Goal: Task Accomplishment & Management: Manage account settings

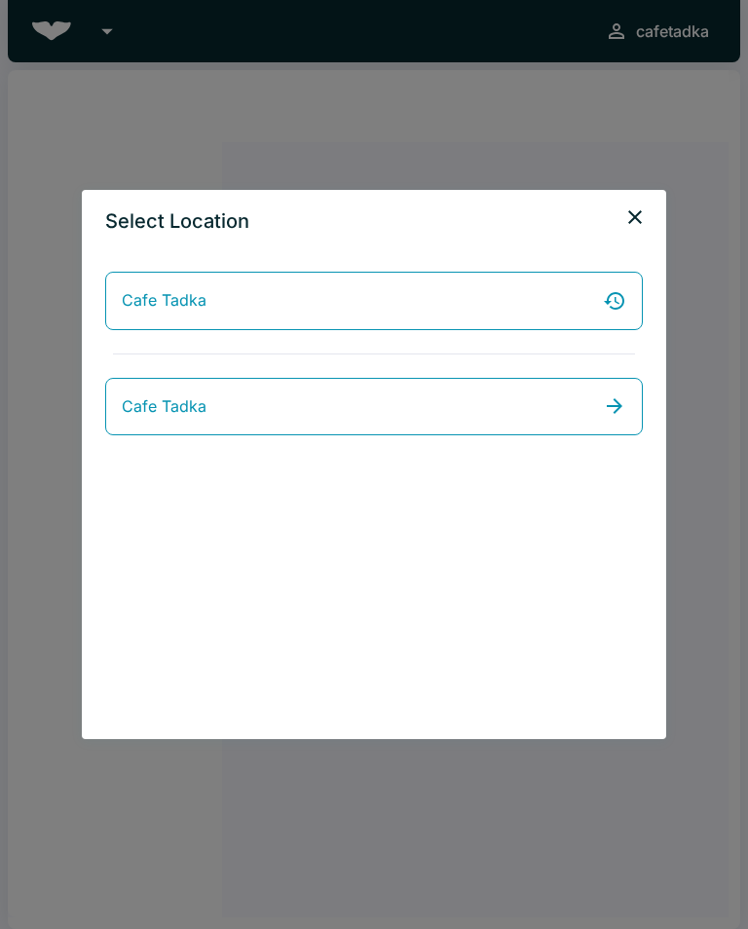
click at [557, 404] on link "Cafe Tadka" at bounding box center [374, 407] width 538 height 58
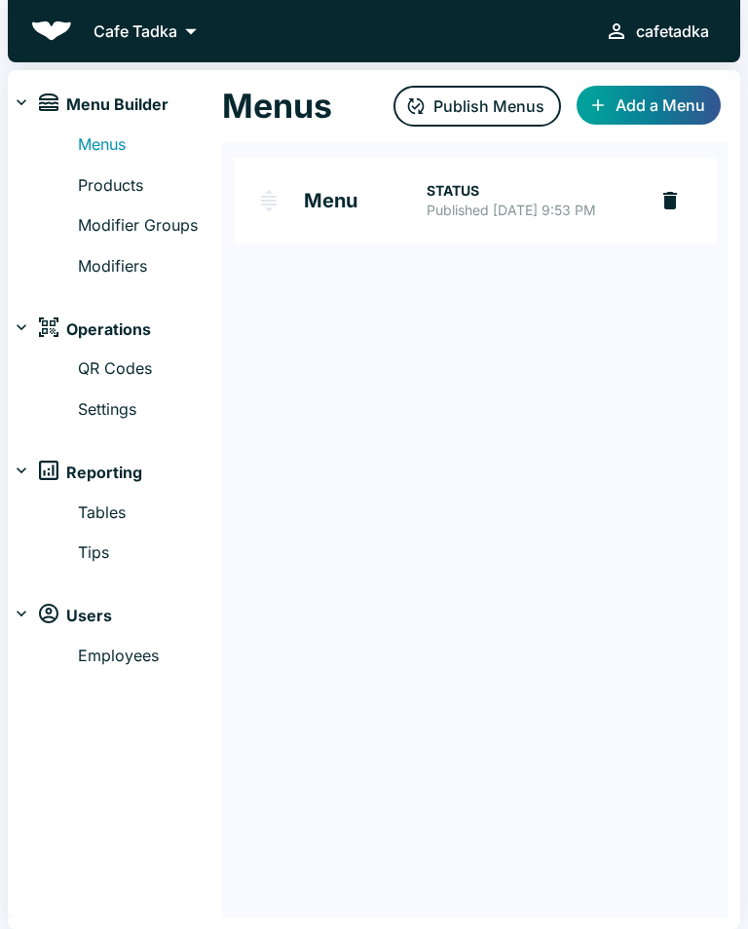
click at [278, 212] on img "Menu" at bounding box center [268, 200] width 23 height 23
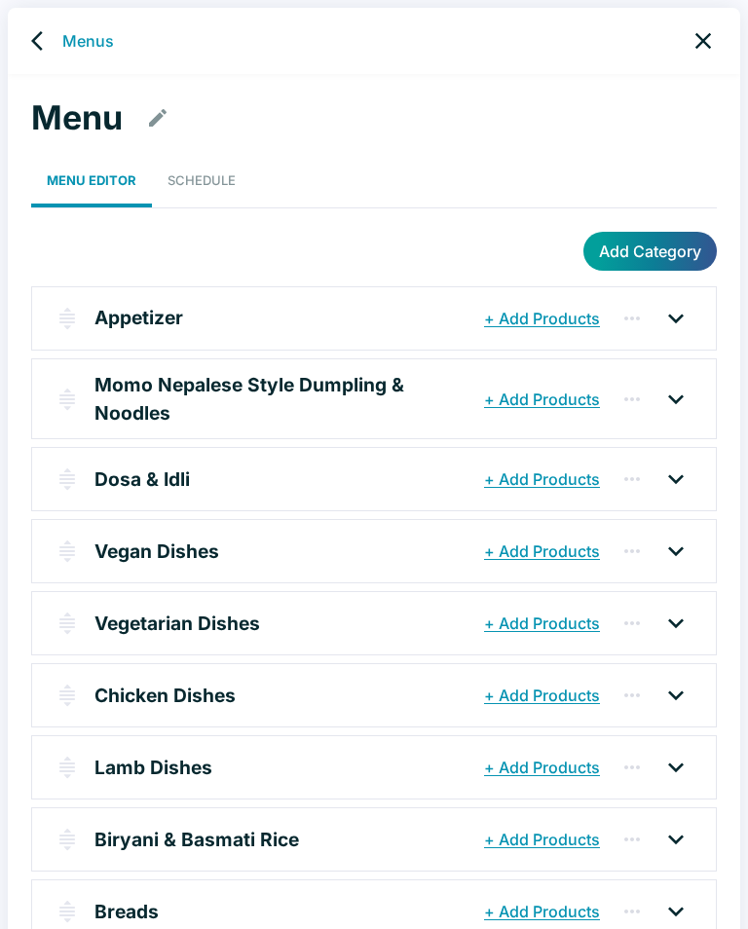
click at [204, 169] on link "Schedule" at bounding box center [201, 181] width 99 height 54
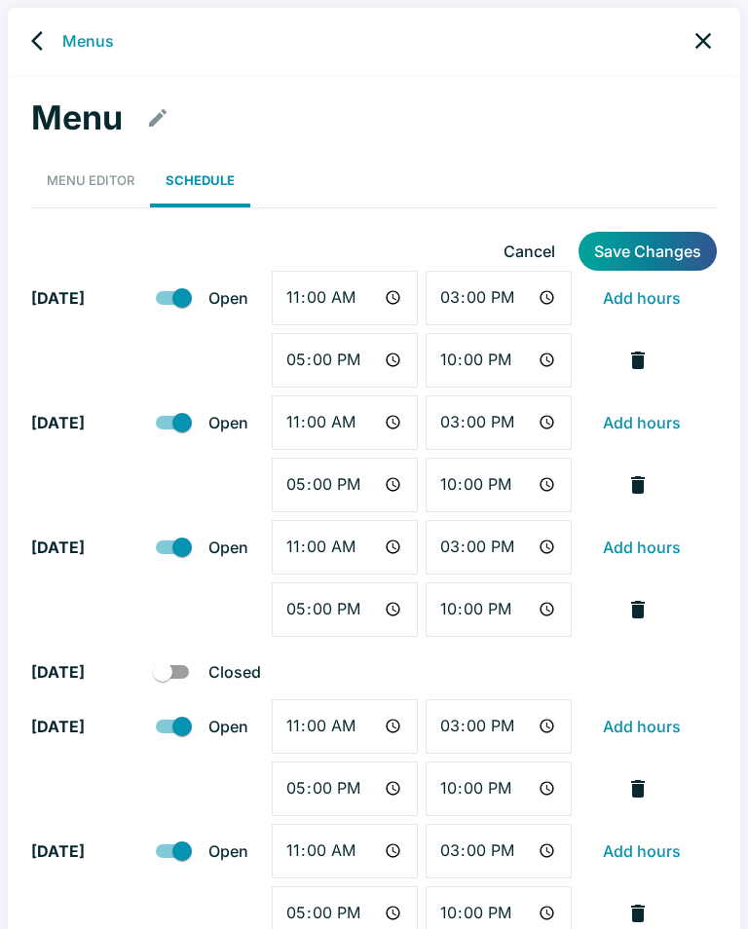
click at [44, 43] on icon "back" at bounding box center [42, 40] width 23 height 23
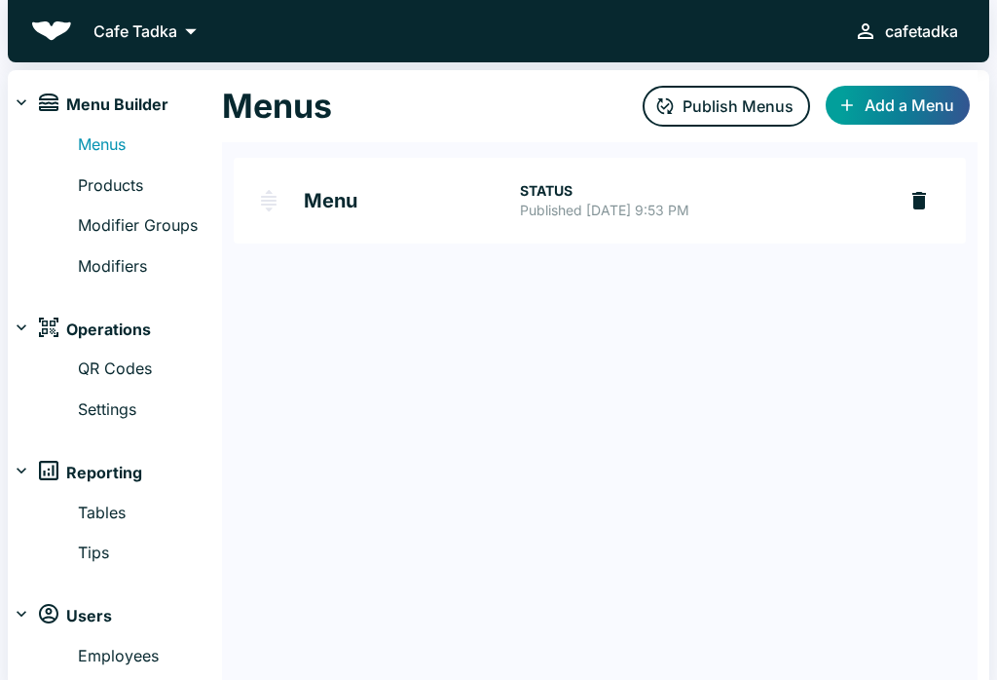
click at [376, 208] on h2 "Menu" at bounding box center [412, 200] width 216 height 19
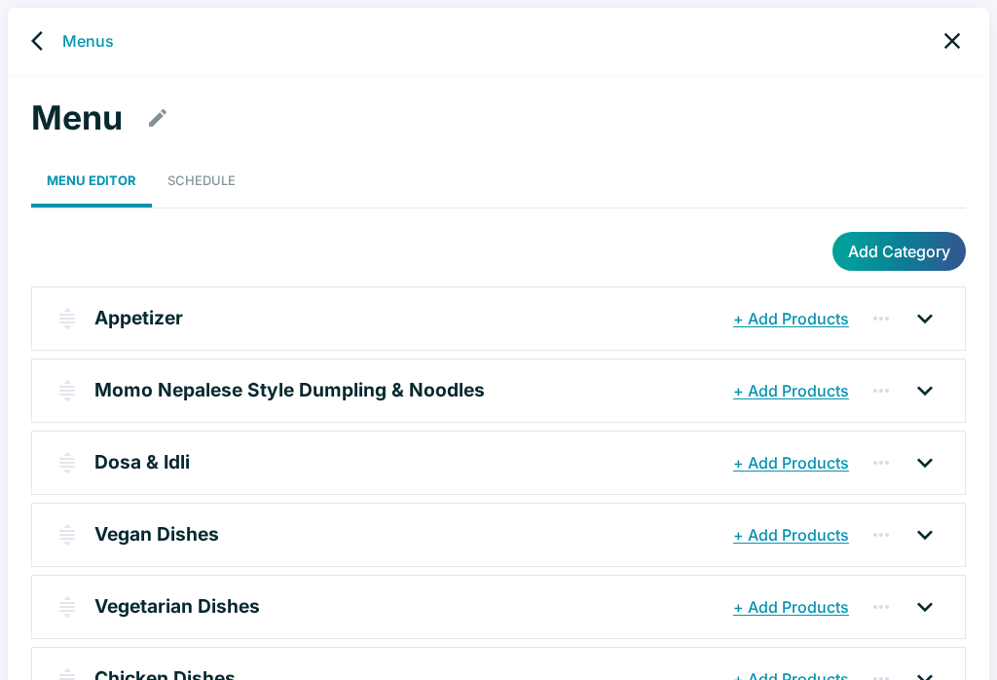
click at [232, 169] on link "Schedule" at bounding box center [201, 181] width 99 height 54
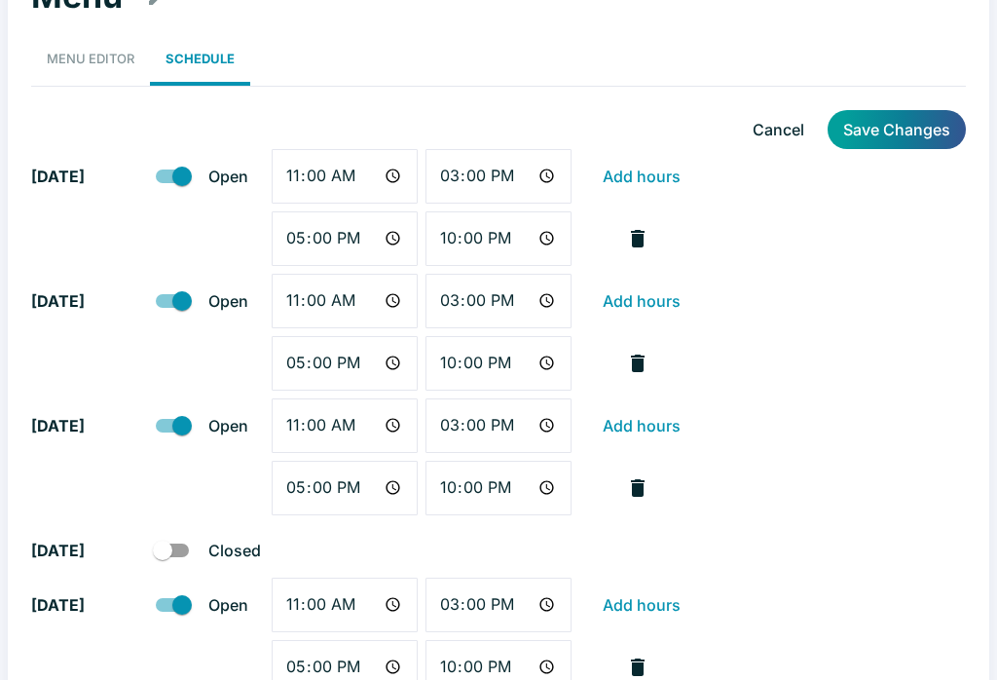
scroll to position [119, 0]
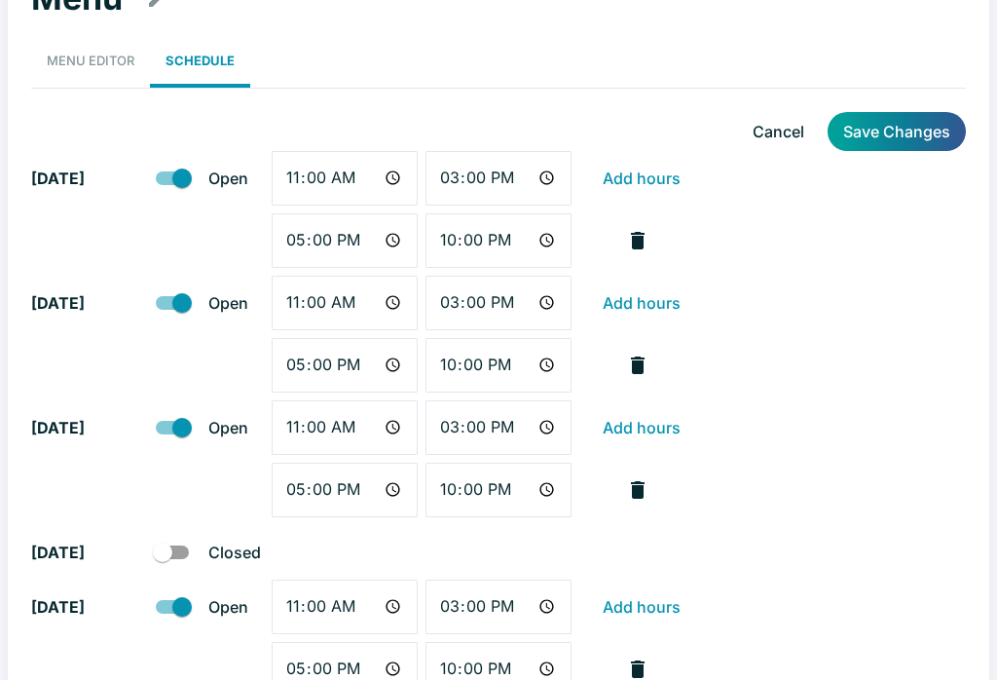
click at [322, 180] on input "11:00" at bounding box center [345, 179] width 146 height 55
type input "10:00"
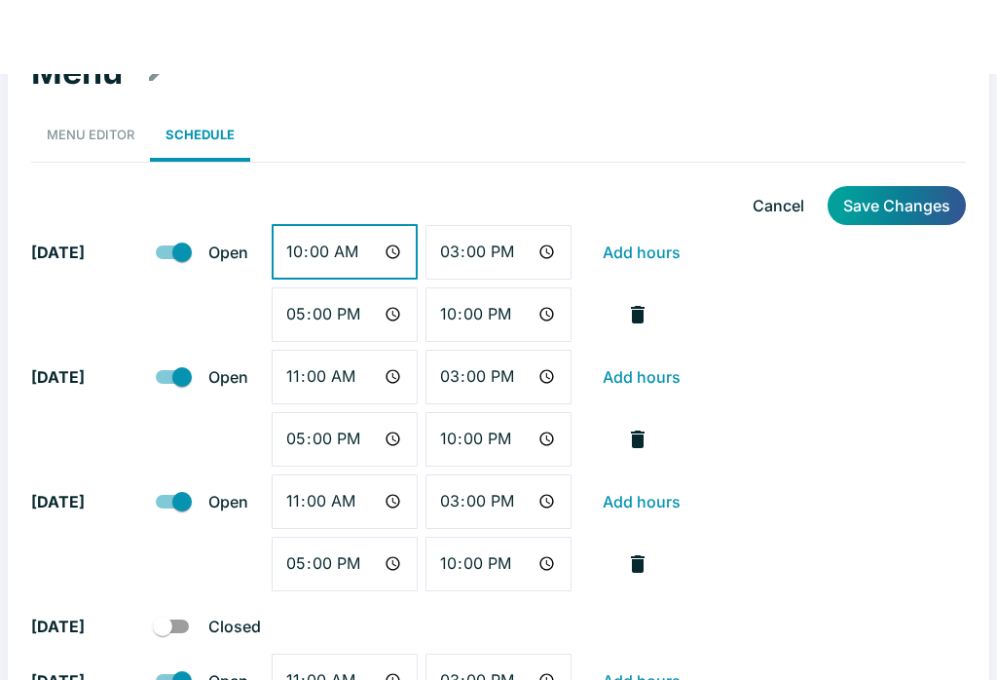
scroll to position [0, 0]
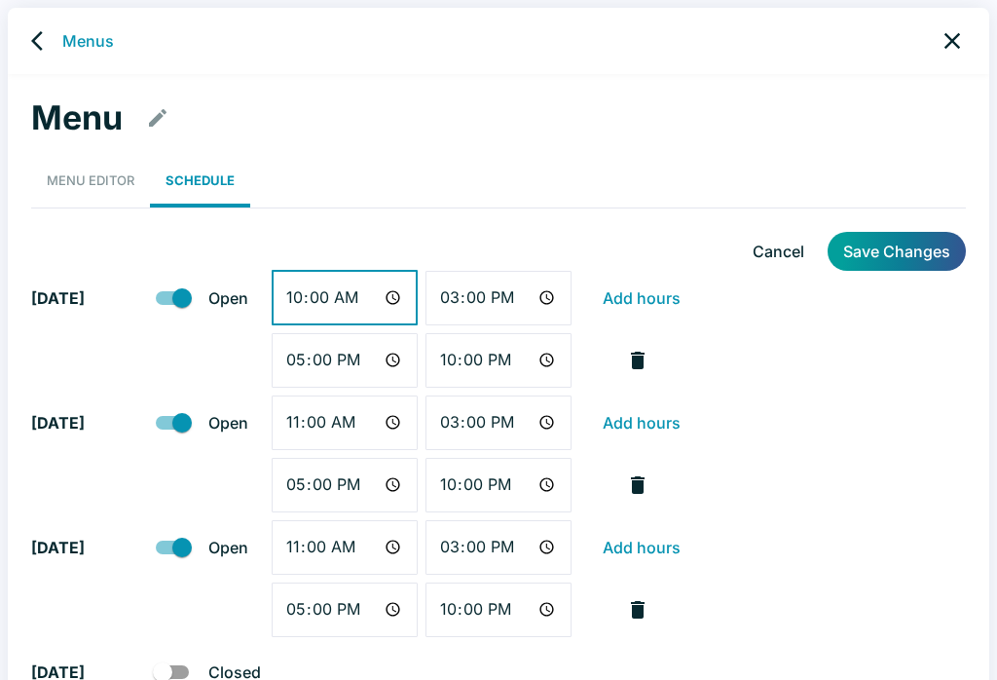
click at [54, 50] on icon "back" at bounding box center [42, 40] width 23 height 23
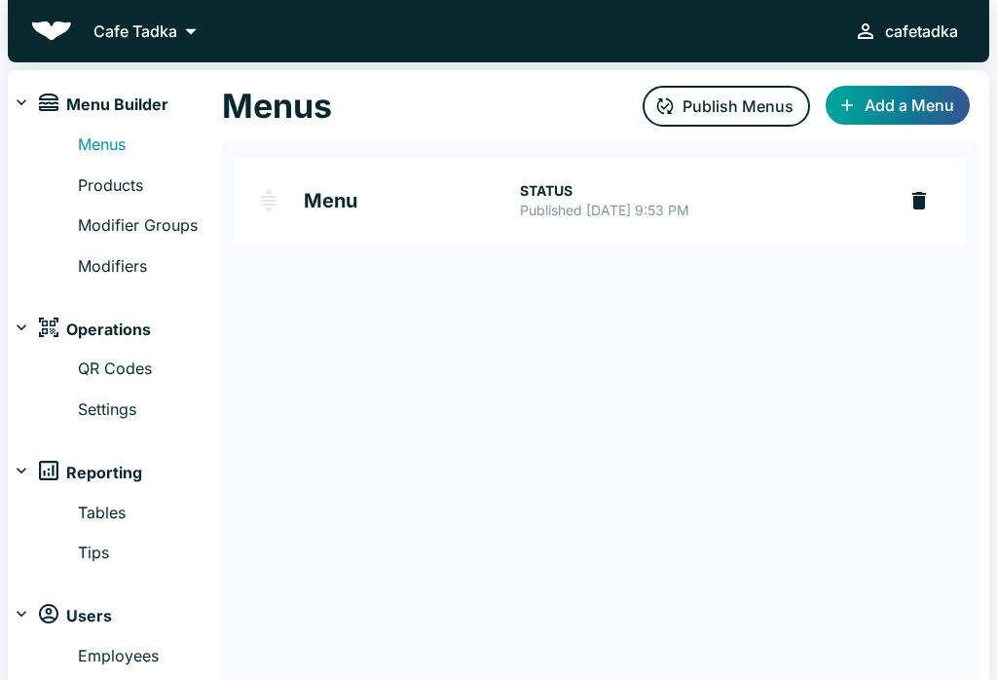
click at [735, 111] on button "Publish Menus" at bounding box center [727, 106] width 168 height 41
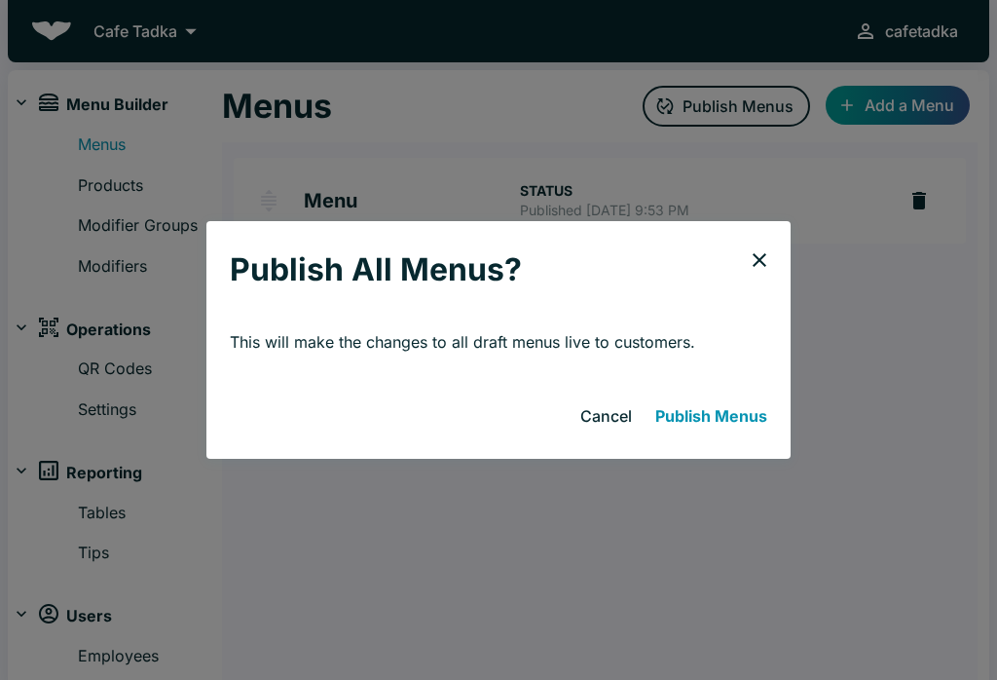
click at [723, 432] on button "Publish Menus" at bounding box center [712, 415] width 128 height 39
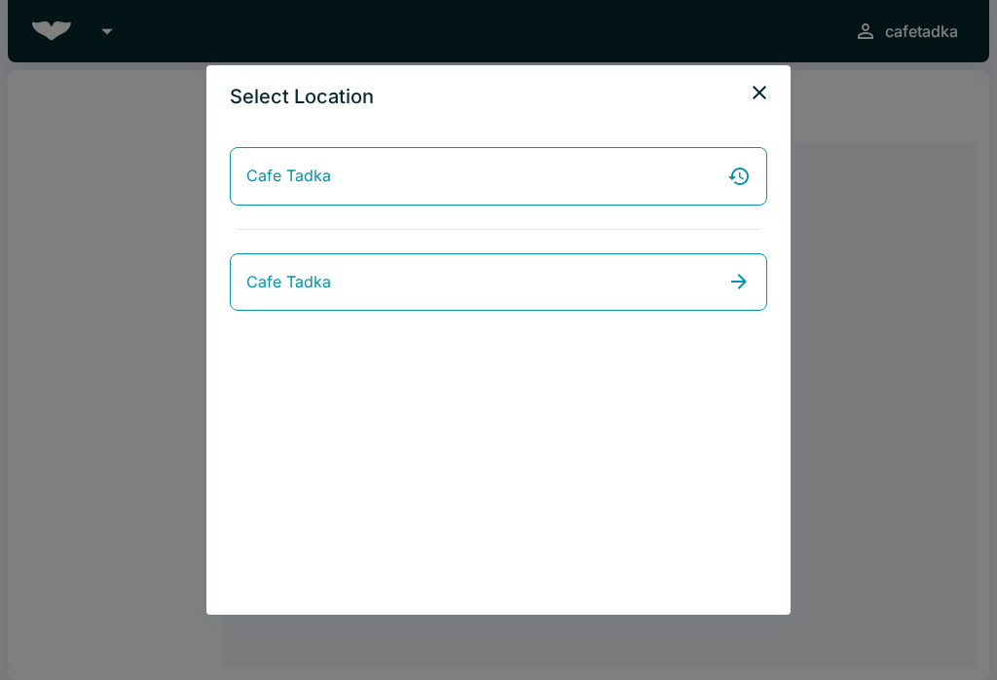
click at [424, 276] on link "Cafe Tadka" at bounding box center [499, 282] width 538 height 58
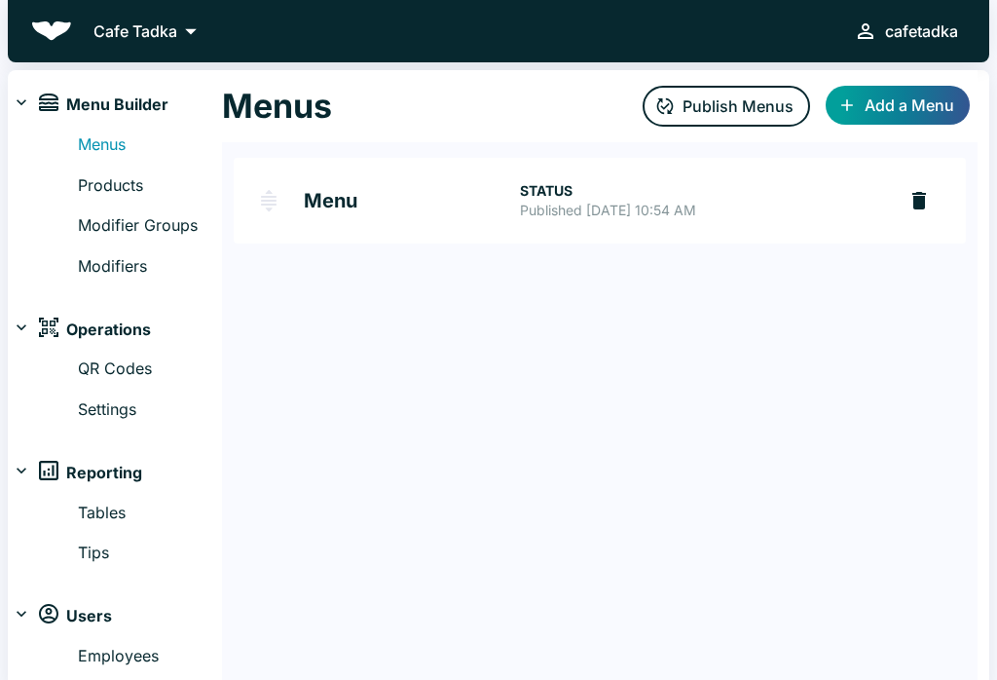
click at [303, 212] on link "Menu STATUS Published Sep 08, 2025 at 10:54 AM" at bounding box center [565, 201] width 662 height 86
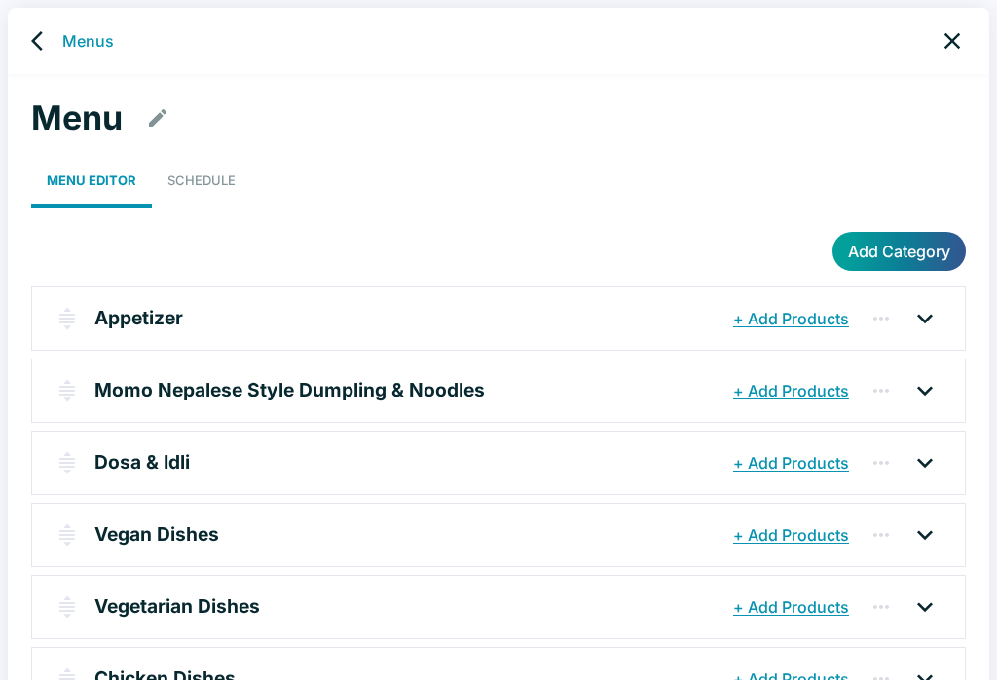
click at [230, 180] on link "Schedule" at bounding box center [201, 181] width 99 height 54
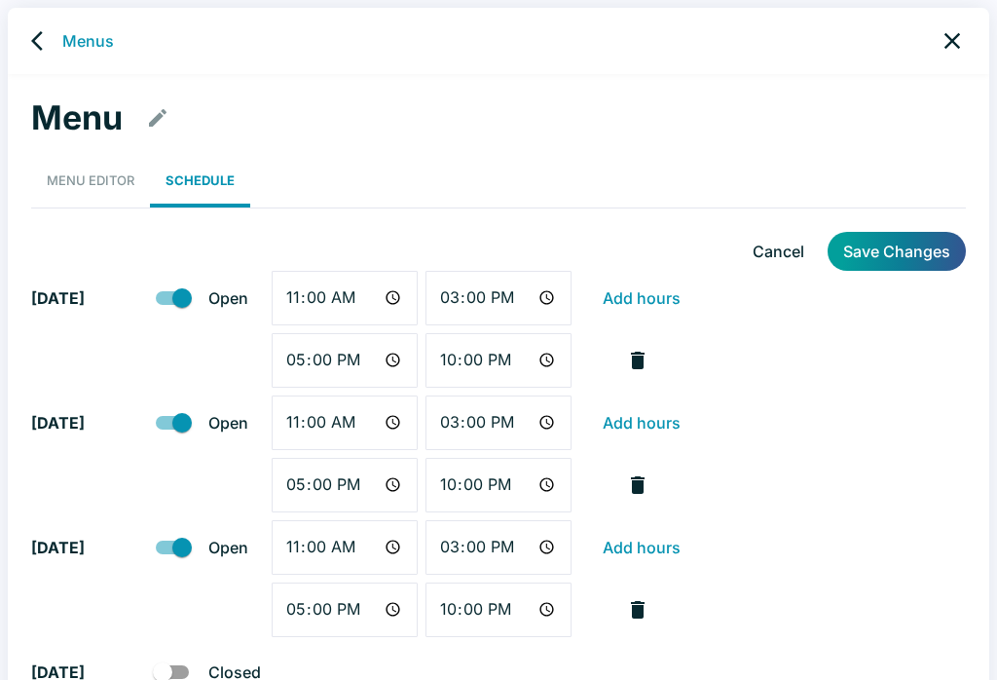
click at [307, 294] on input "11:00" at bounding box center [345, 298] width 146 height 55
type input "10:00"
click at [911, 255] on button "Save Changes" at bounding box center [897, 251] width 138 height 39
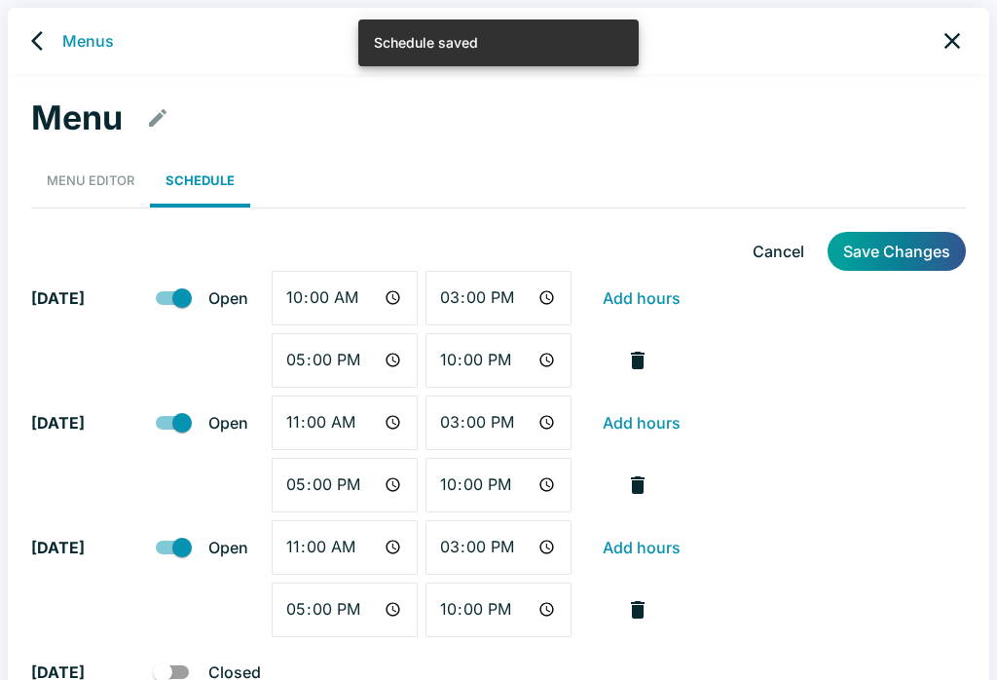
click at [71, 45] on link "Menus" at bounding box center [88, 40] width 52 height 23
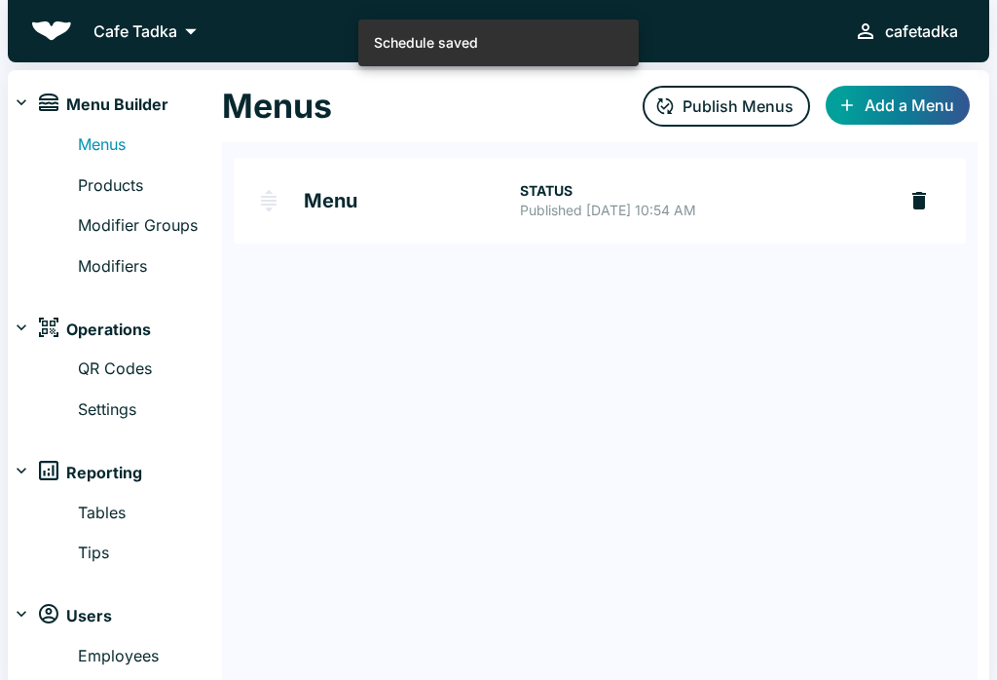
click at [704, 118] on button "Publish Menus" at bounding box center [727, 106] width 168 height 41
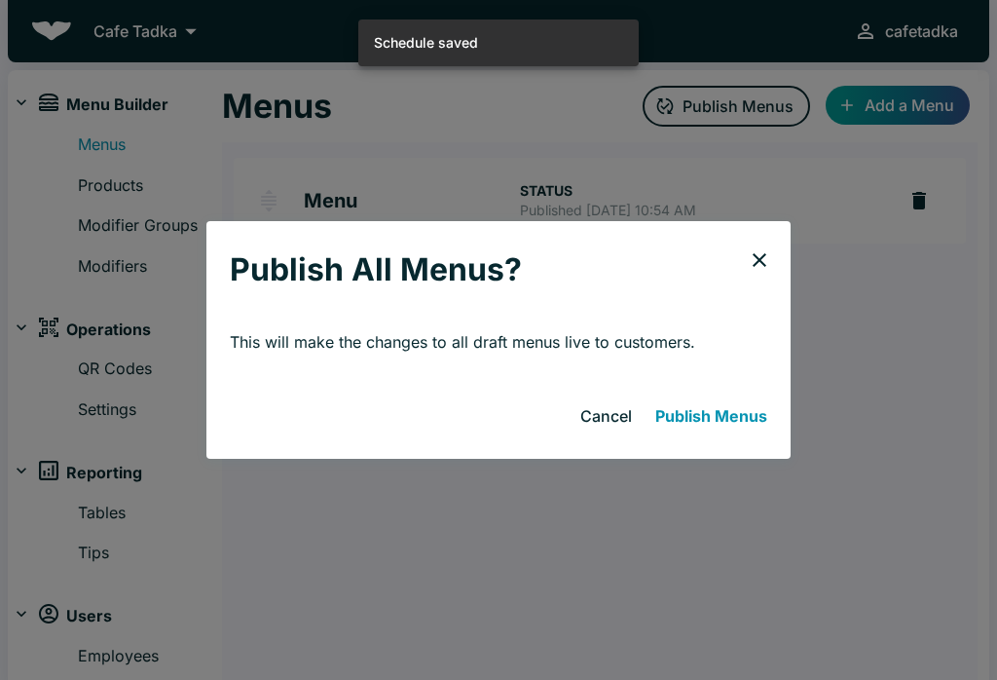
click at [714, 400] on button "Publish Menus" at bounding box center [712, 415] width 128 height 39
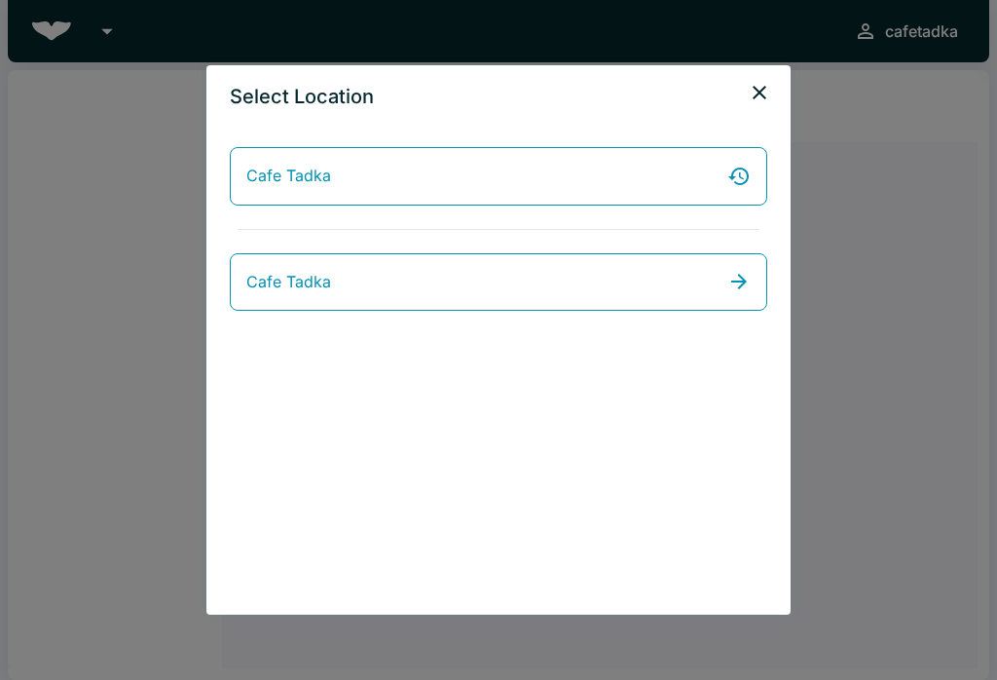
click at [271, 279] on span "Cafe Tadka" at bounding box center [288, 282] width 85 height 25
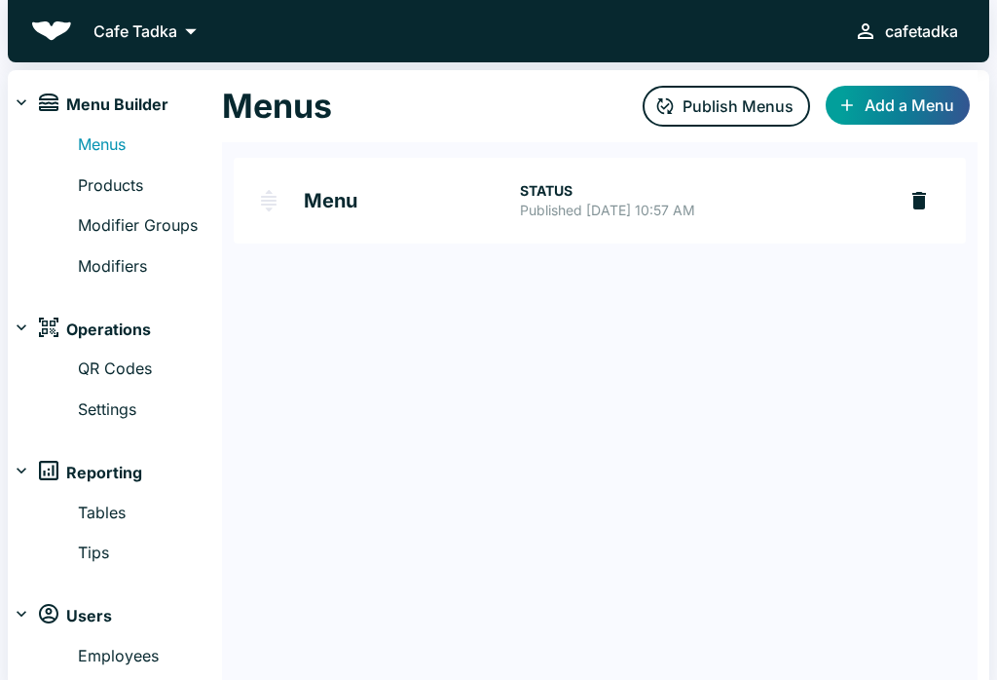
click at [94, 271] on link "Modifiers" at bounding box center [150, 266] width 144 height 25
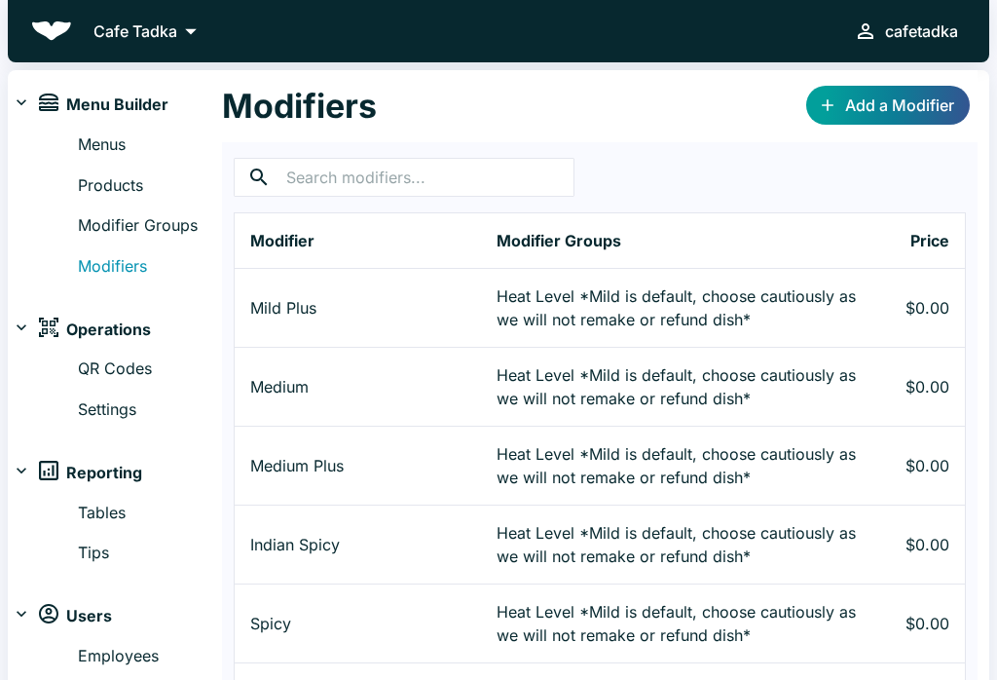
click at [108, 262] on link "Modifiers" at bounding box center [150, 266] width 144 height 25
click at [130, 235] on link "Modifier Groups" at bounding box center [150, 225] width 144 height 25
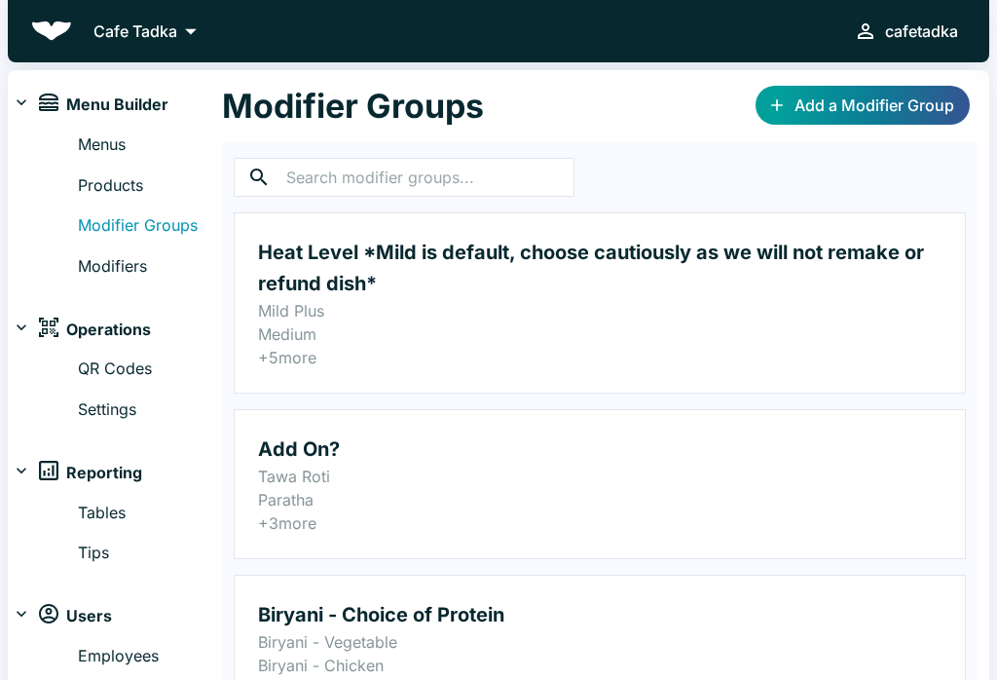
click at [282, 351] on p "+ 5 more" at bounding box center [600, 357] width 684 height 23
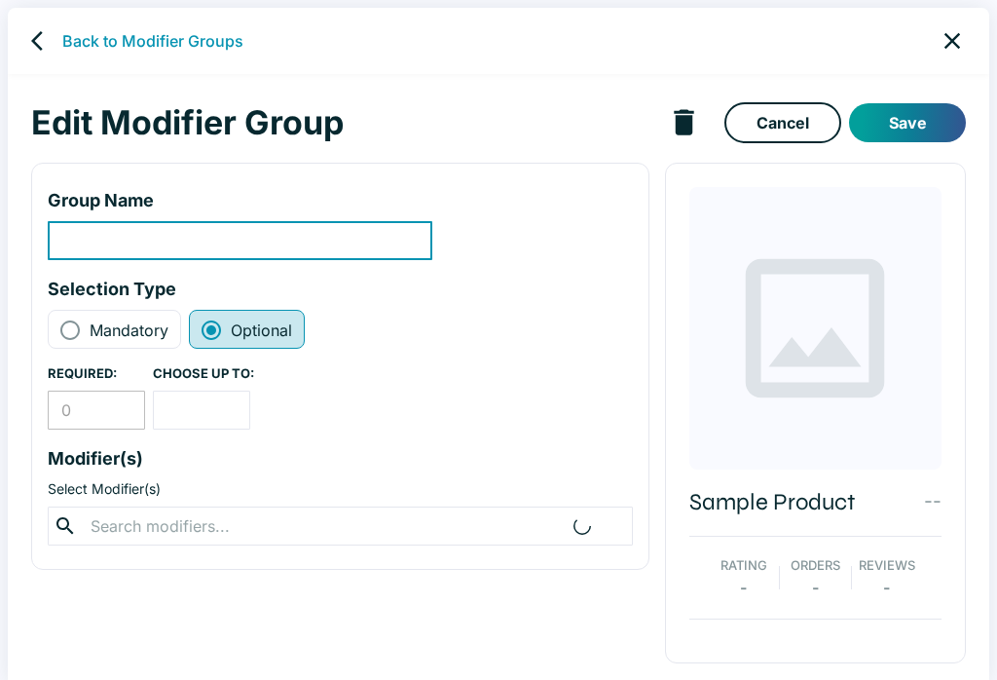
type input "Heat Level *Mild is default, choose cautiously as we will not remake or refund …"
type input "1"
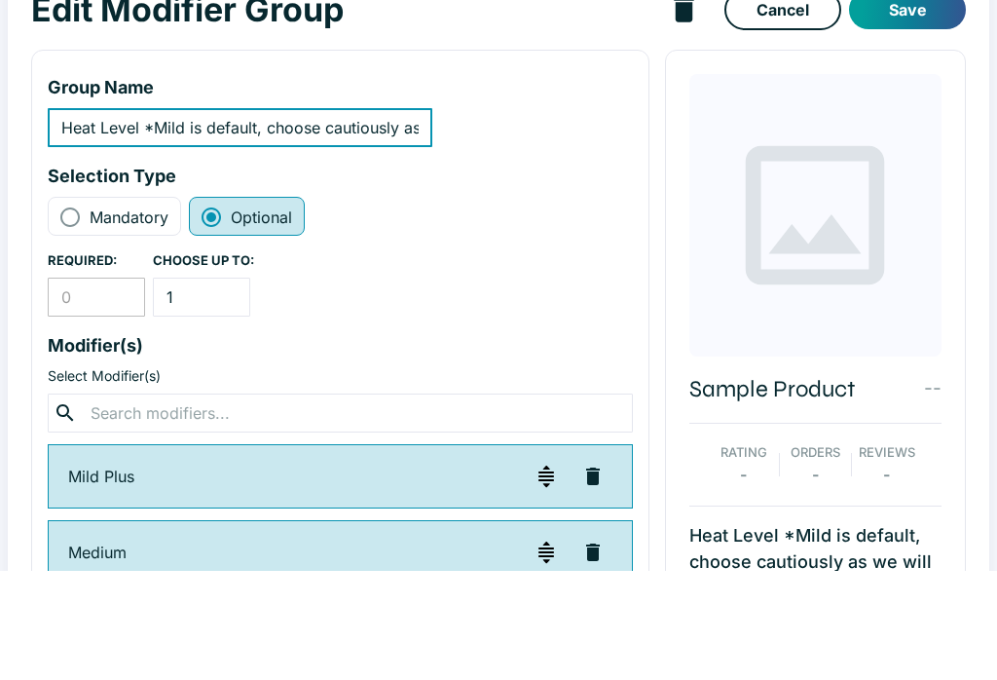
scroll to position [157, 0]
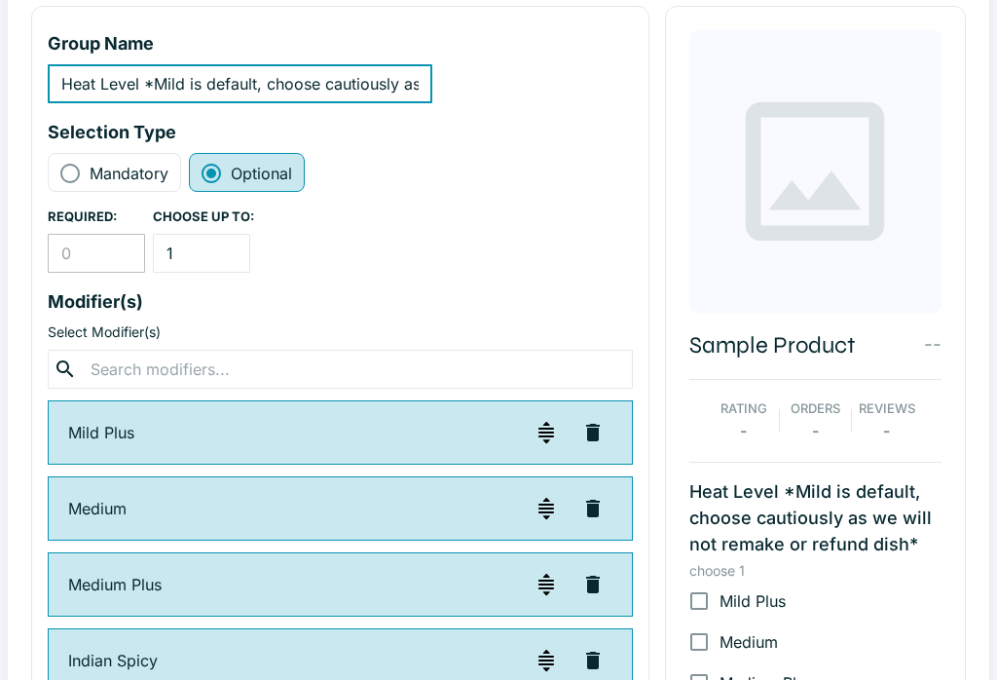
click at [72, 172] on input "Mandatory" at bounding box center [69, 173] width 23 height 23
radio input "true"
radio input "false"
type input "1"
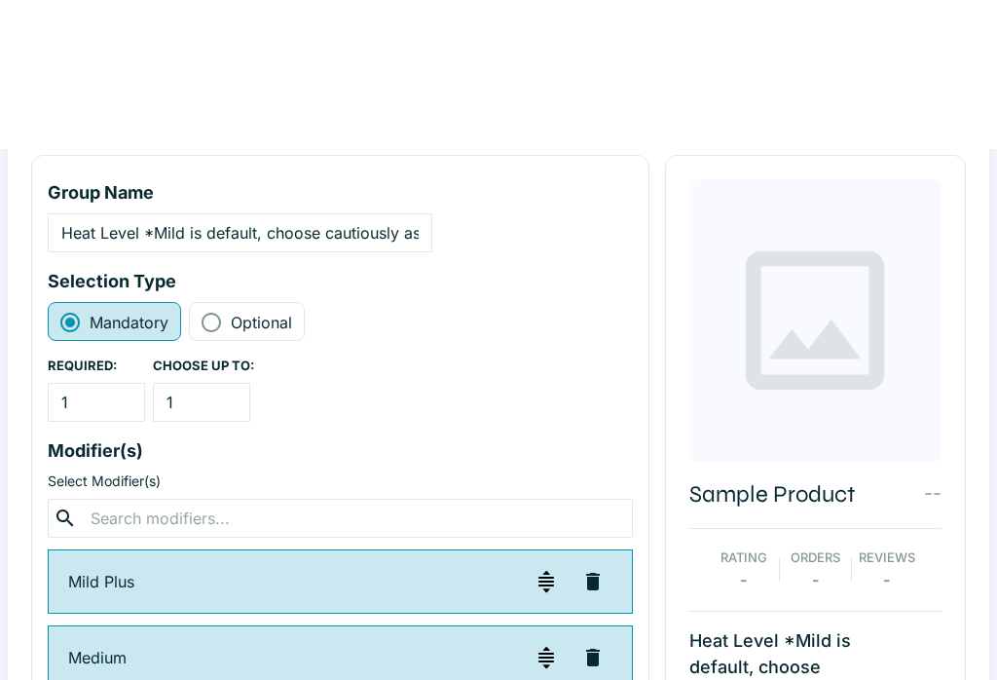
scroll to position [0, 0]
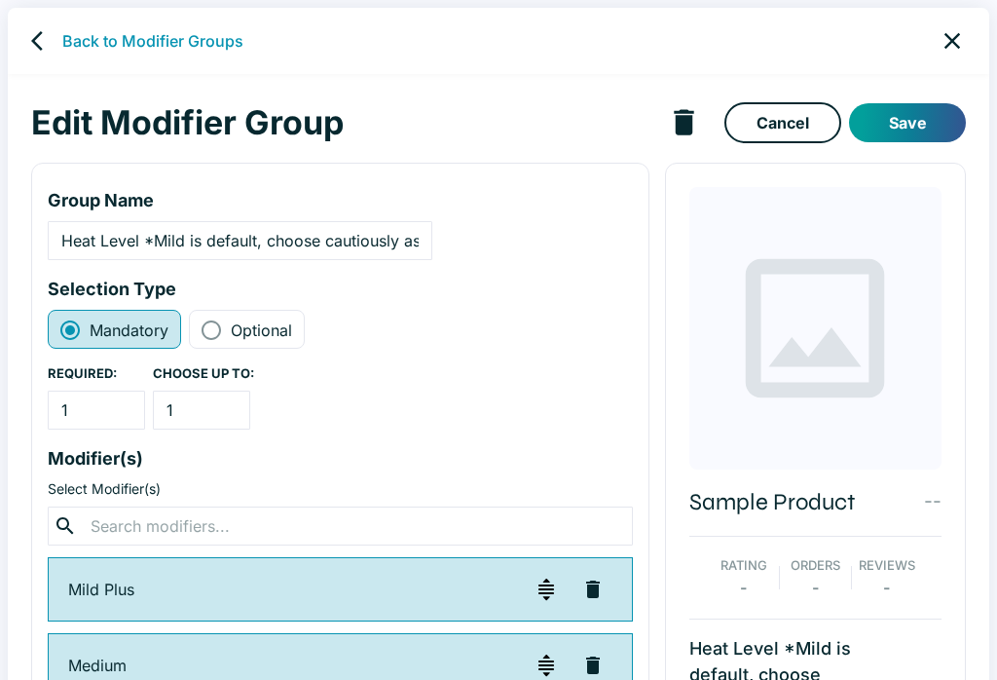
click at [913, 122] on button "Save" at bounding box center [907, 122] width 117 height 39
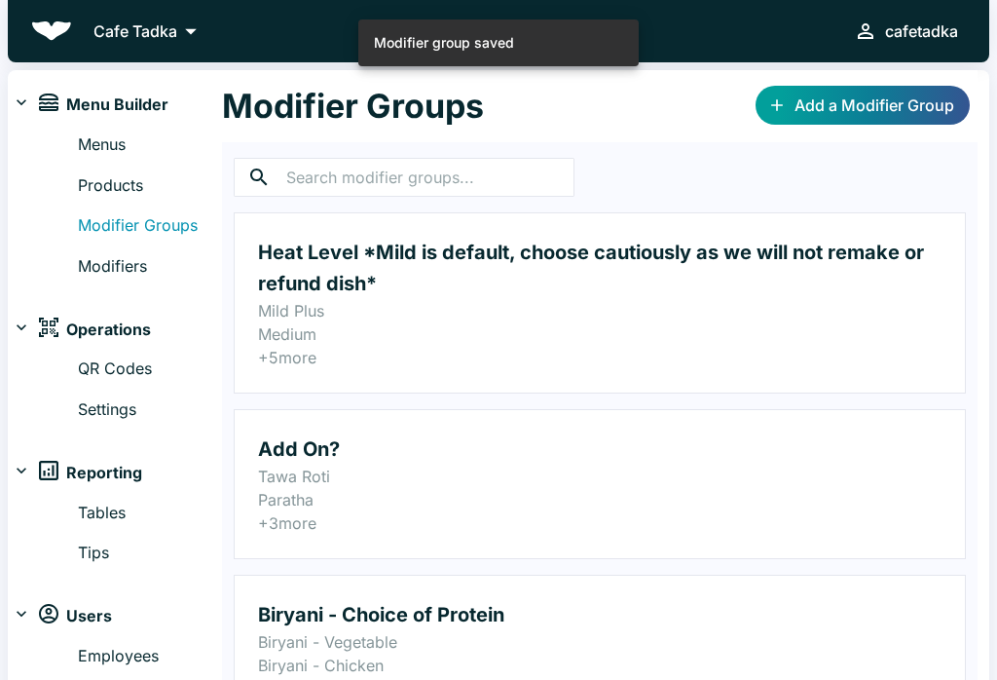
click at [130, 262] on link "Modifiers" at bounding box center [150, 266] width 144 height 25
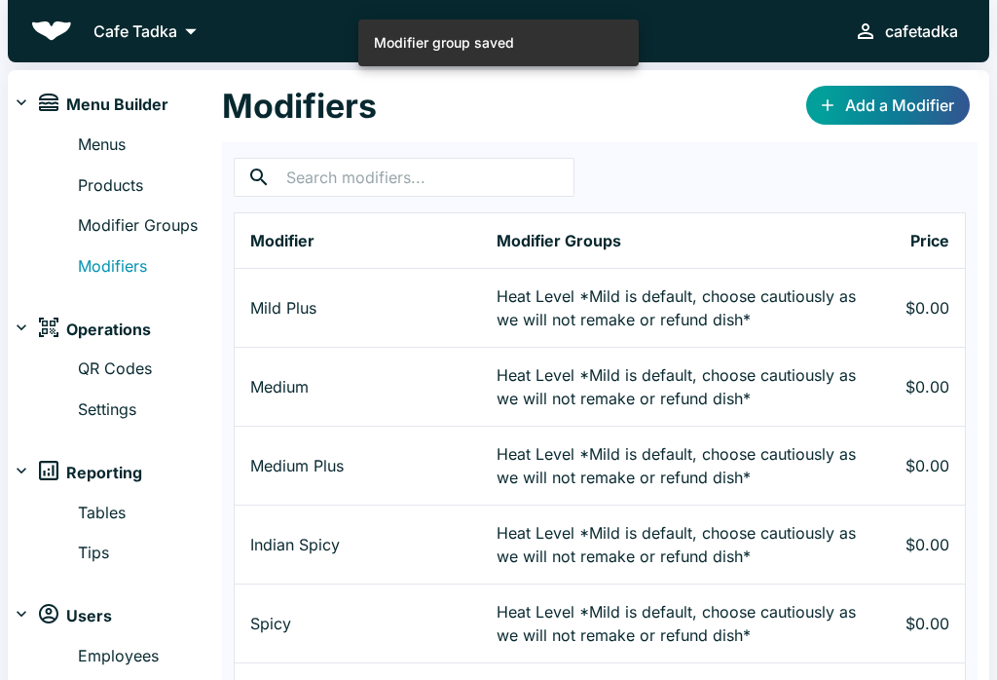
click at [416, 177] on input "text" at bounding box center [430, 177] width 288 height 39
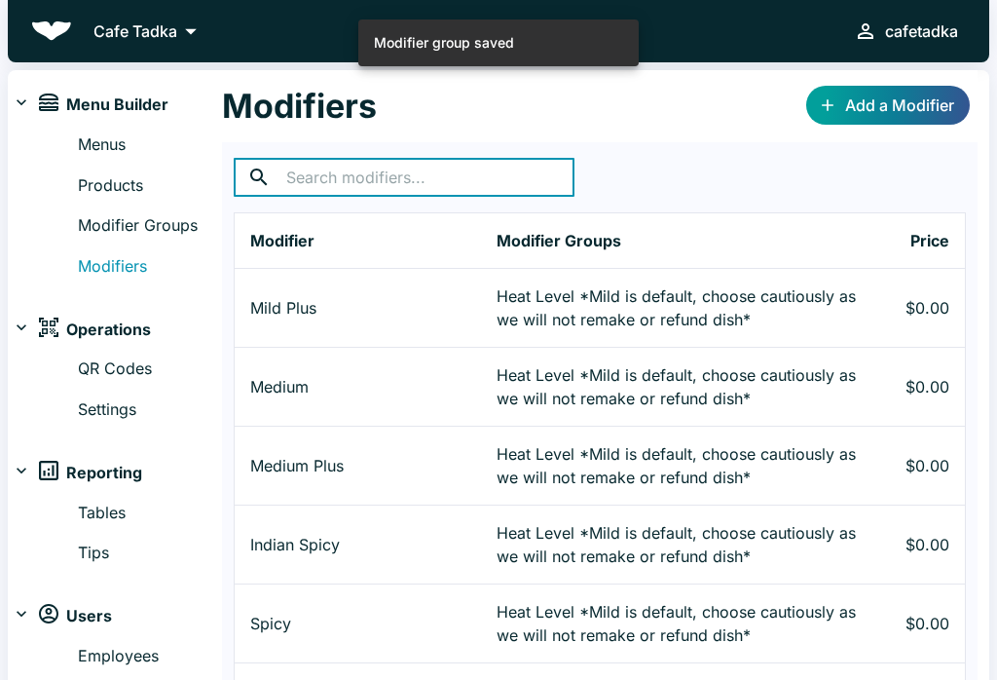
click at [444, 246] on th "Modifier" at bounding box center [358, 241] width 247 height 56
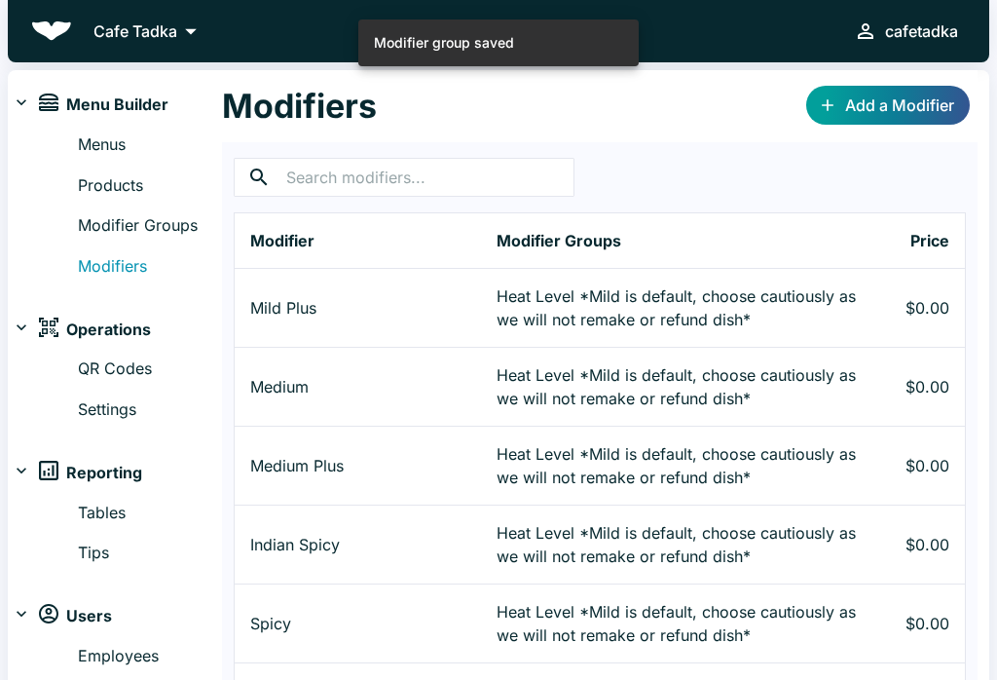
click at [346, 289] on td "Mild Plus" at bounding box center [358, 308] width 247 height 79
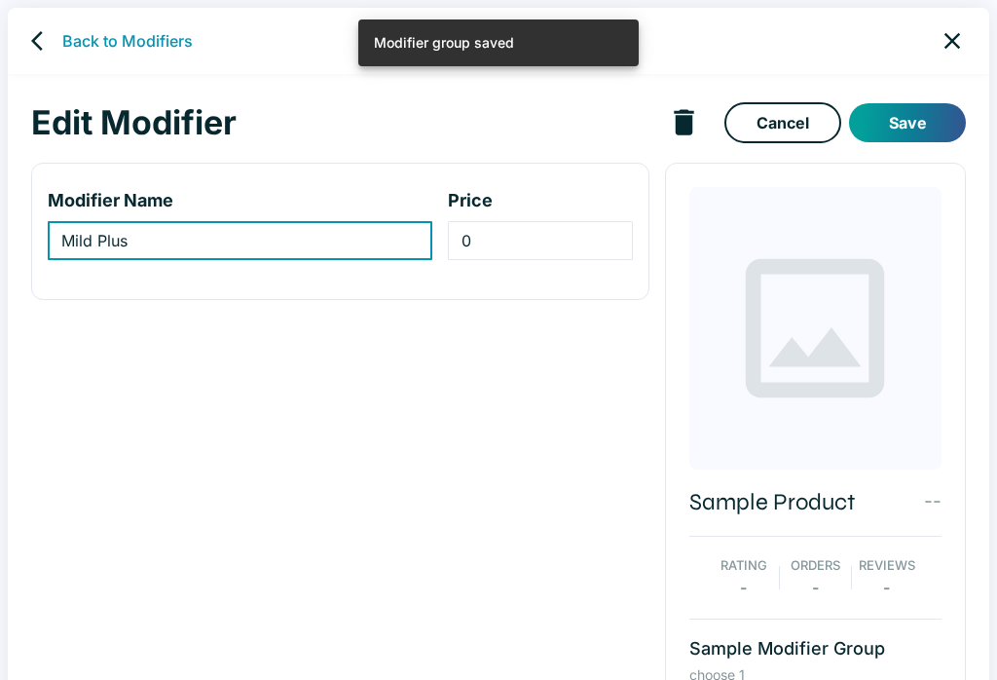
click at [221, 241] on input "Mild Plus" at bounding box center [240, 240] width 385 height 39
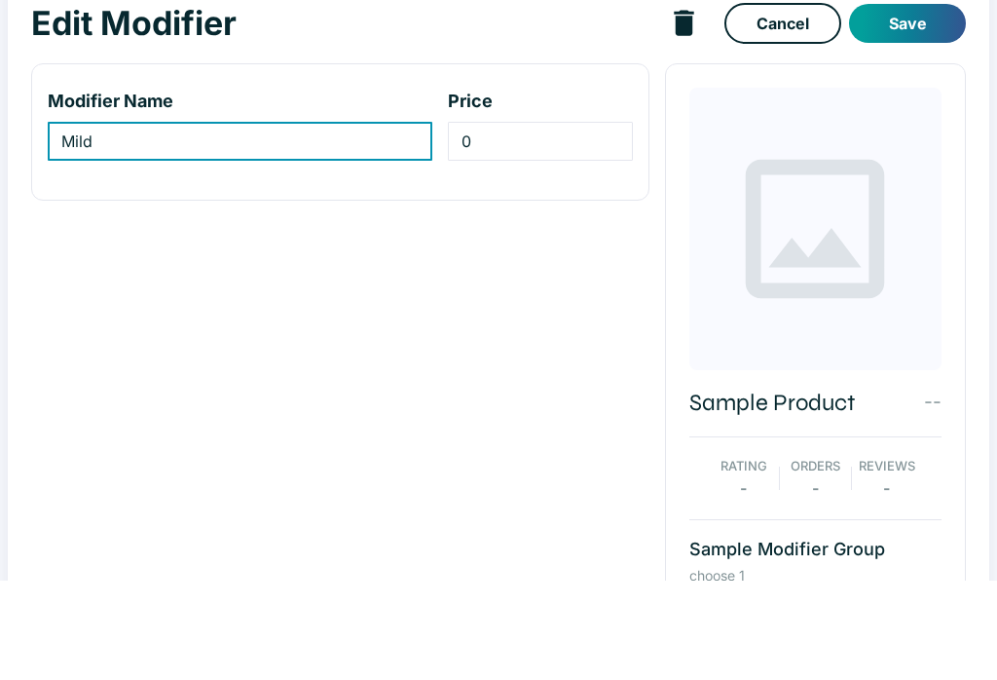
type input "Mild"
click at [931, 103] on button "Save" at bounding box center [907, 122] width 117 height 39
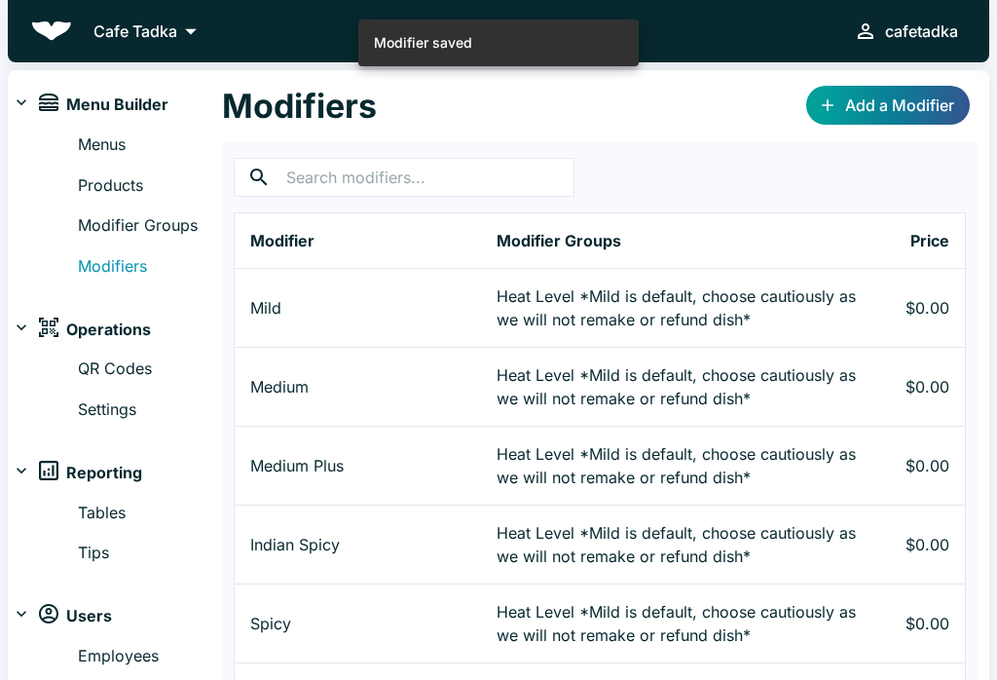
click at [154, 229] on link "Modifier Groups" at bounding box center [150, 225] width 144 height 25
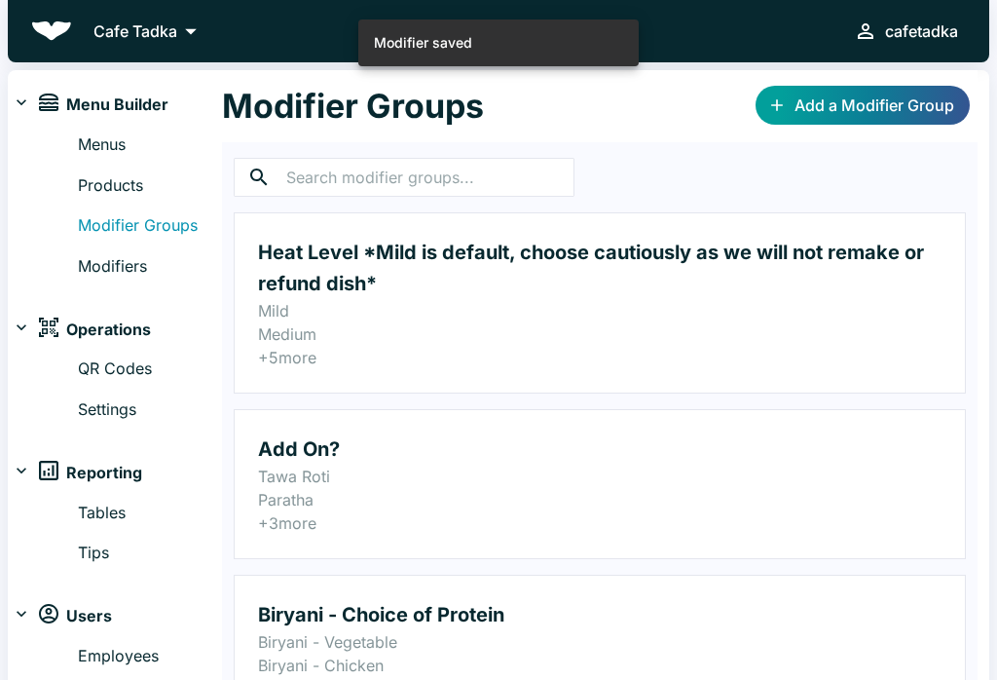
click at [135, 262] on link "Modifiers" at bounding box center [150, 266] width 144 height 25
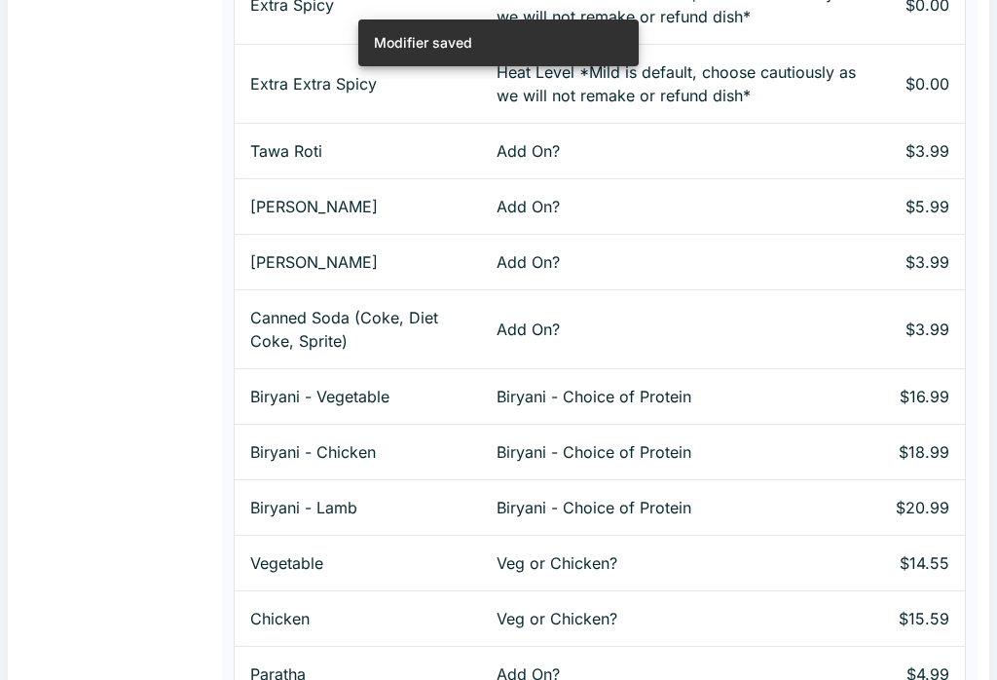
scroll to position [799, 0]
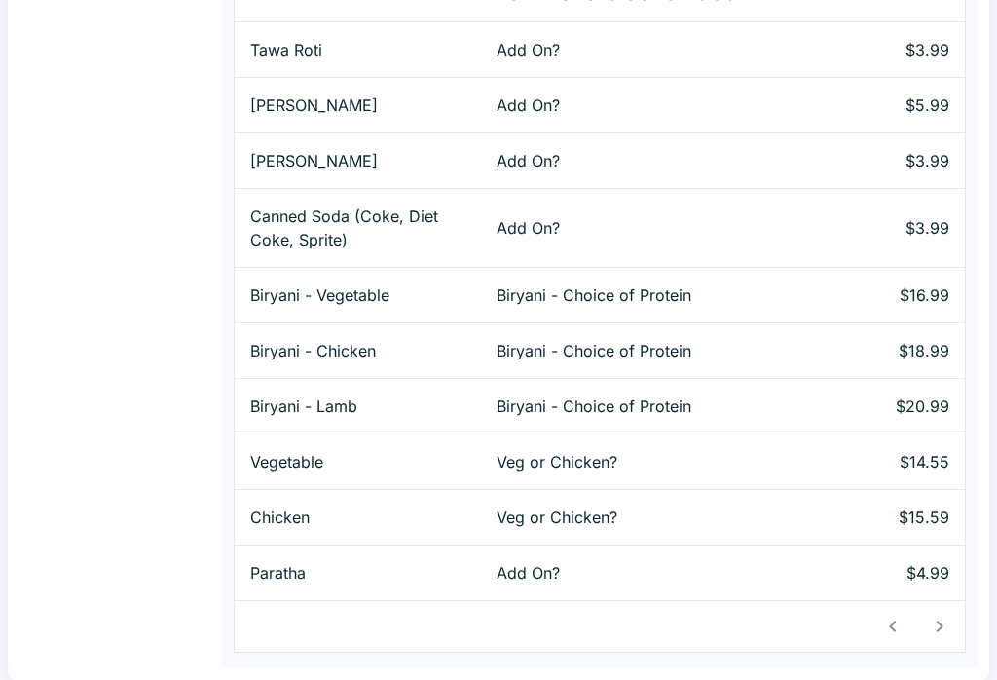
click at [916, 480] on td "$14.55" at bounding box center [924, 462] width 86 height 56
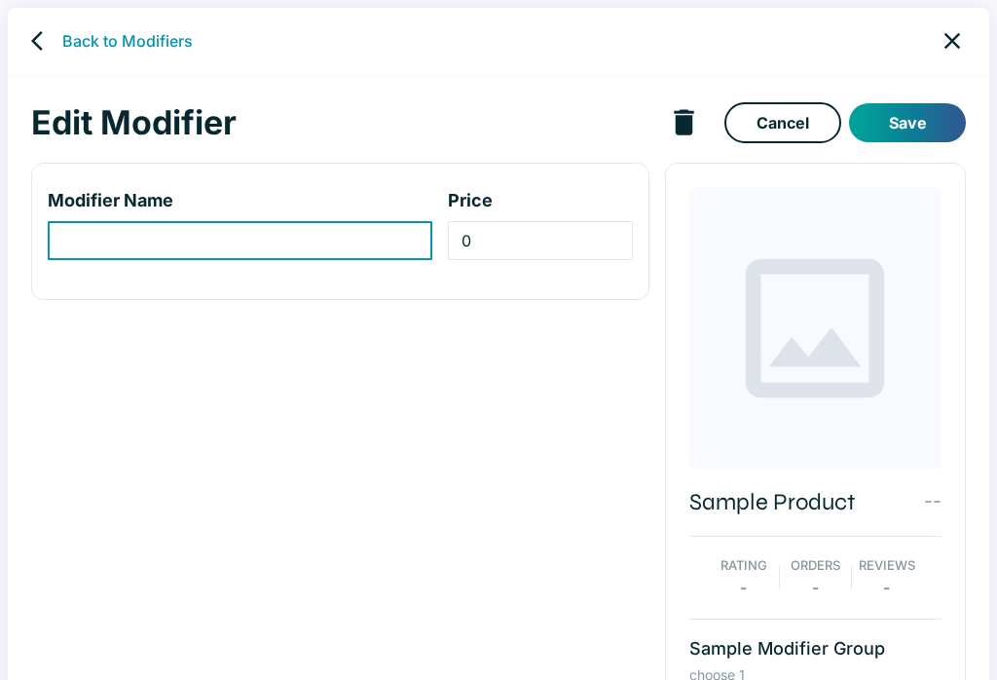
type input "Vegetable"
type input "14.55"
click at [687, 111] on icon "delete modifier" at bounding box center [683, 121] width 19 height 25
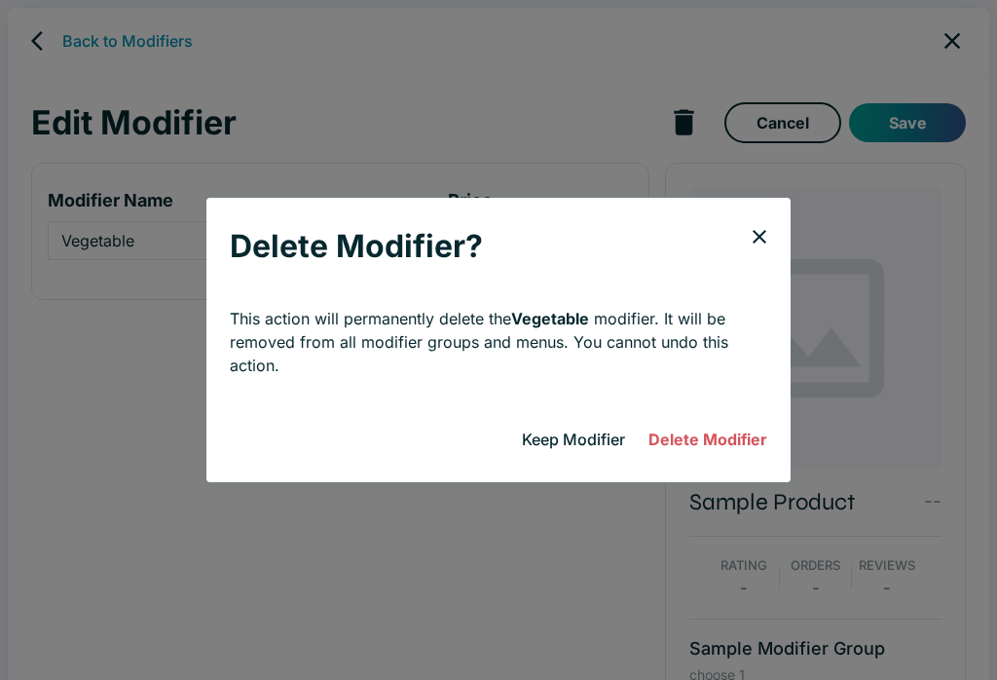
click at [722, 436] on button "Delete Modifier" at bounding box center [708, 439] width 134 height 39
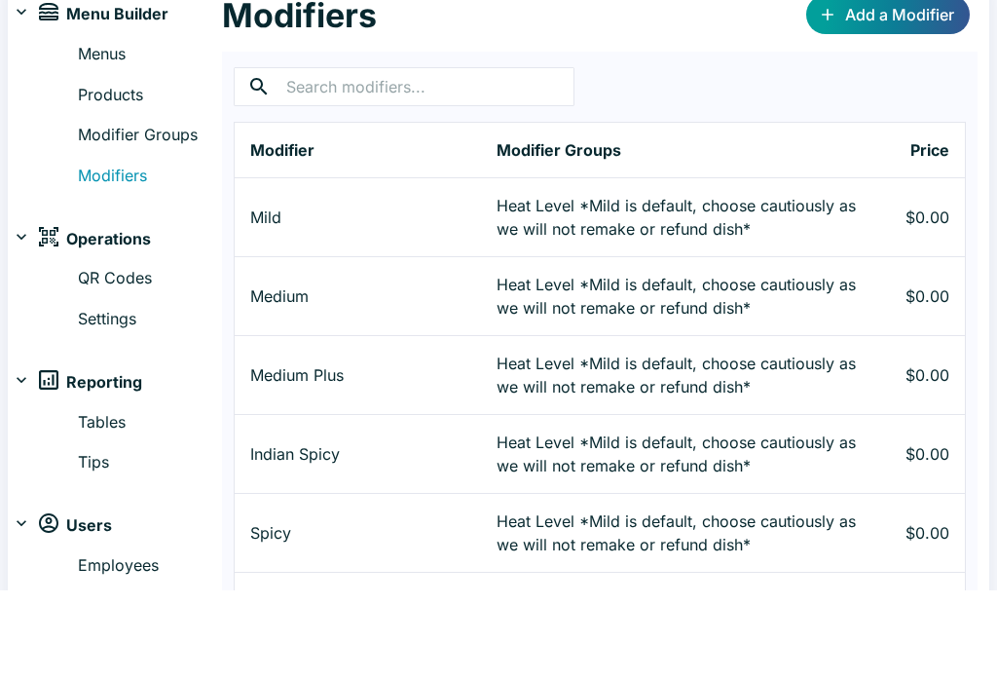
scroll to position [713, 0]
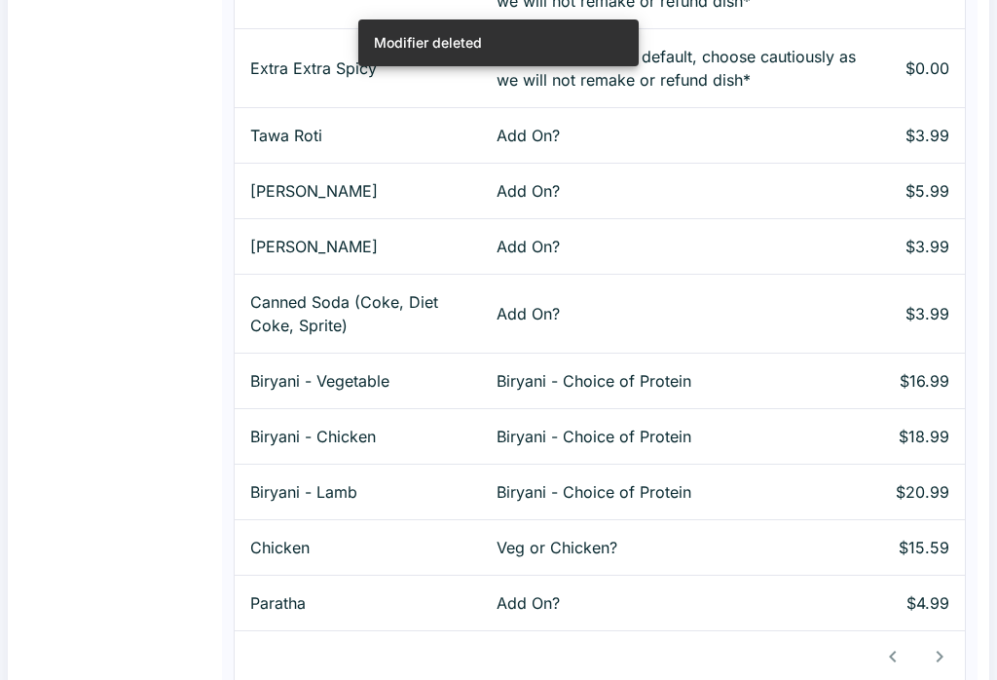
click at [697, 547] on p "Veg or Chicken?" at bounding box center [681, 547] width 368 height 23
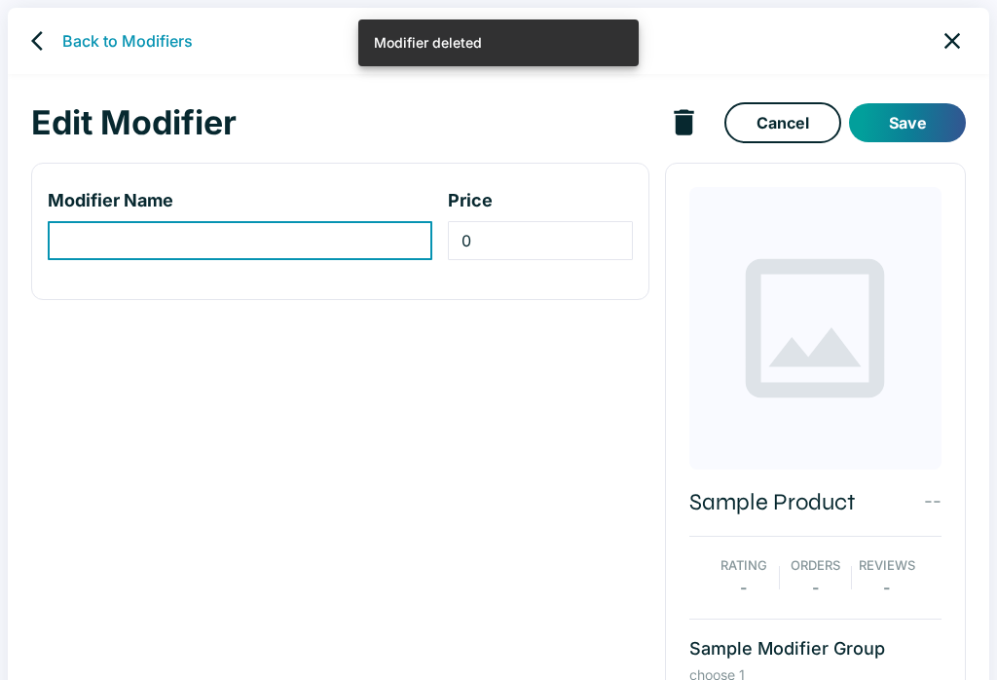
type input "Chicken"
type input "15.59"
click at [693, 121] on icon "delete modifier" at bounding box center [683, 121] width 19 height 25
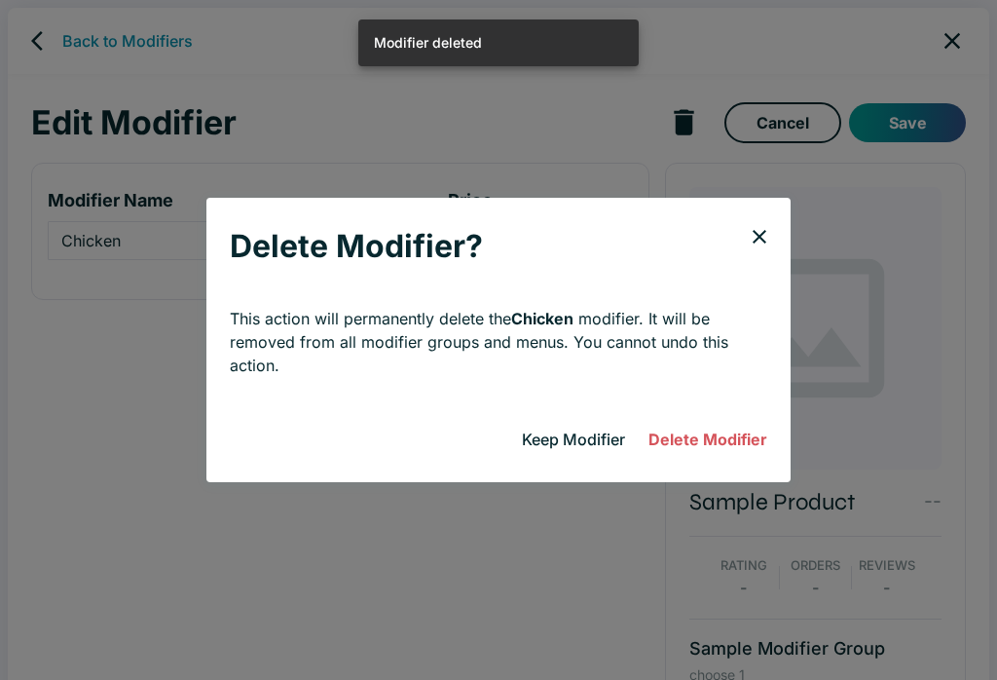
click at [754, 455] on button "Delete Modifier" at bounding box center [708, 439] width 134 height 39
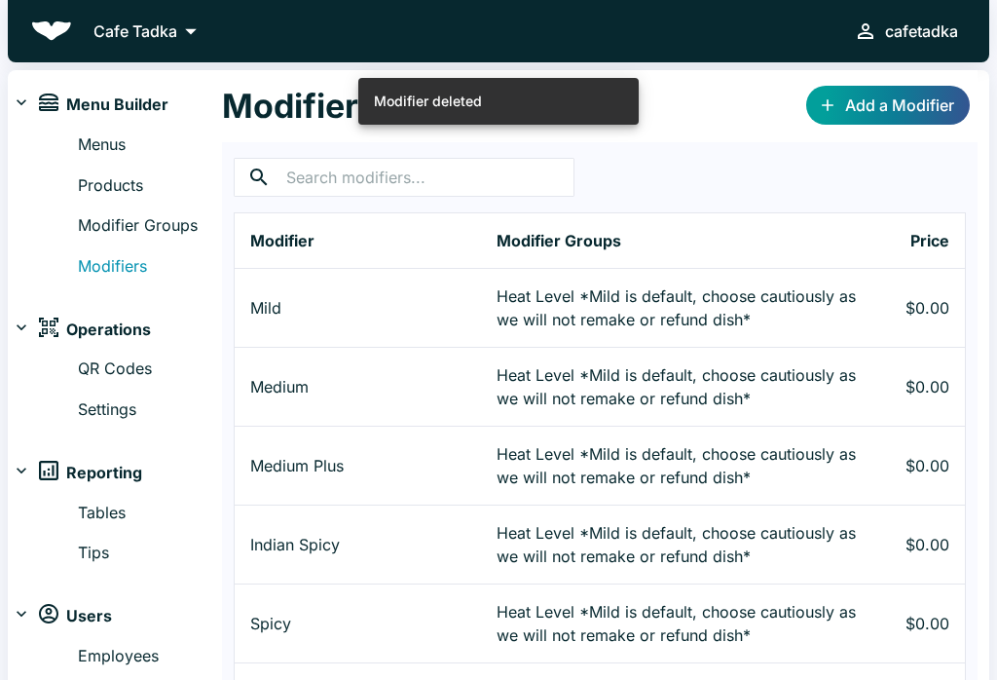
click at [120, 225] on link "Modifier Groups" at bounding box center [150, 225] width 144 height 25
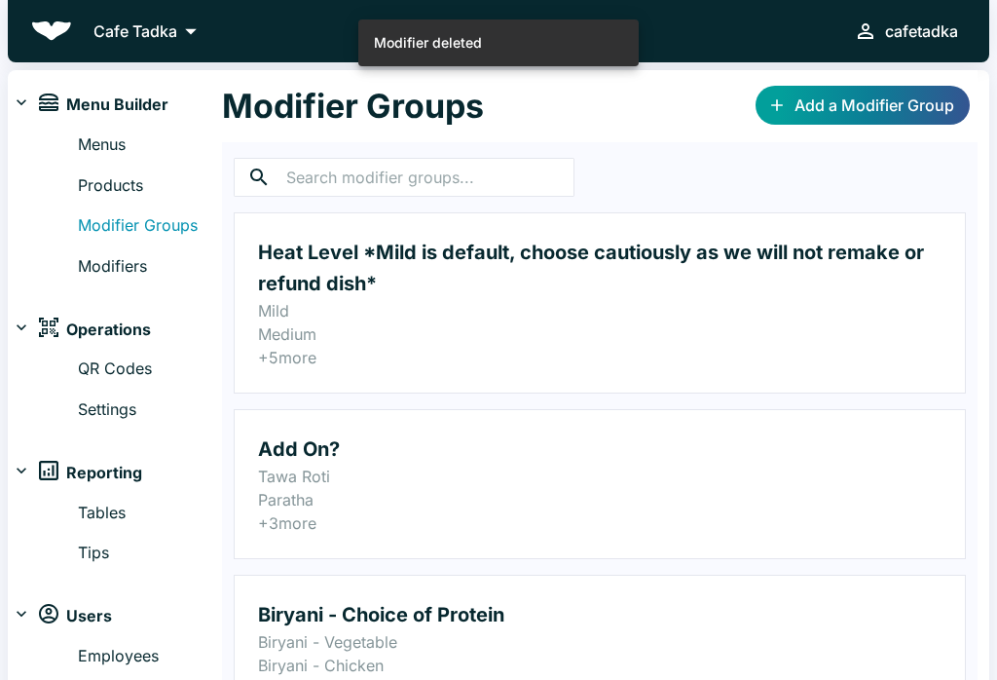
click at [78, 194] on link "Products" at bounding box center [150, 185] width 144 height 25
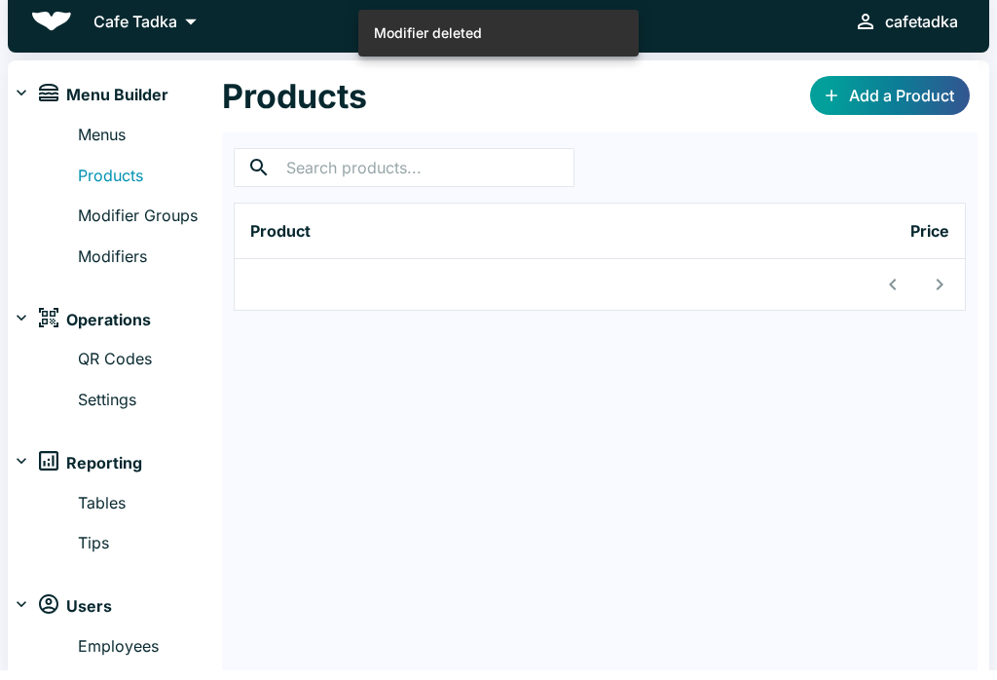
scroll to position [11, 0]
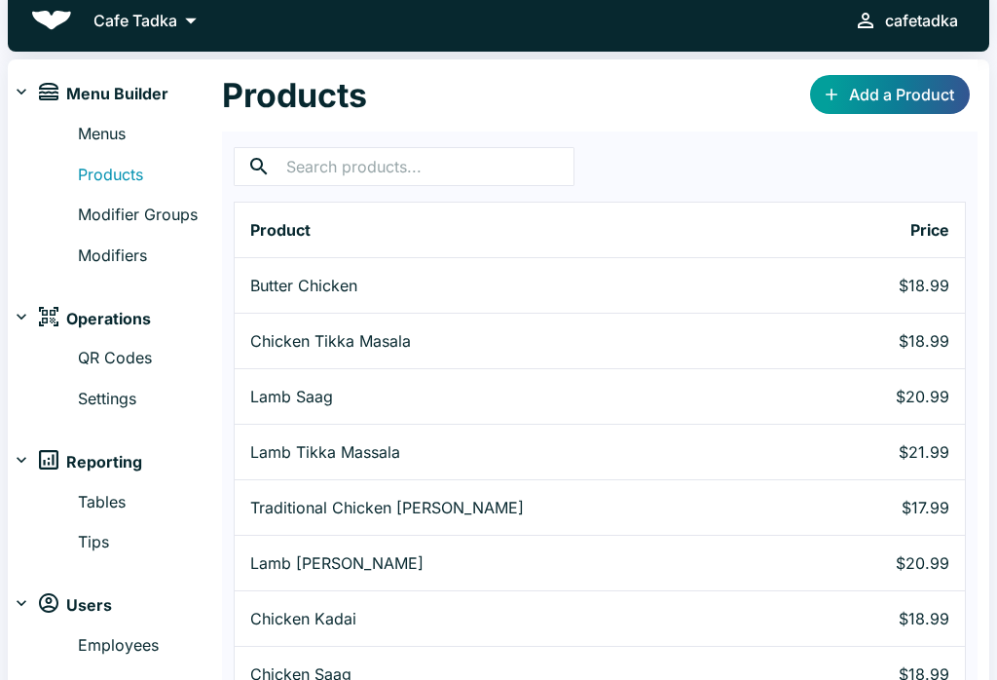
click at [84, 225] on link "Modifier Groups" at bounding box center [150, 215] width 144 height 25
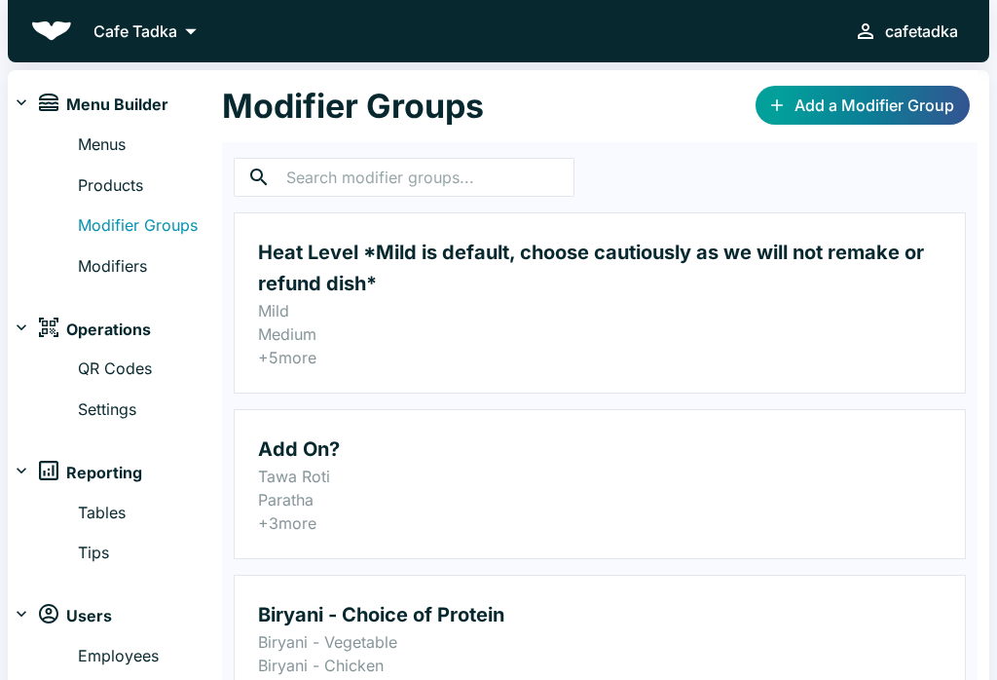
click at [280, 302] on p "Mild" at bounding box center [600, 310] width 684 height 23
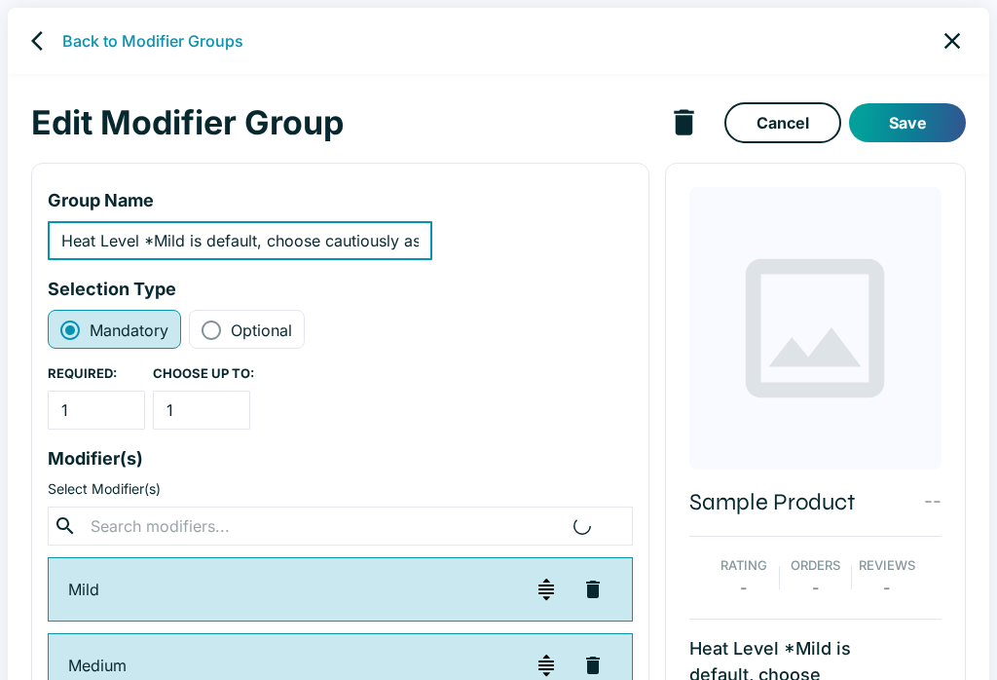
scroll to position [0, 261]
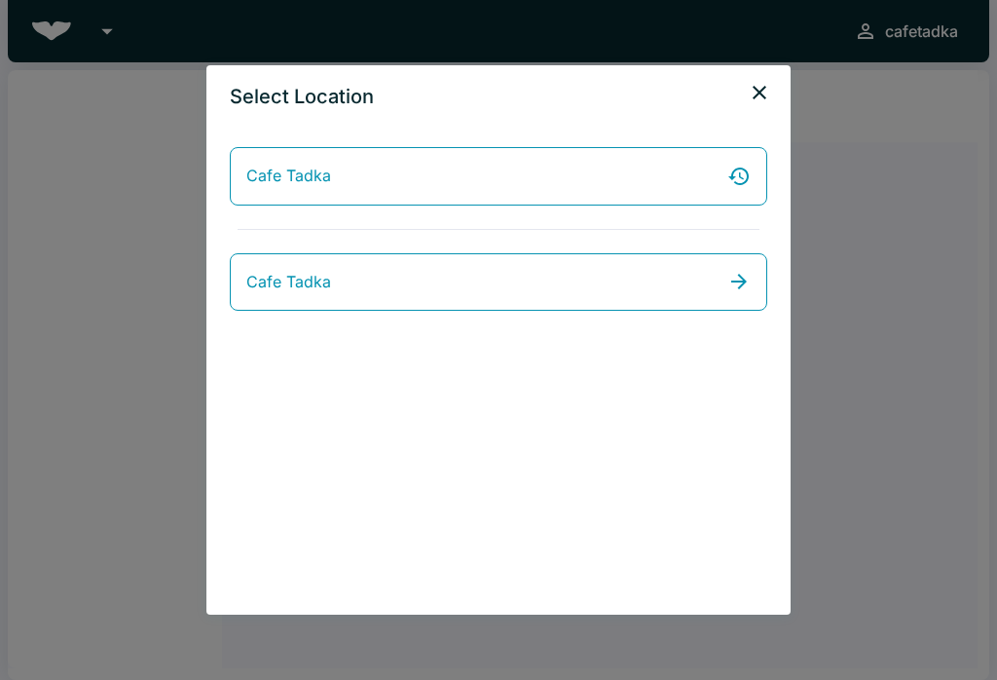
click at [308, 281] on span "Cafe Tadka" at bounding box center [288, 282] width 85 height 25
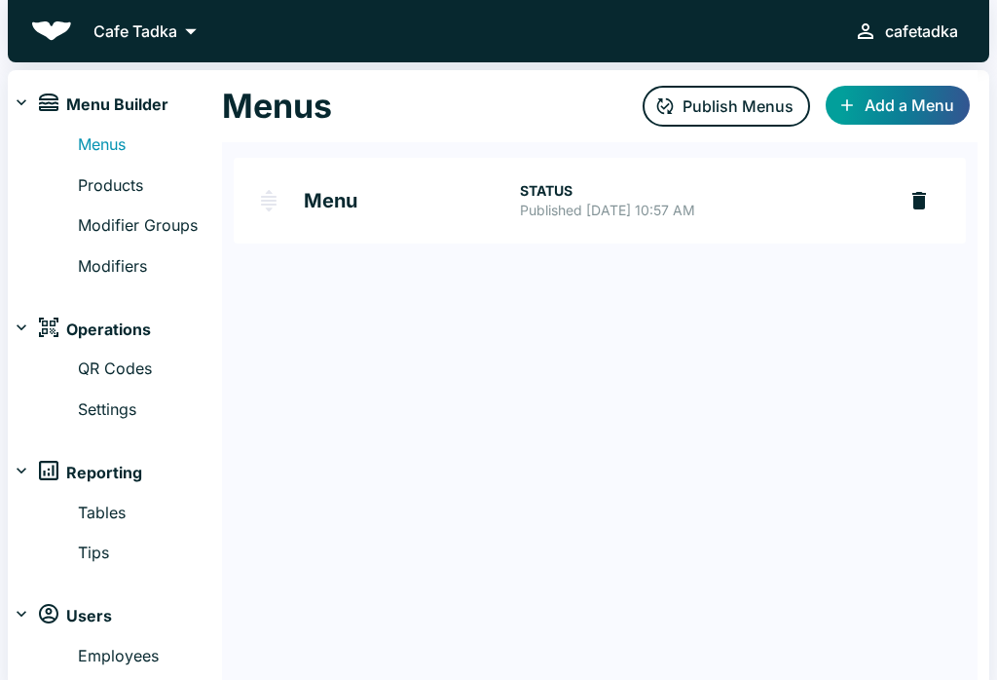
click at [121, 258] on link "Modifiers" at bounding box center [150, 266] width 144 height 25
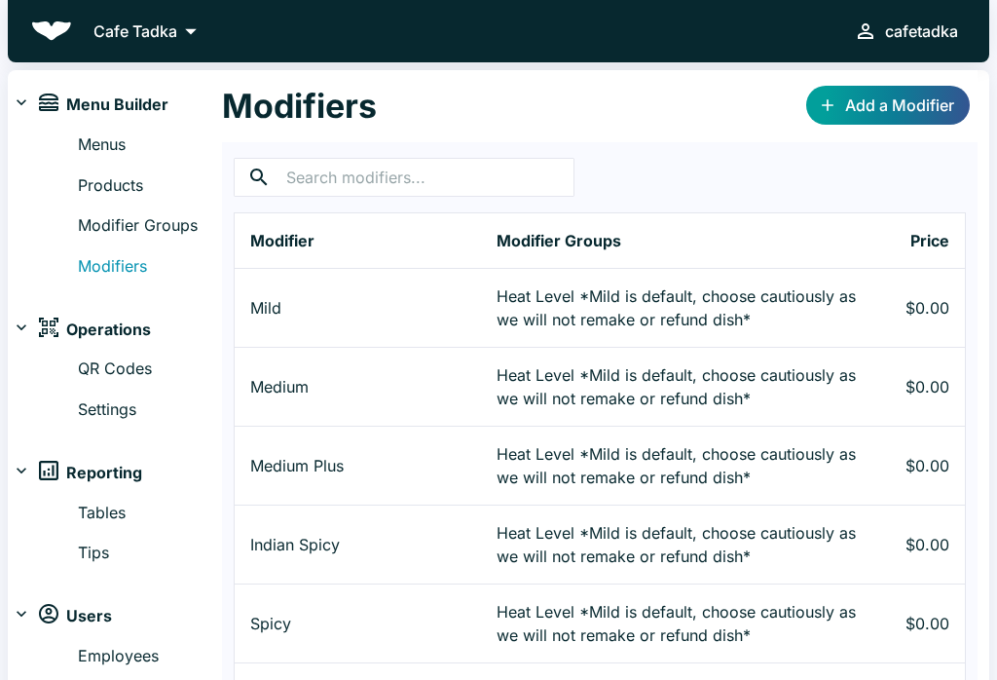
click at [106, 260] on link "Modifiers" at bounding box center [150, 266] width 144 height 25
click at [122, 235] on link "Modifier Groups" at bounding box center [150, 225] width 144 height 25
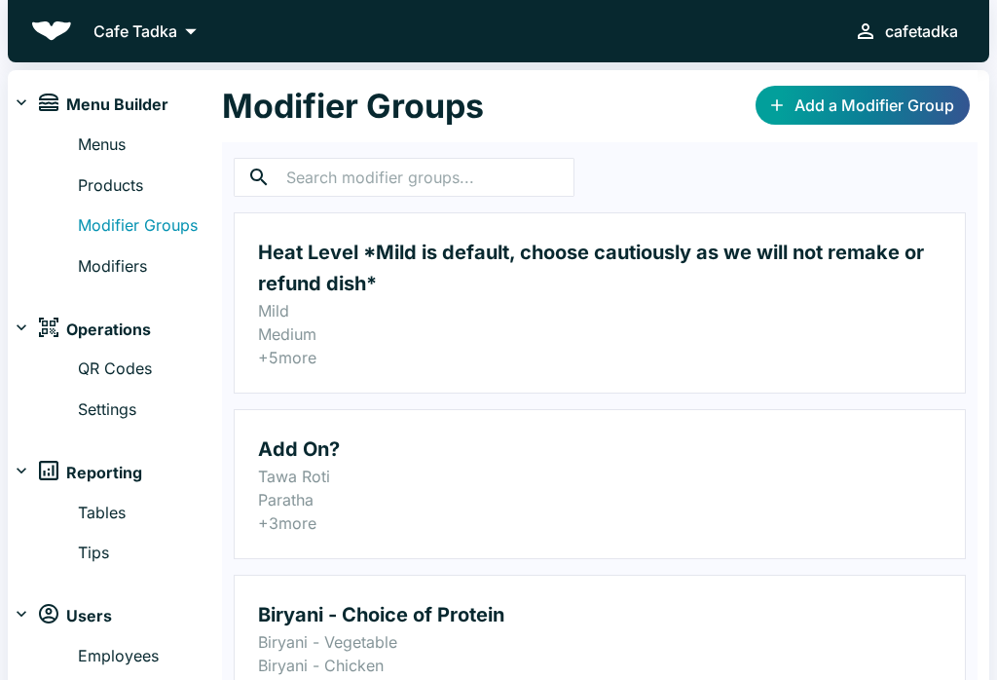
click at [314, 314] on p "Mild" at bounding box center [600, 310] width 684 height 23
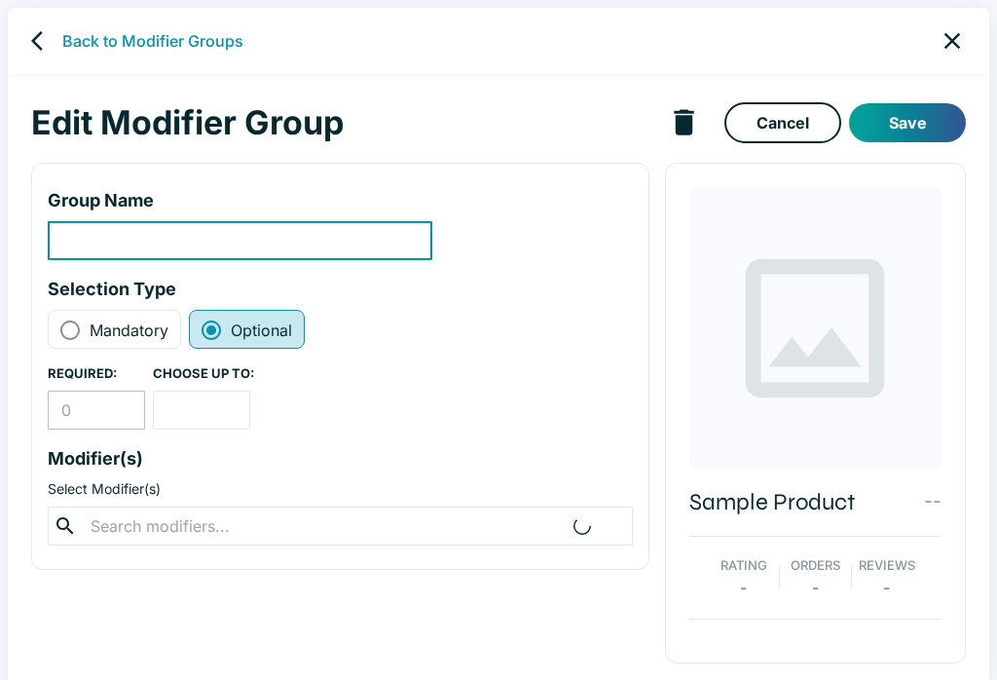
type input "Heat Level *Mild is default, choose cautiously as we will not remake or refund …"
radio input "true"
radio input "false"
type input "1"
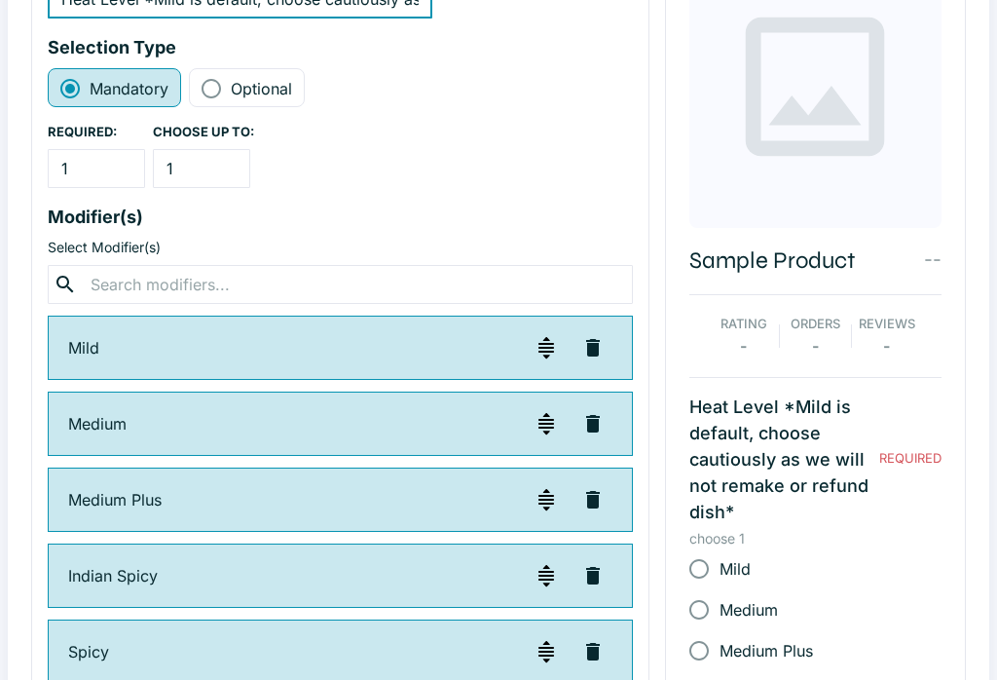
scroll to position [309, 0]
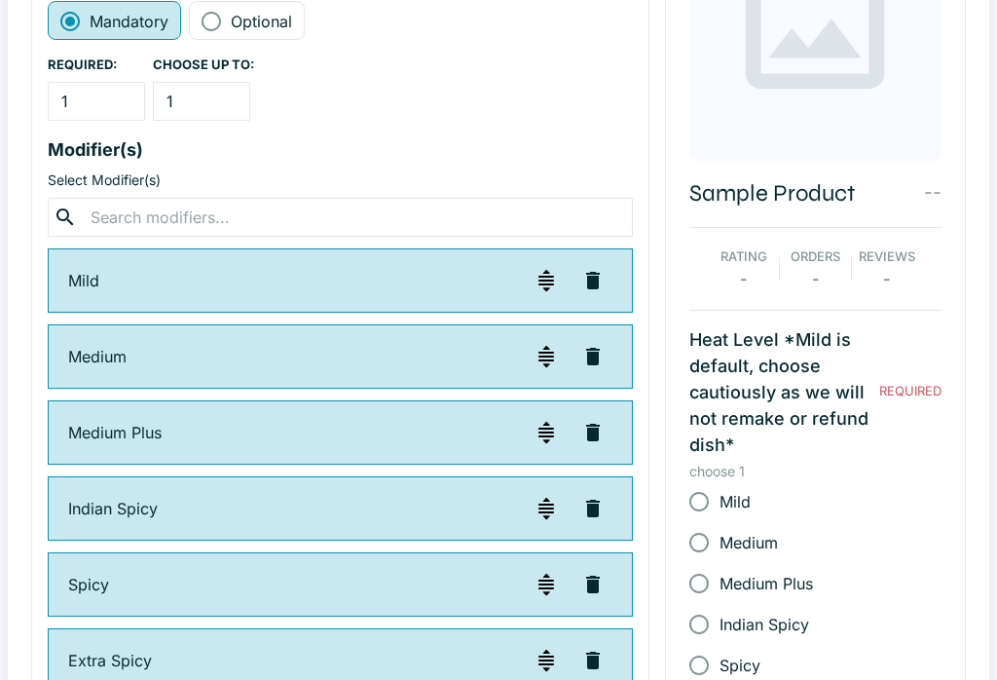
click at [114, 216] on input "text" at bounding box center [340, 217] width 510 height 27
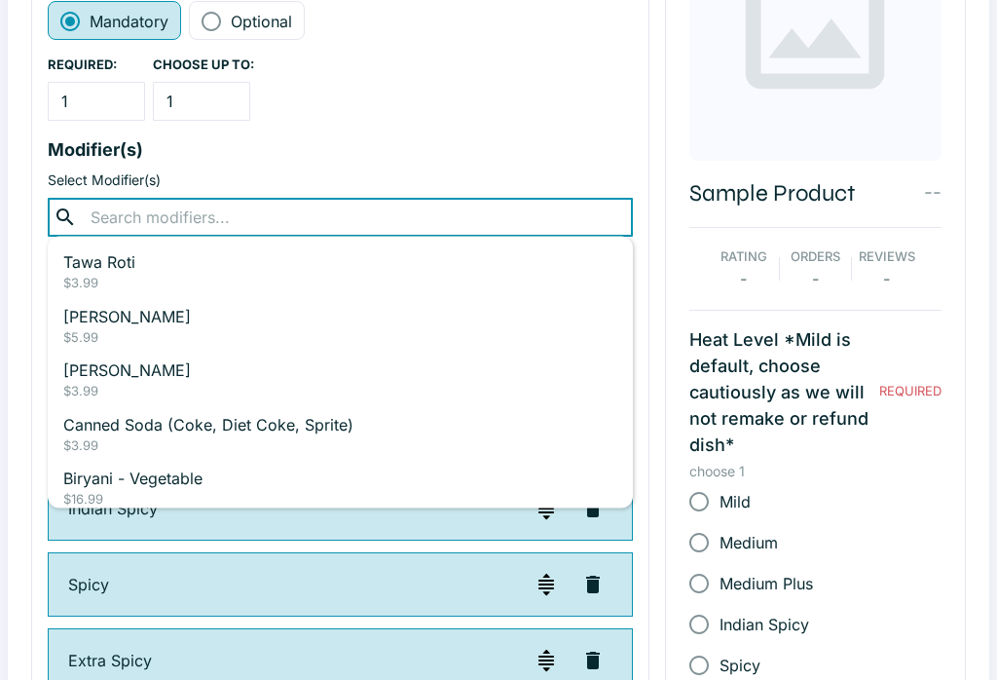
click at [905, 666] on div "Spicy" at bounding box center [816, 665] width 252 height 41
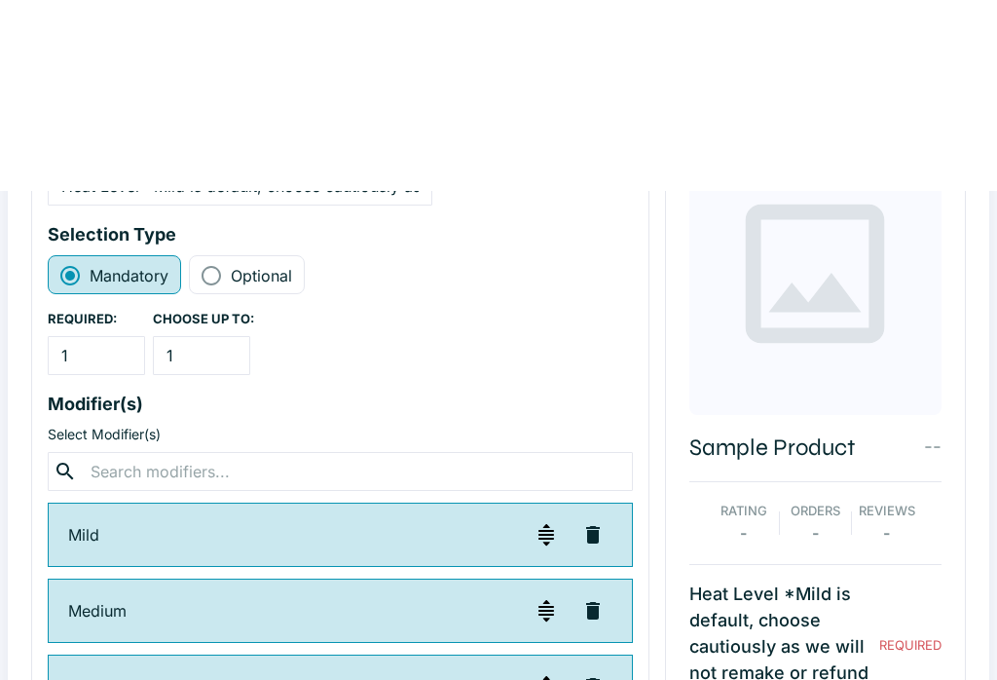
scroll to position [0, 0]
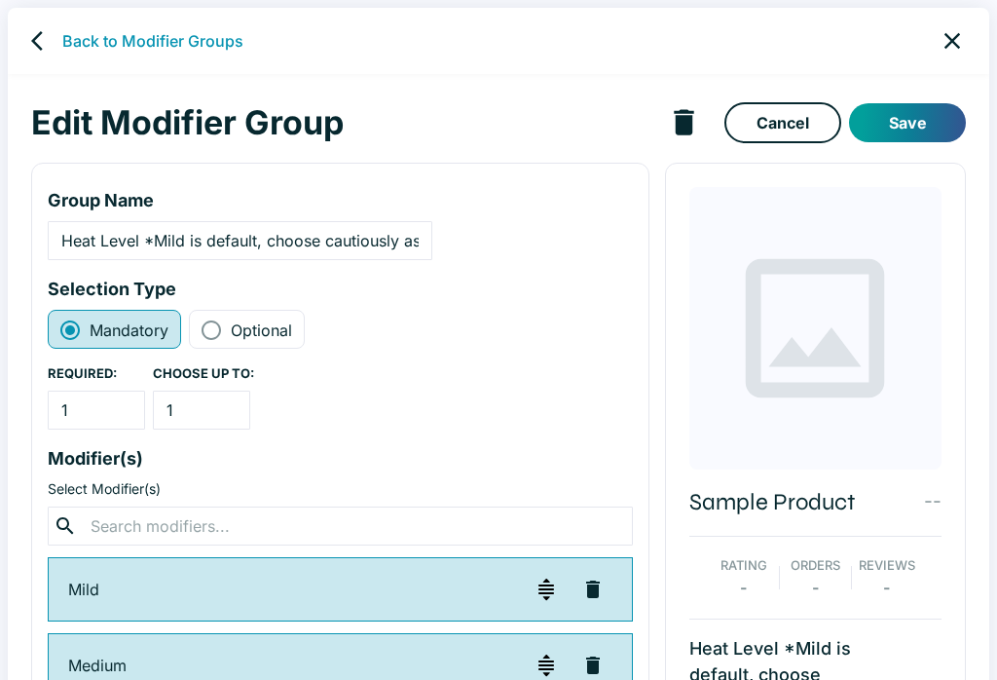
click at [943, 26] on link "close" at bounding box center [952, 40] width 43 height 43
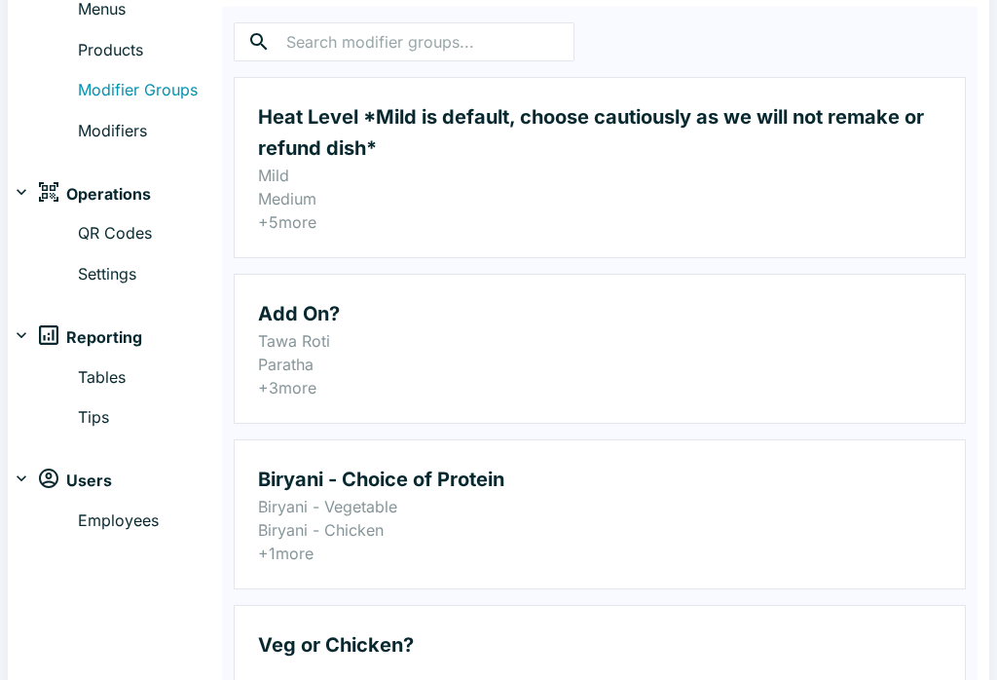
scroll to position [194, 0]
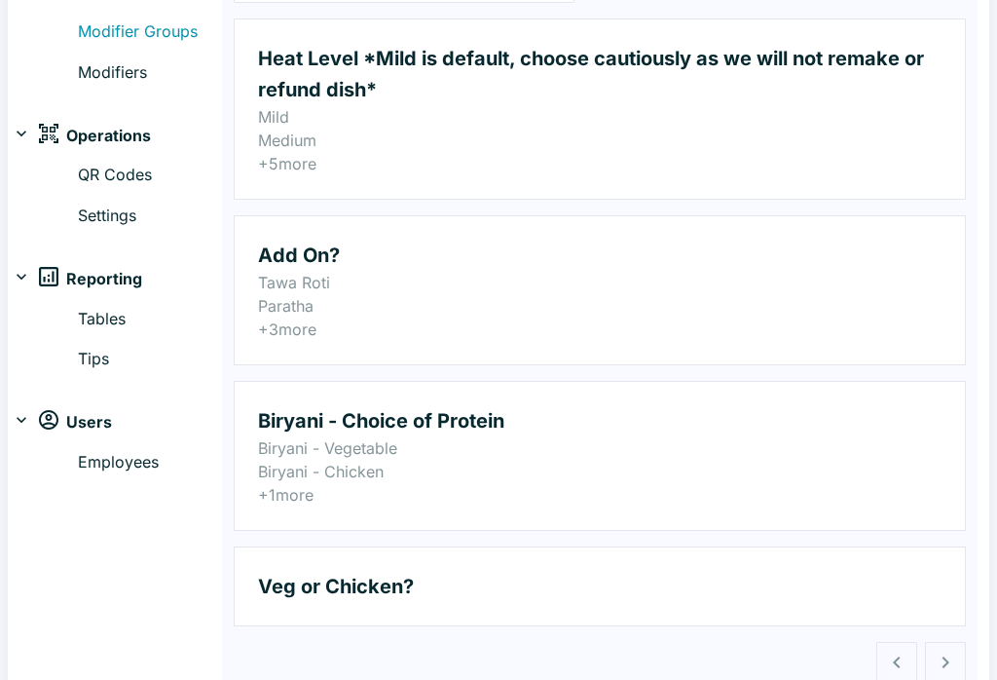
click at [606, 599] on h2 "Veg or Chicken?" at bounding box center [600, 586] width 684 height 31
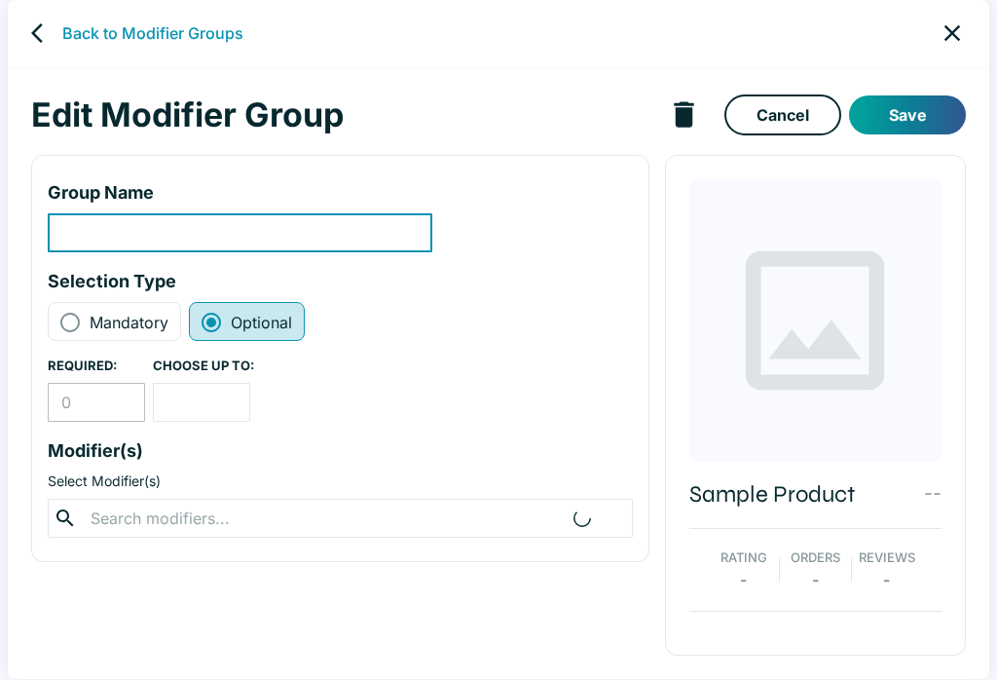
scroll to position [7, 0]
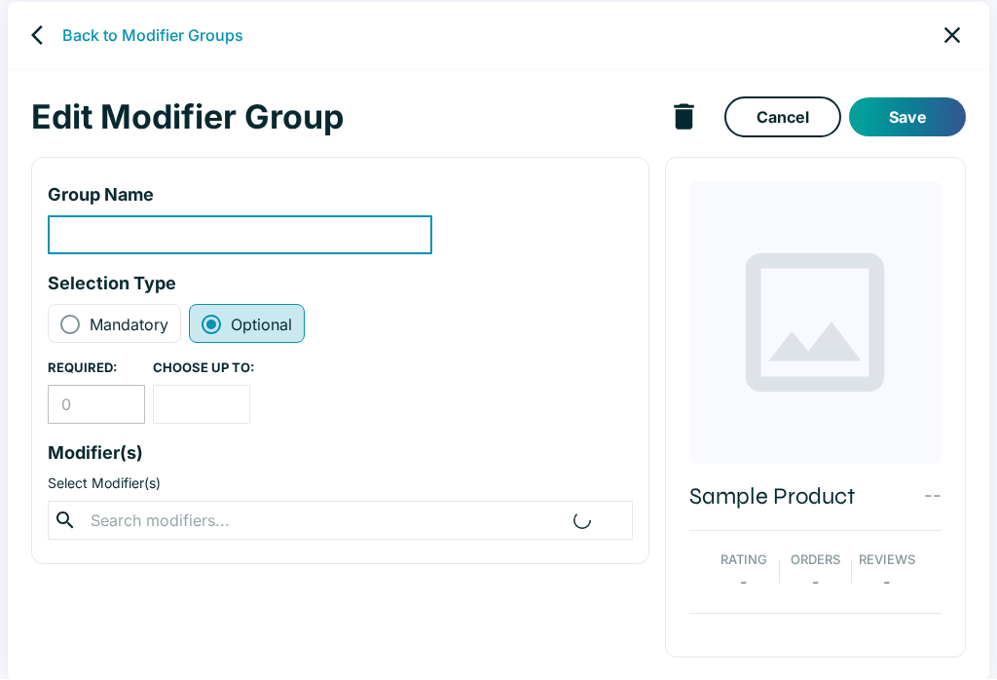
type input "Veg or Chicken?"
radio input "true"
radio input "false"
type input "1"
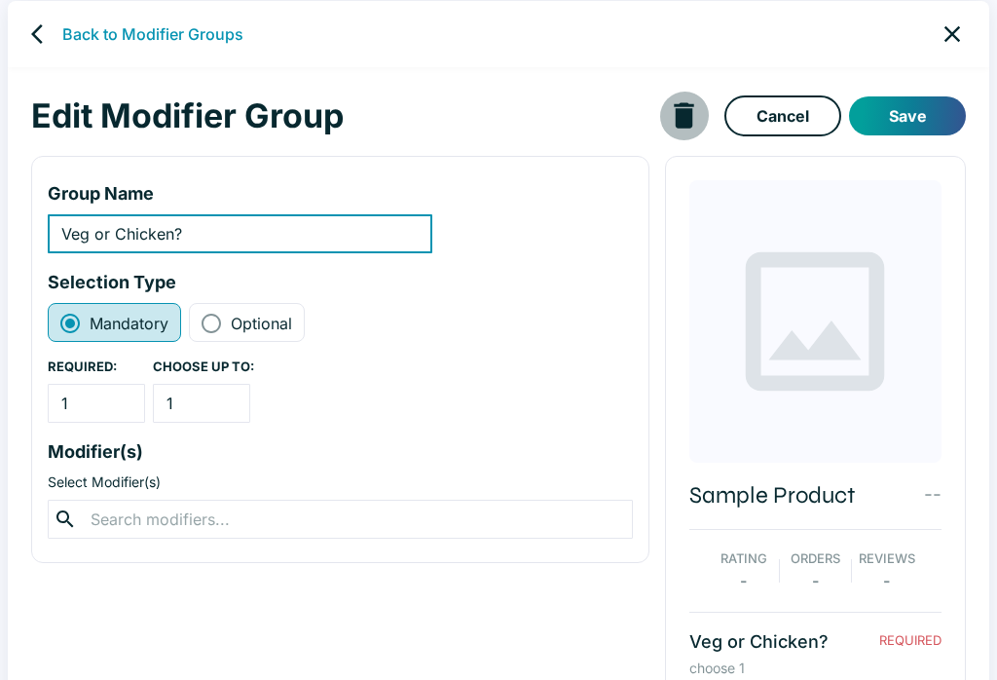
click at [682, 103] on icon "delete modifier group" at bounding box center [683, 114] width 19 height 25
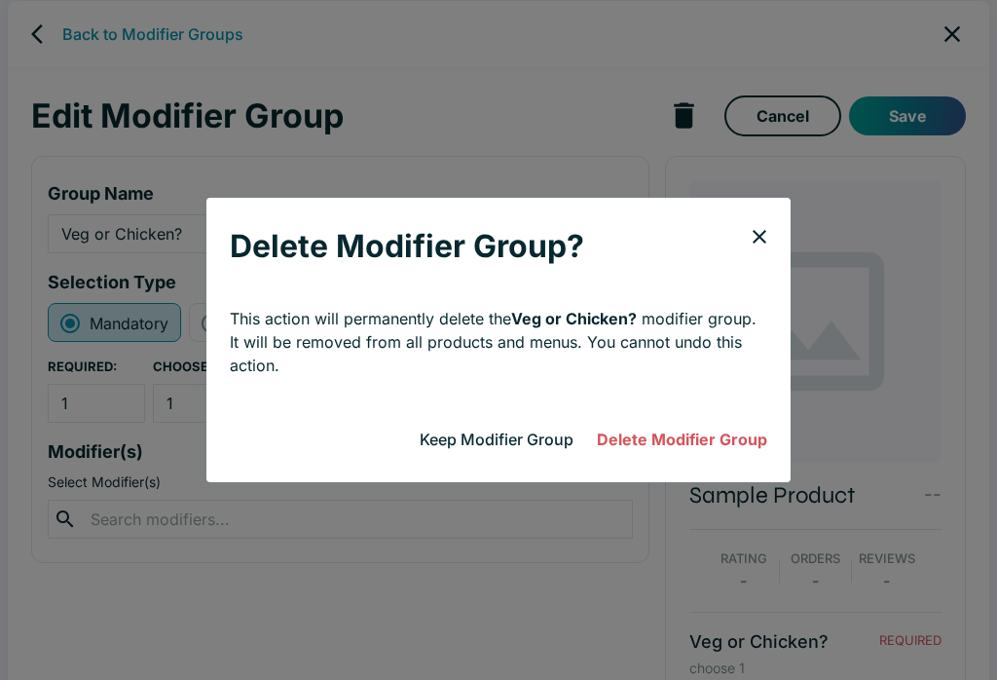
click at [713, 424] on button "Delete Modifier Group" at bounding box center [682, 439] width 186 height 39
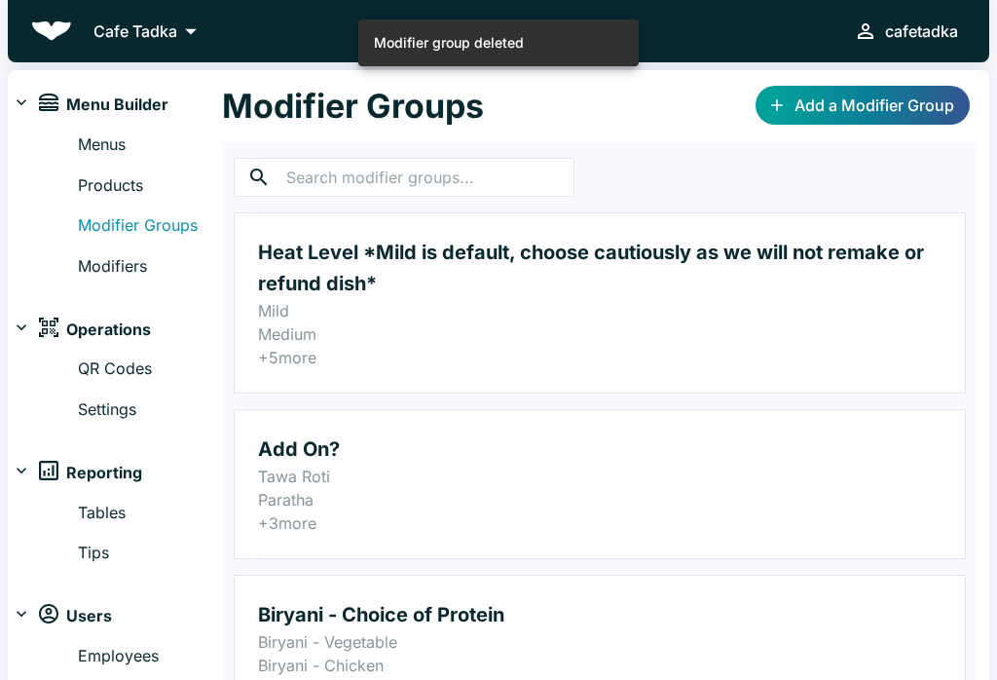
click at [83, 192] on link "Products" at bounding box center [150, 185] width 144 height 25
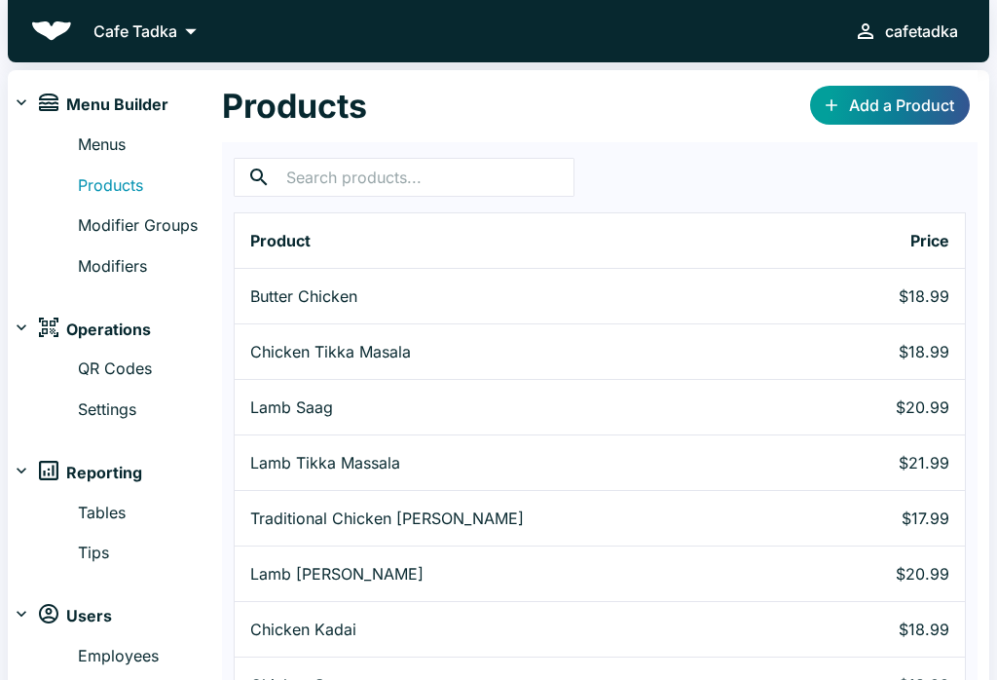
click at [272, 307] on p "Butter Chicken" at bounding box center [520, 295] width 541 height 23
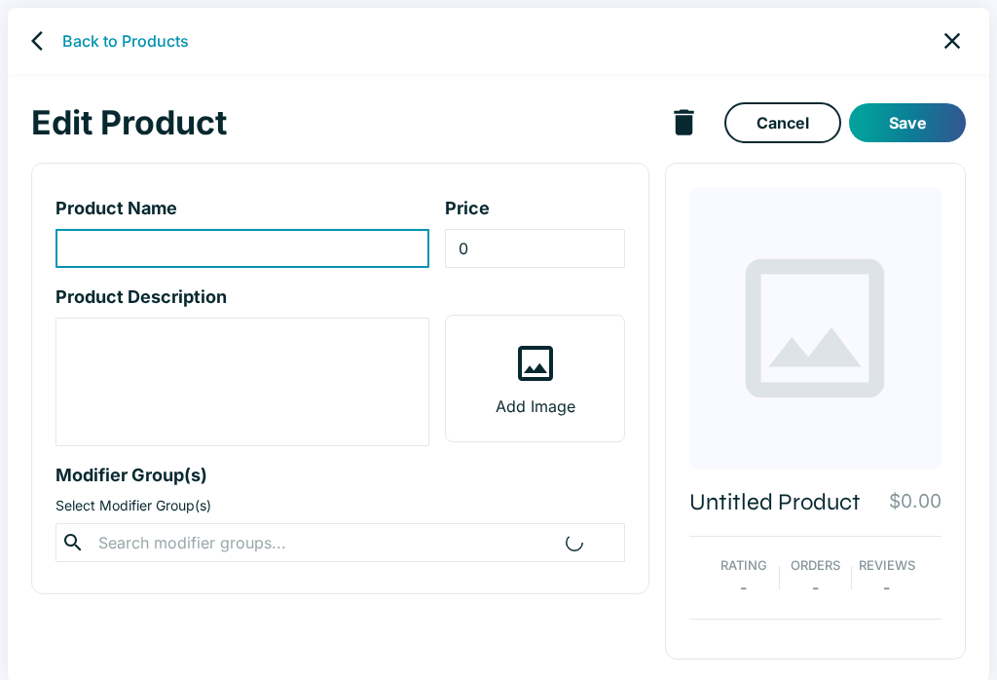
type input "Butter Chicken"
type input "18.99"
type textarea "Boneless thigh chicken in creamy butter tomato sauce. Comes w/ rice."
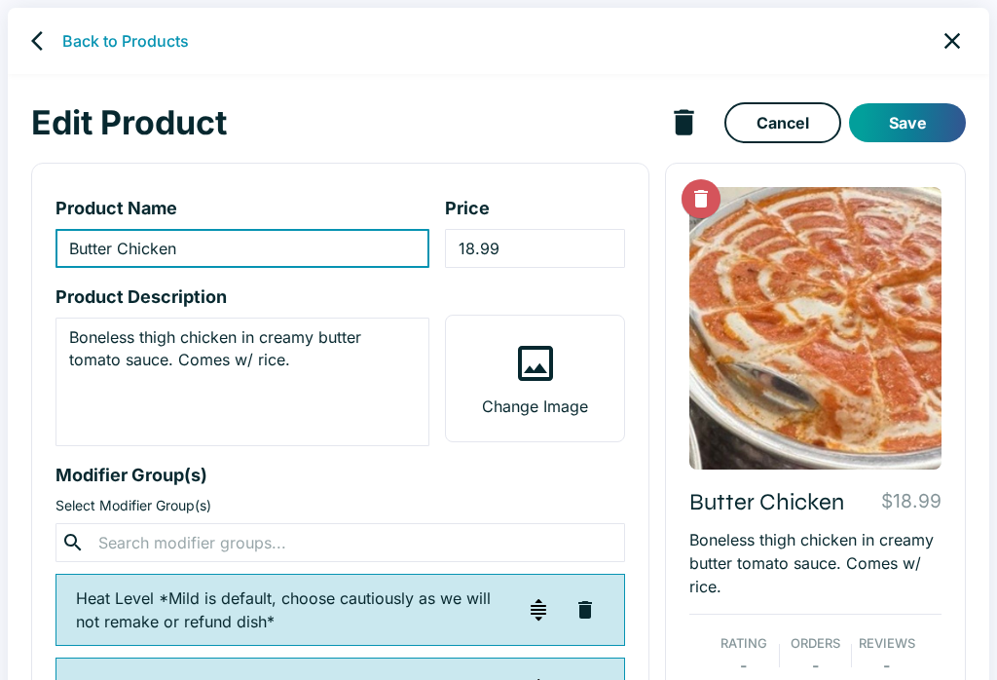
click at [952, 32] on icon "close" at bounding box center [952, 40] width 27 height 27
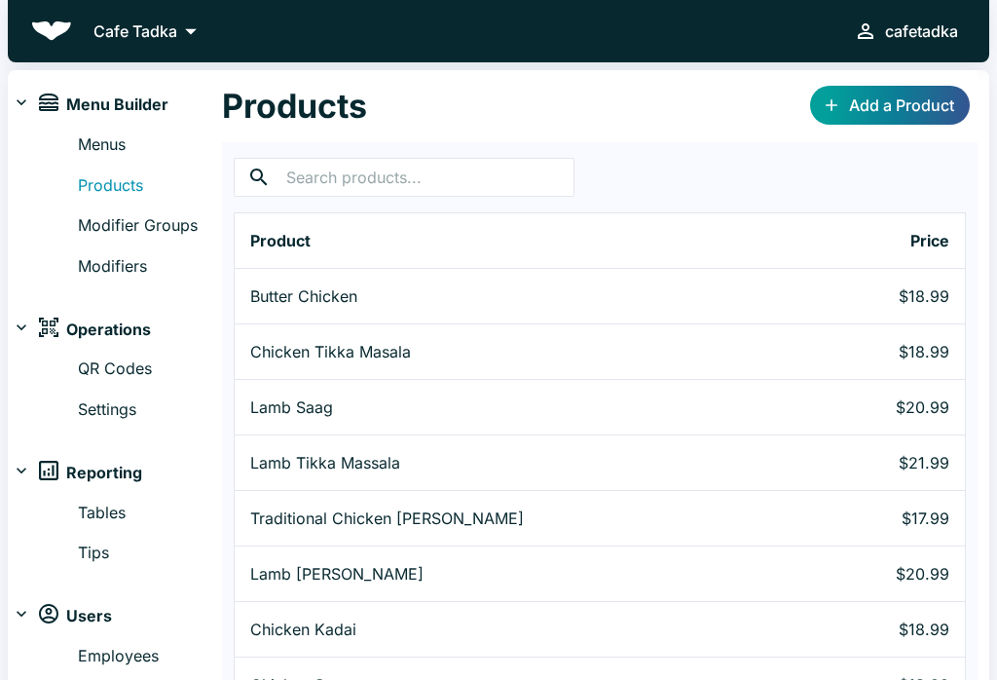
click at [869, 101] on link "Add a Product" at bounding box center [890, 105] width 160 height 39
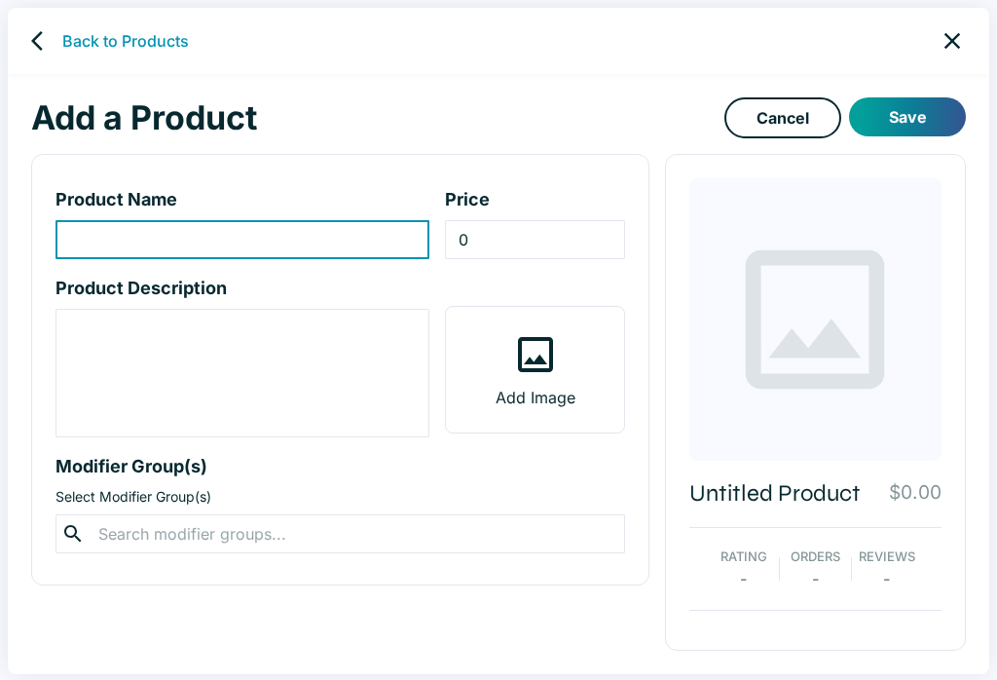
click at [97, 532] on input "text" at bounding box center [340, 533] width 495 height 27
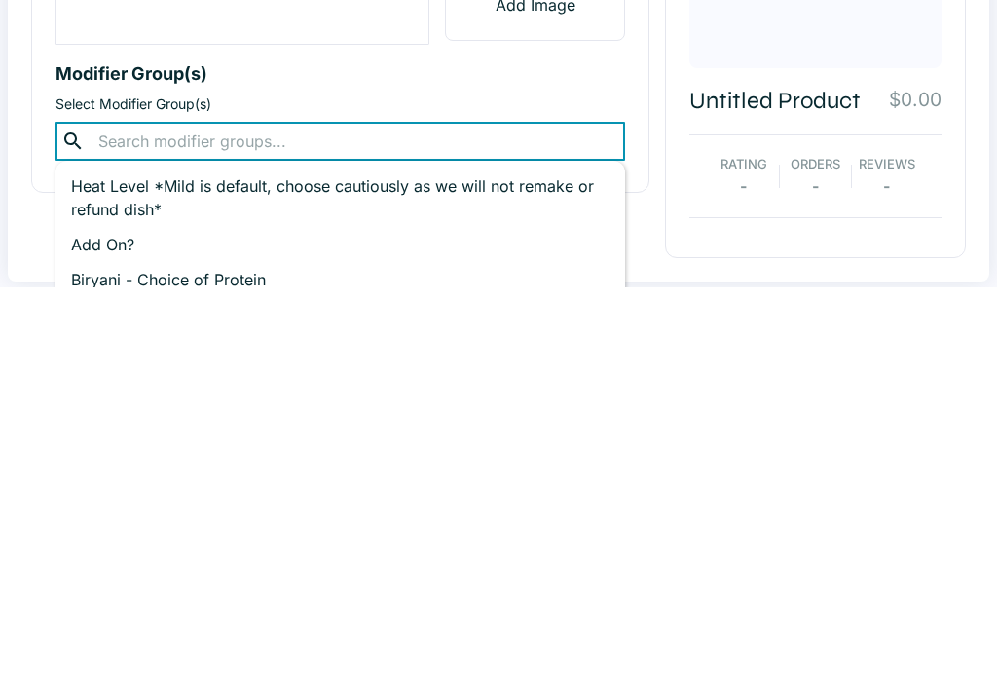
scroll to position [18, 0]
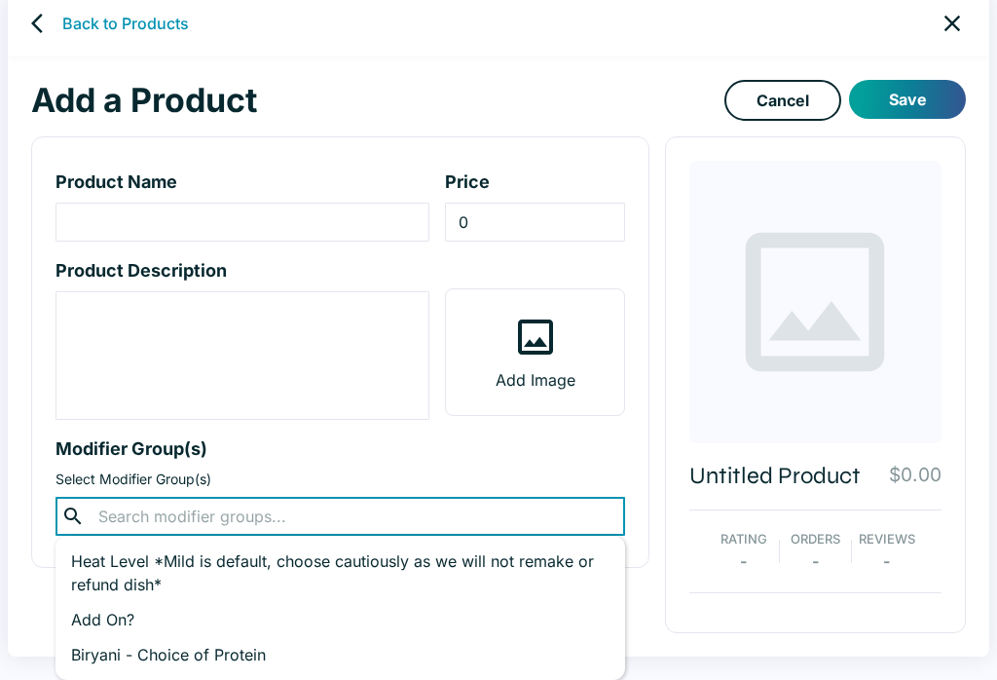
click at [954, 28] on icon "close" at bounding box center [952, 23] width 27 height 27
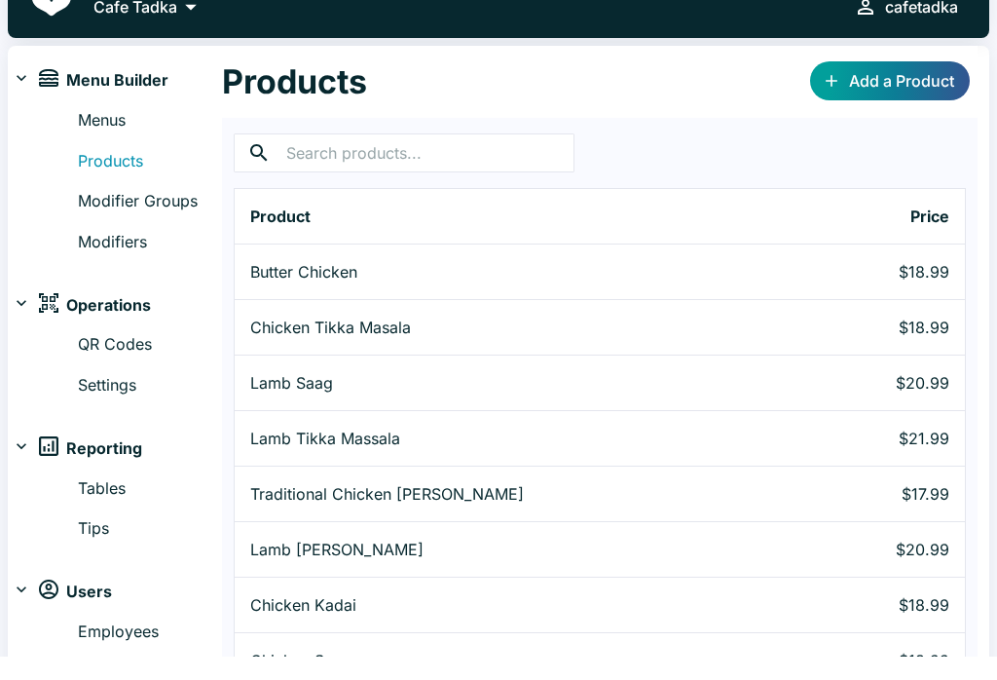
scroll to position [25, 0]
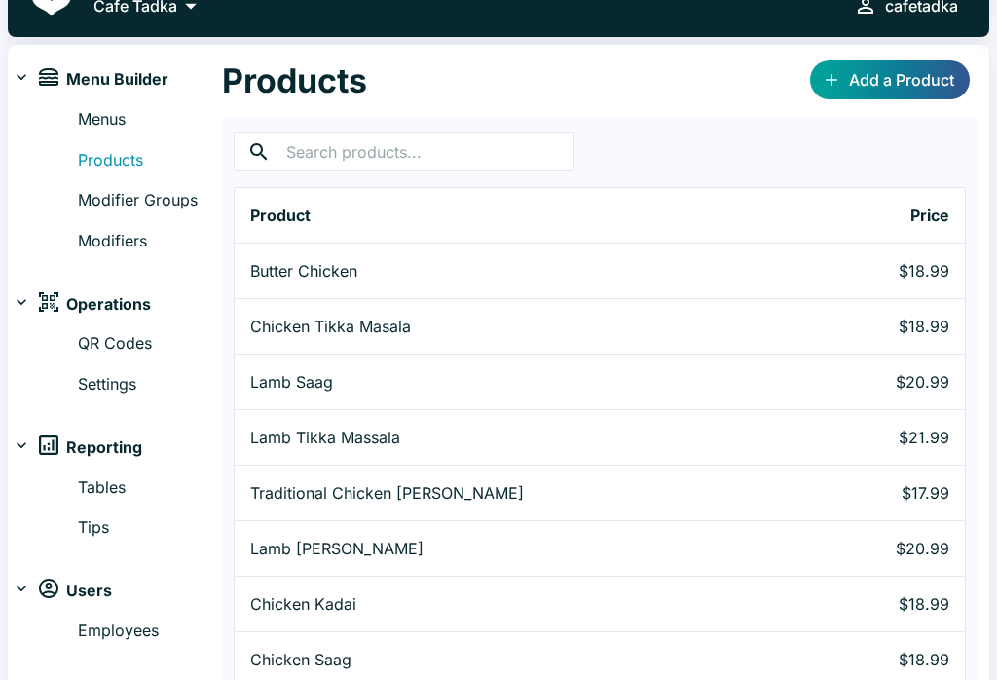
click at [94, 116] on link "Menus" at bounding box center [150, 119] width 144 height 25
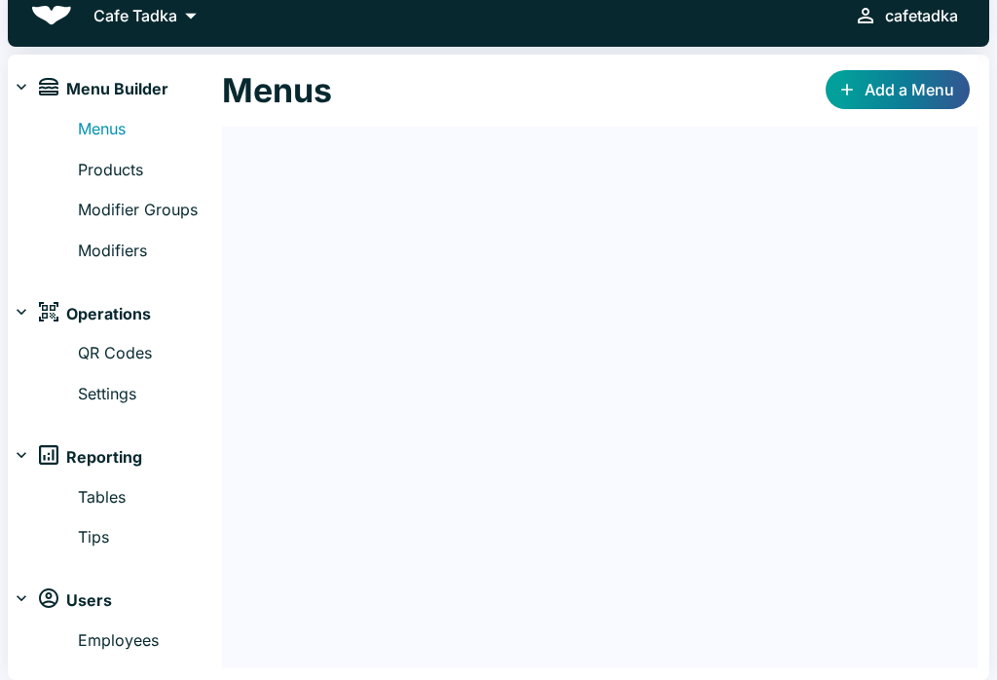
scroll to position [11, 0]
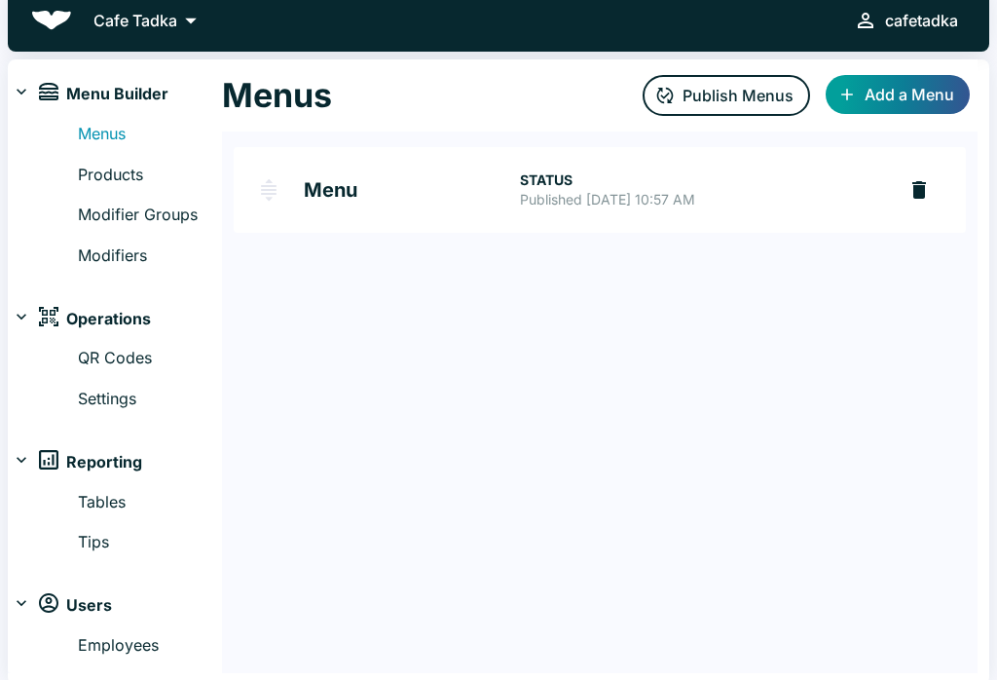
click at [329, 180] on h2 "Menu" at bounding box center [412, 189] width 216 height 19
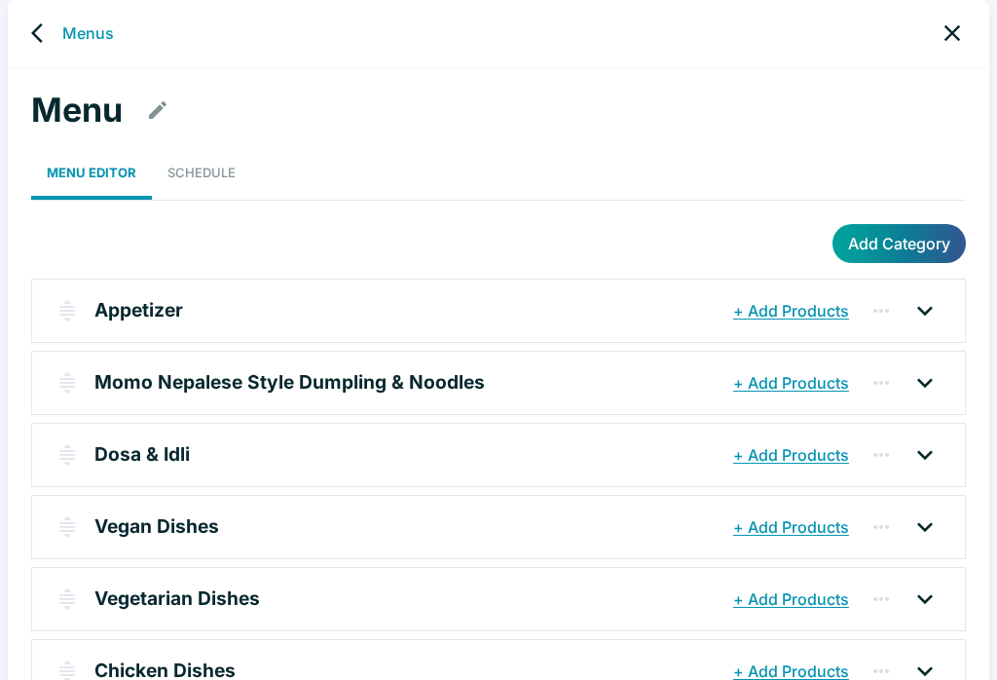
click at [762, 319] on button "+ Add Products" at bounding box center [792, 310] width 126 height 35
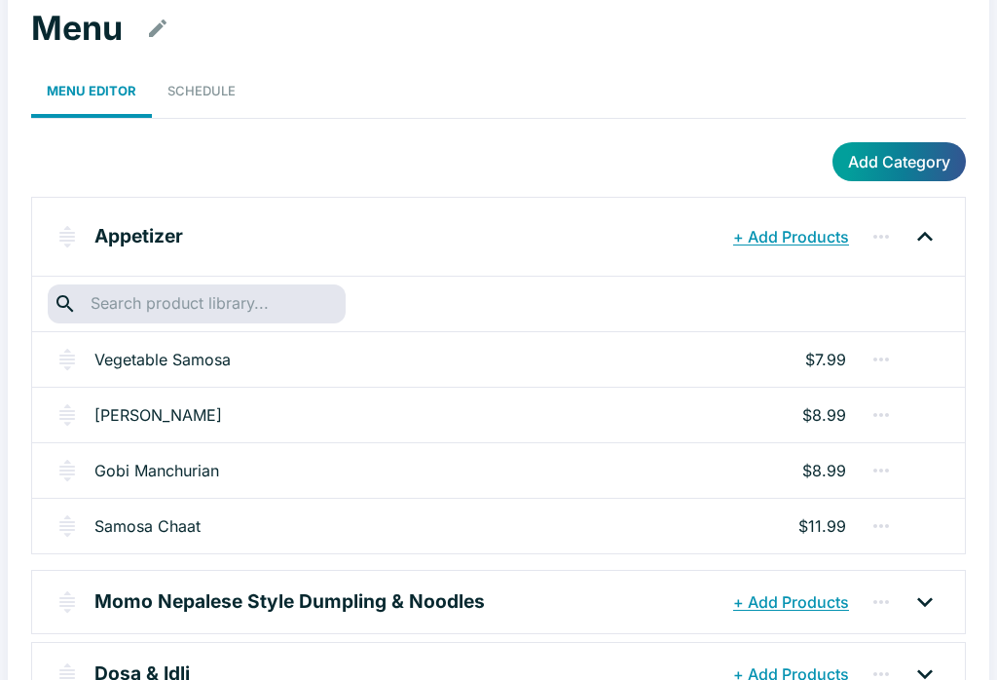
scroll to position [0, 0]
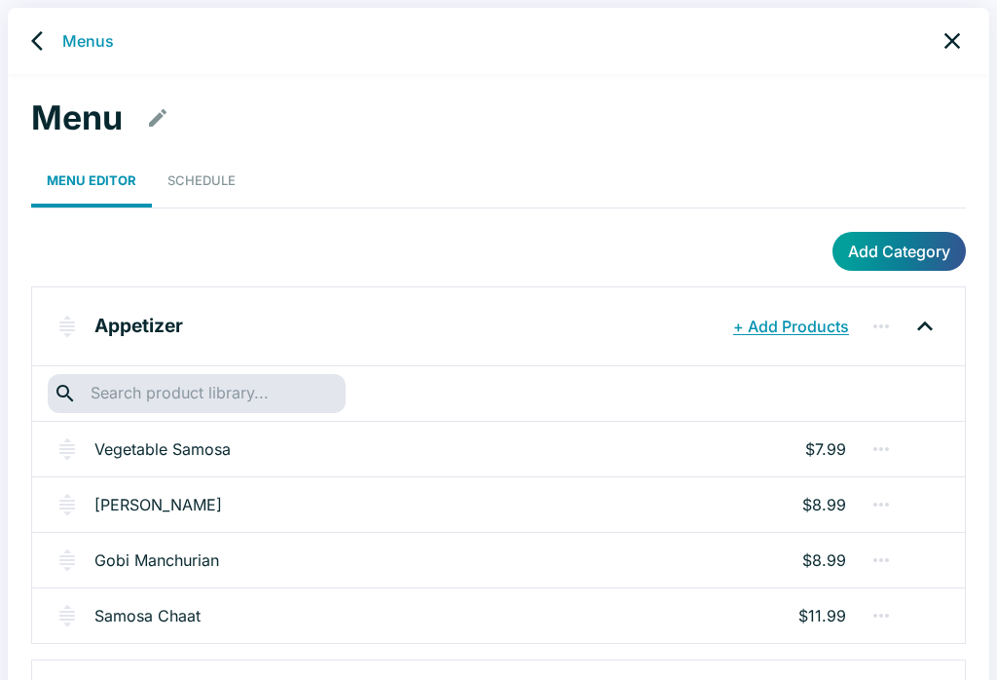
click at [189, 154] on link "Schedule" at bounding box center [201, 181] width 99 height 54
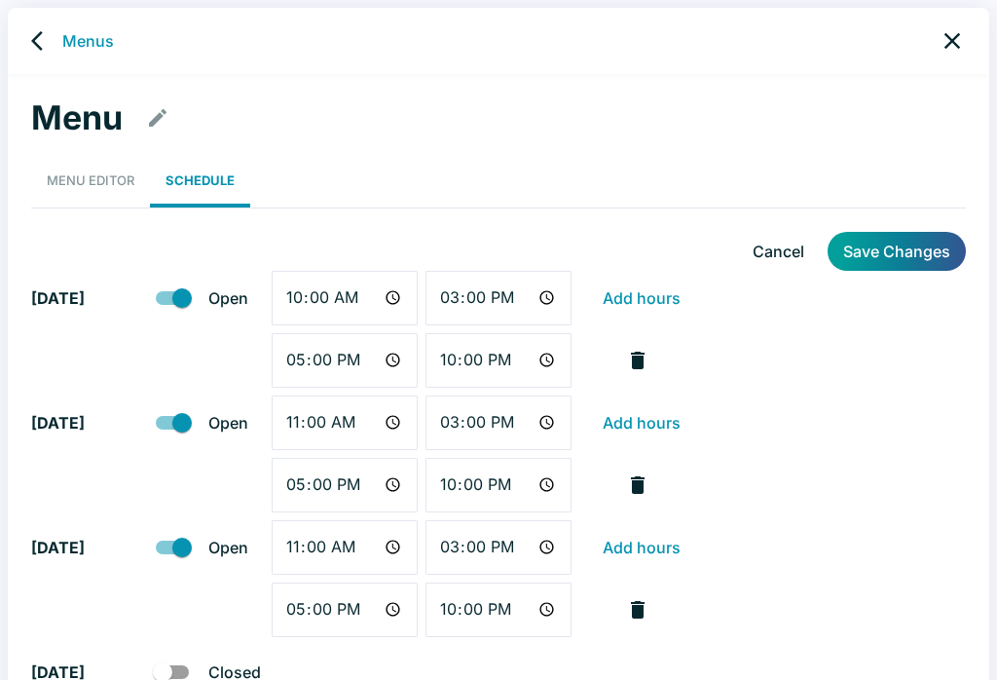
click at [307, 284] on input "10:00" at bounding box center [345, 298] width 146 height 55
type input "11:00"
click at [960, 240] on button "Save Changes" at bounding box center [897, 251] width 138 height 39
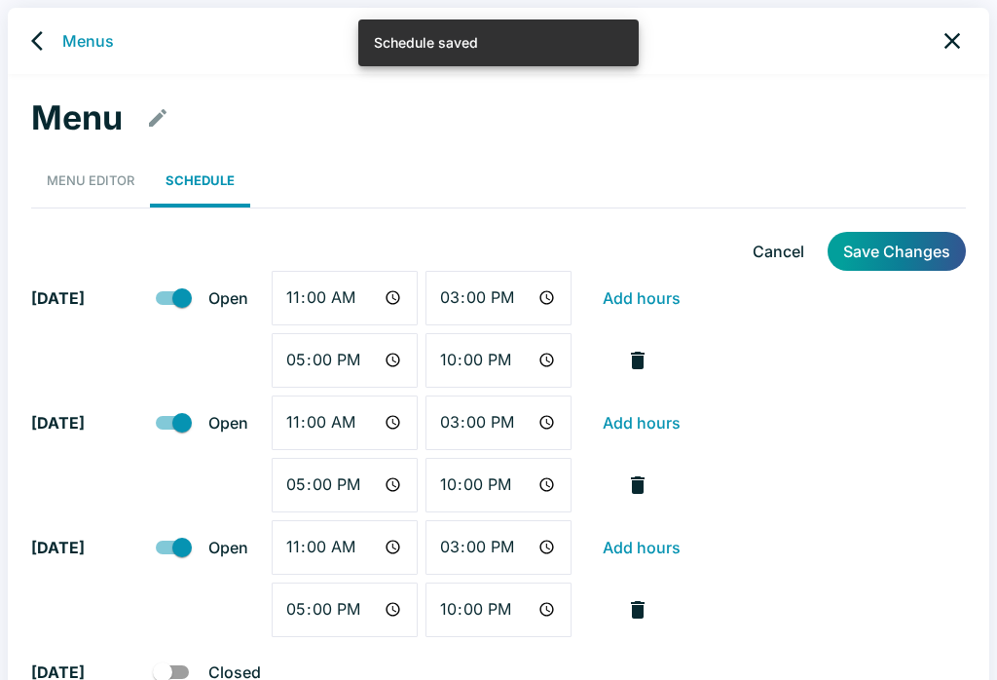
click at [56, 46] on link "back" at bounding box center [42, 40] width 39 height 39
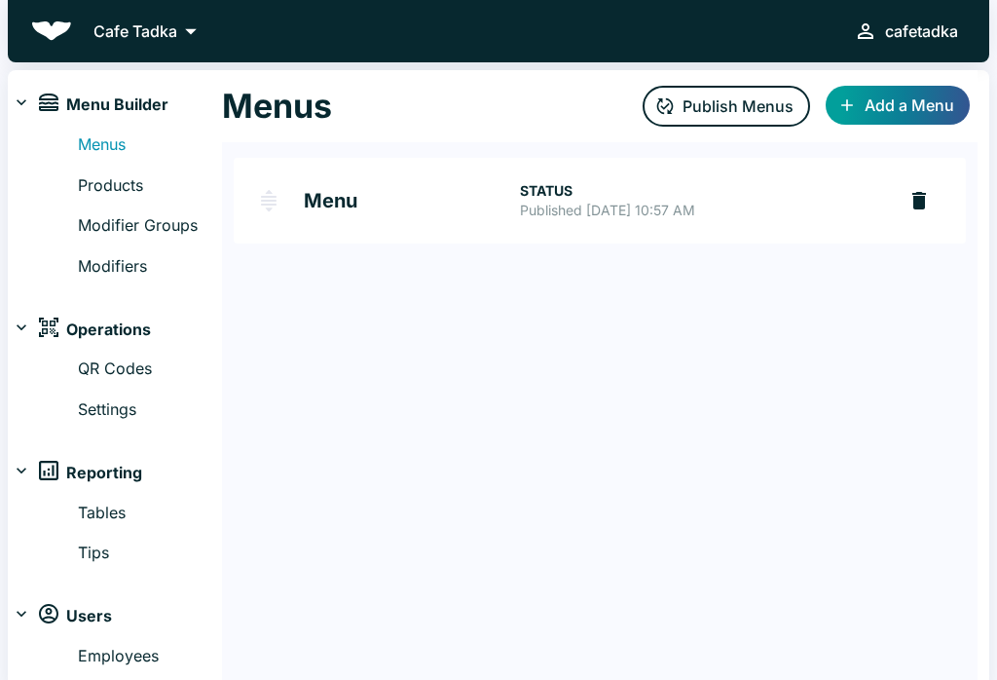
click at [711, 99] on button "Publish Menus" at bounding box center [727, 106] width 168 height 41
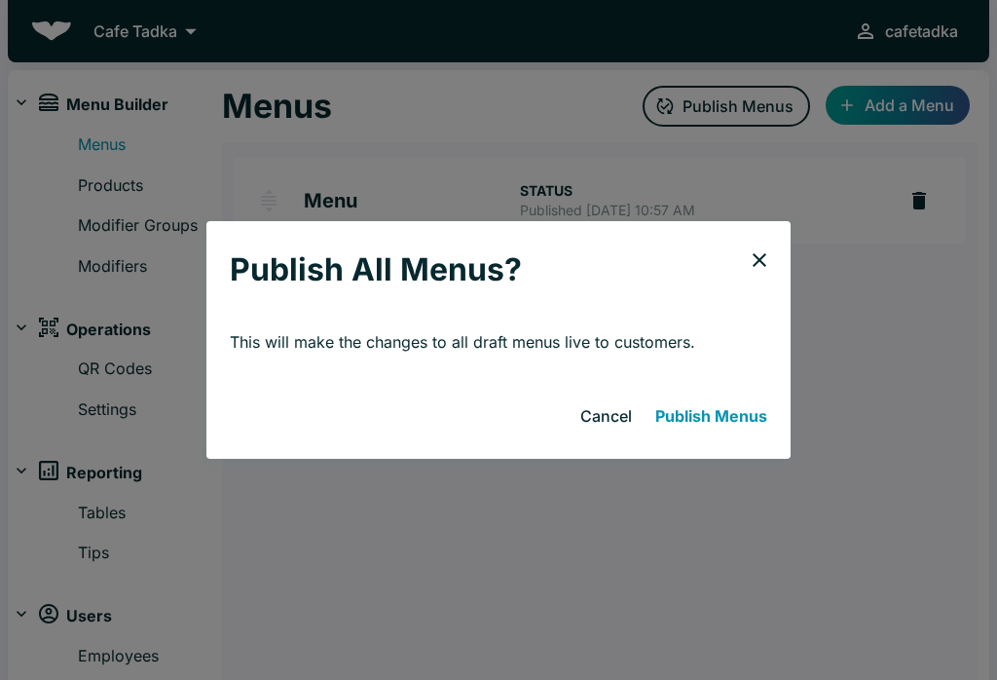
click at [703, 411] on button "Publish Menus" at bounding box center [712, 415] width 128 height 39
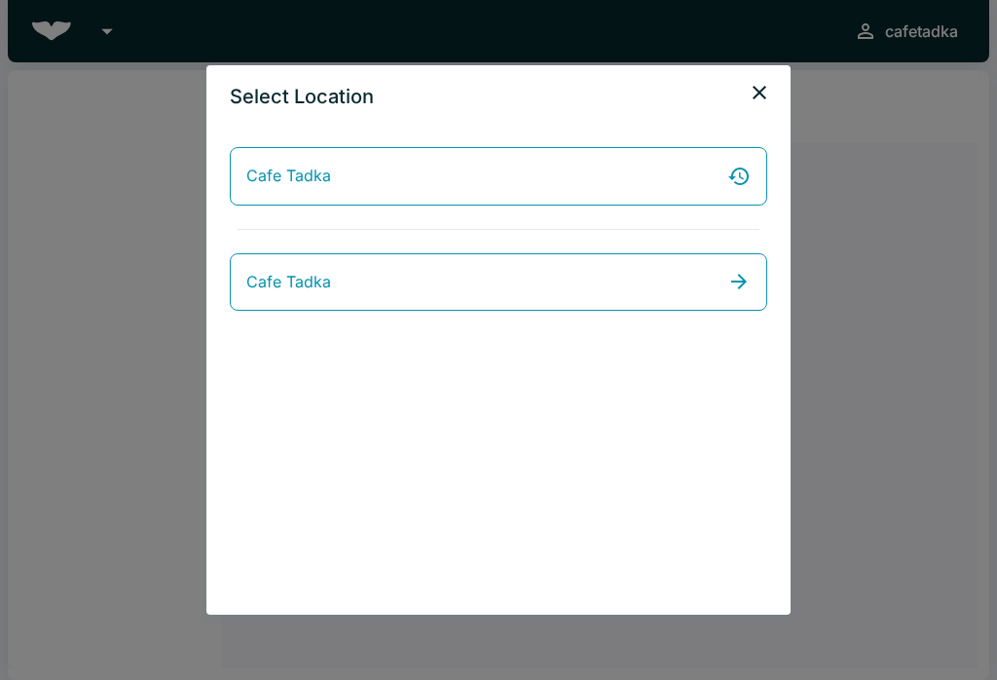
click at [354, 279] on link "Cafe Tadka" at bounding box center [499, 282] width 538 height 58
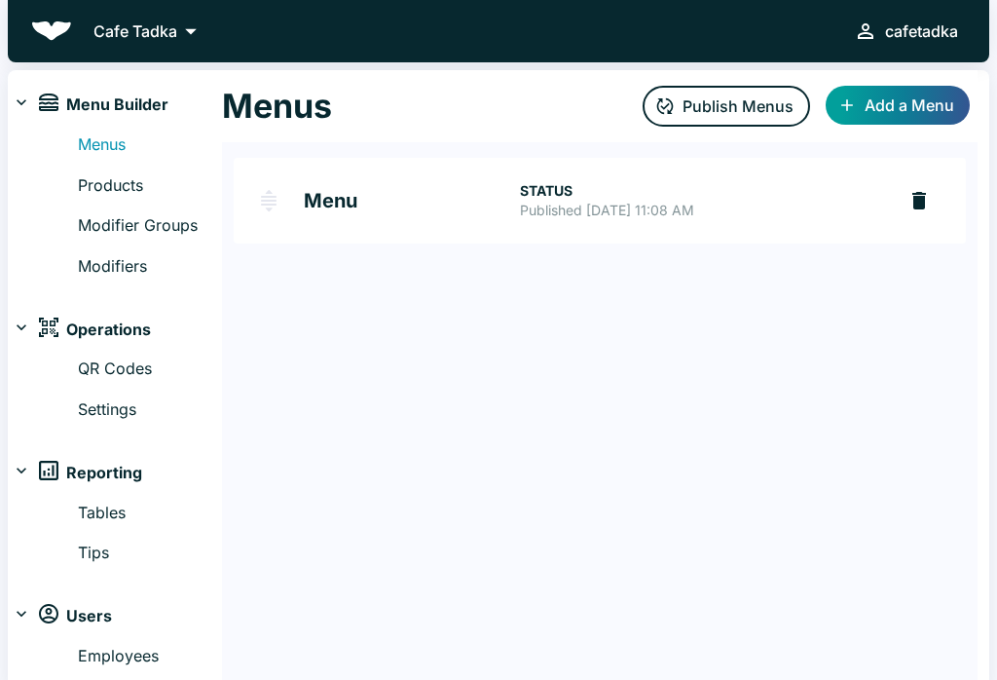
click at [278, 205] on img "Menu" at bounding box center [268, 200] width 23 height 23
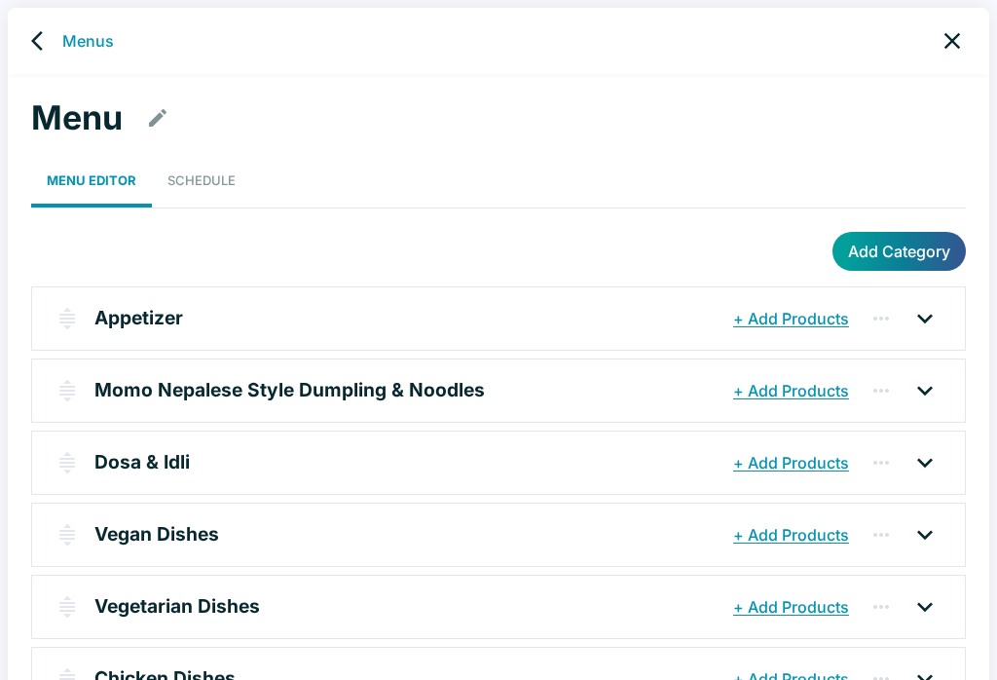
click at [219, 189] on link "Schedule" at bounding box center [201, 181] width 99 height 54
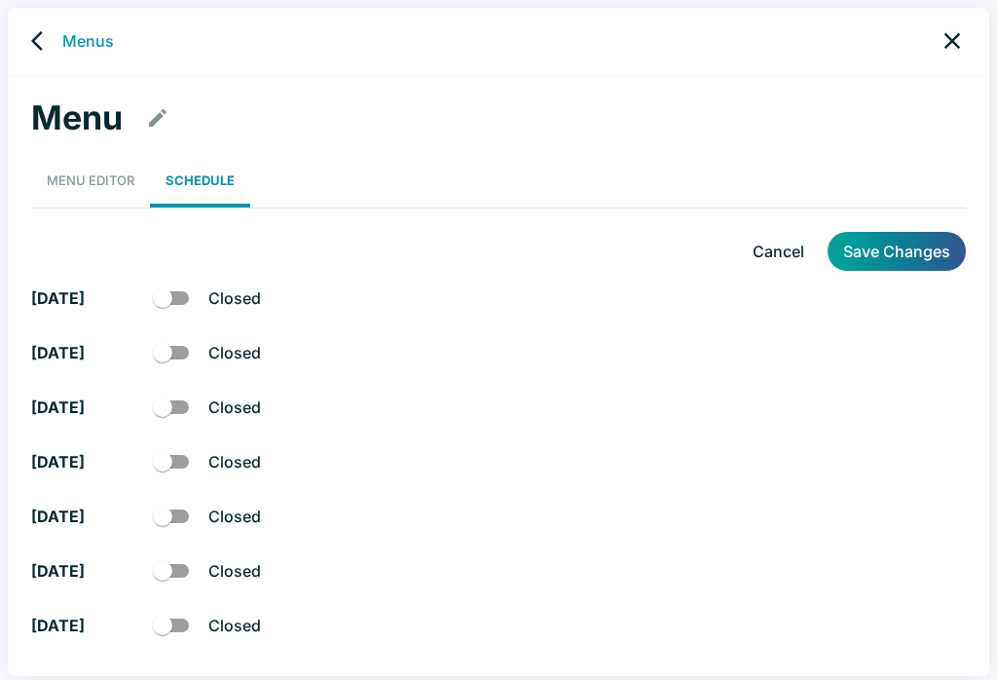
checkbox input "true"
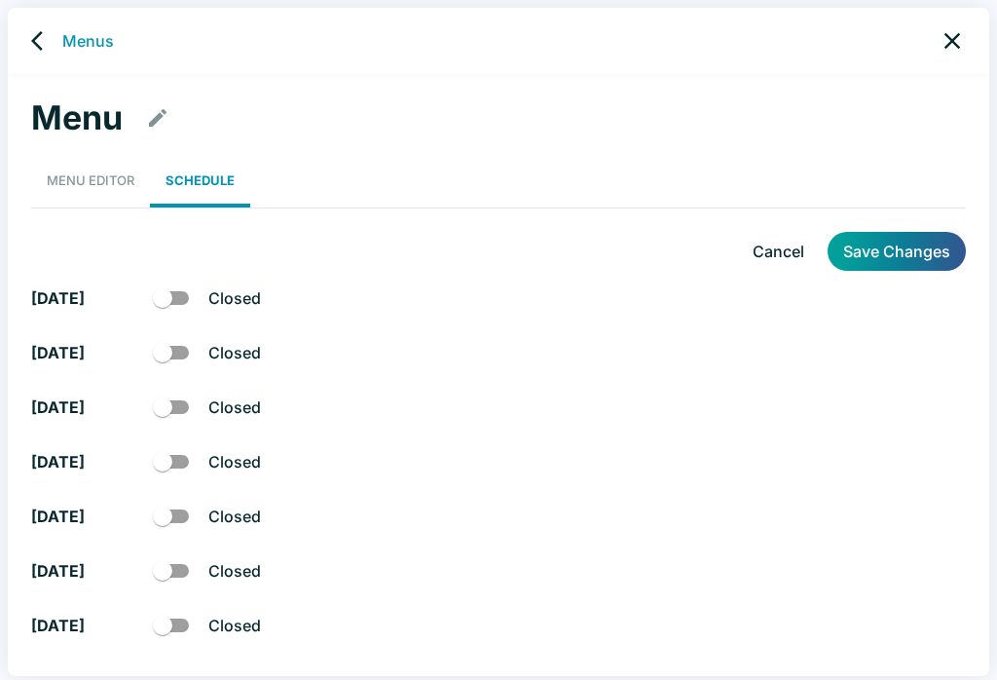
checkbox input "true"
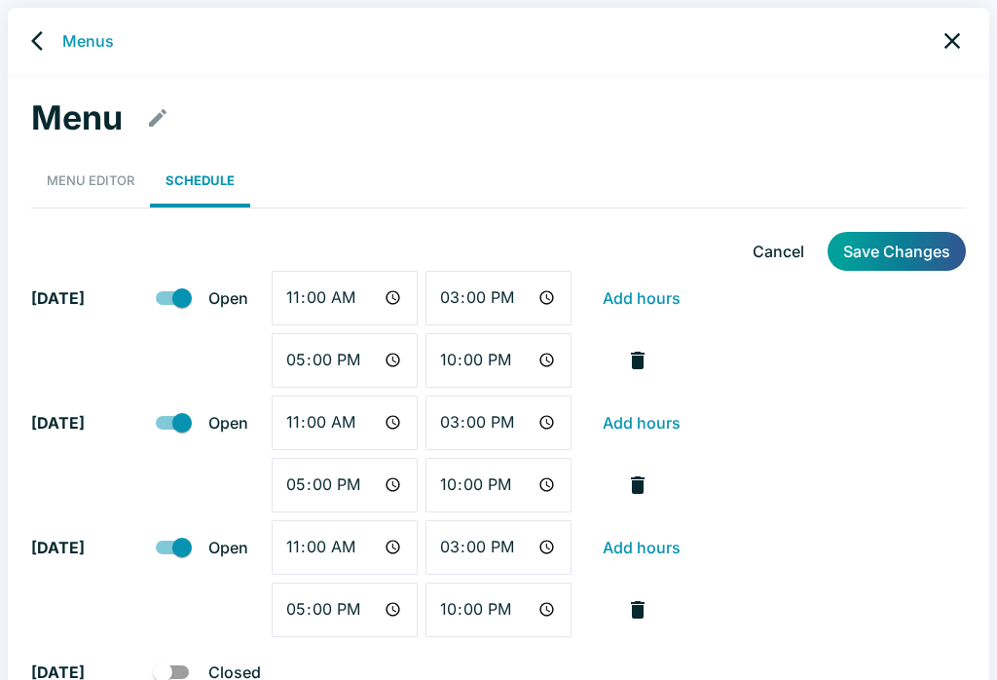
click at [333, 309] on input "11:00" at bounding box center [345, 298] width 146 height 55
type input "10:55"
click at [345, 427] on input "11:00" at bounding box center [345, 422] width 146 height 55
type input "10:55"
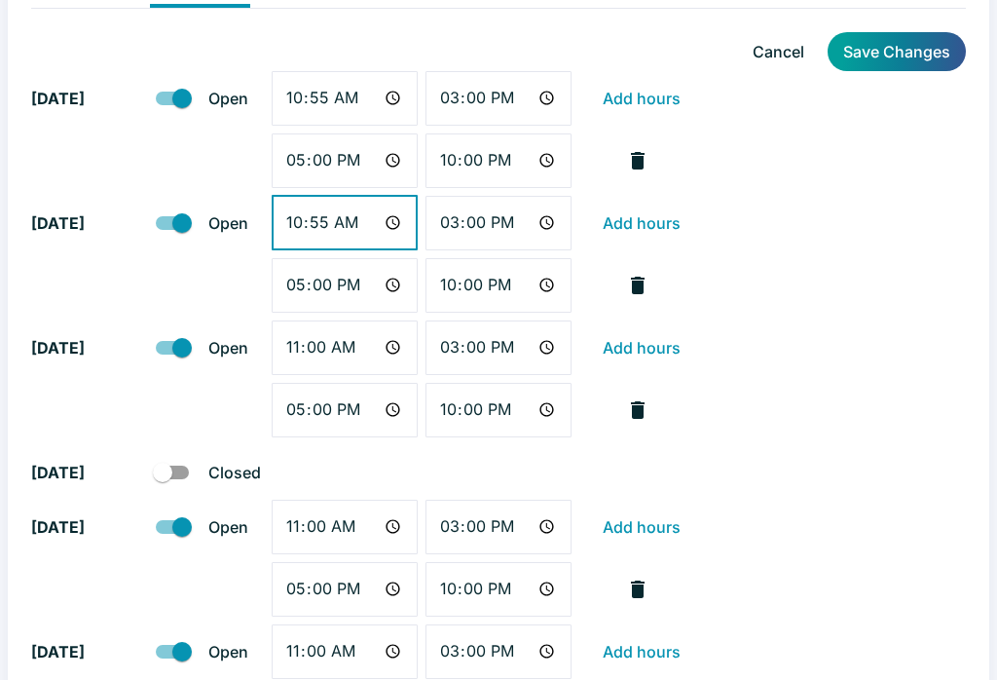
scroll to position [204, 0]
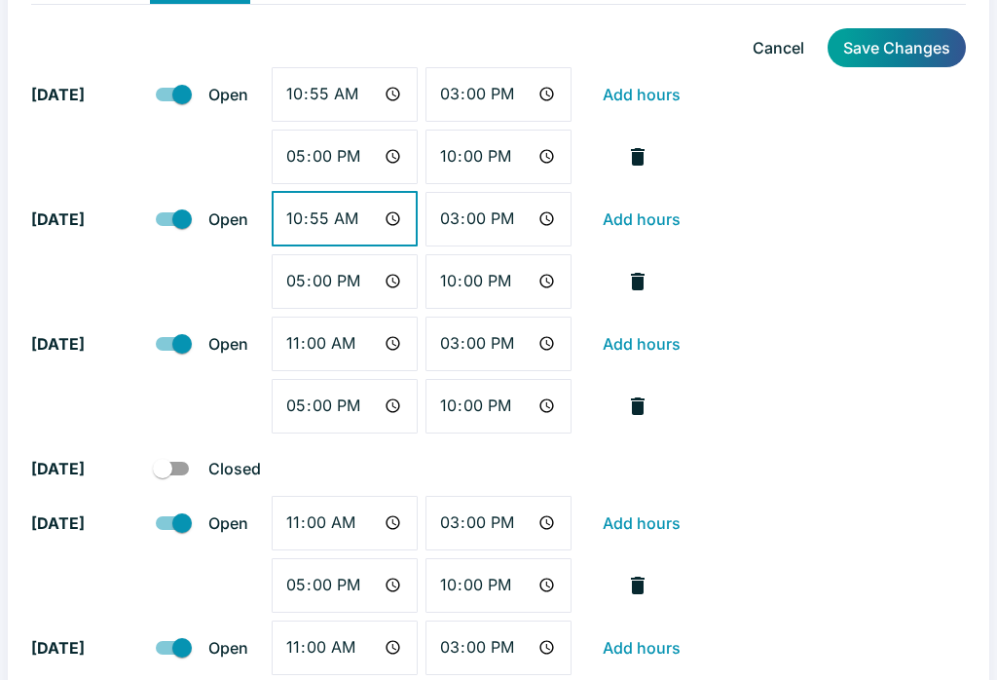
click at [368, 343] on input "11:00" at bounding box center [345, 344] width 146 height 55
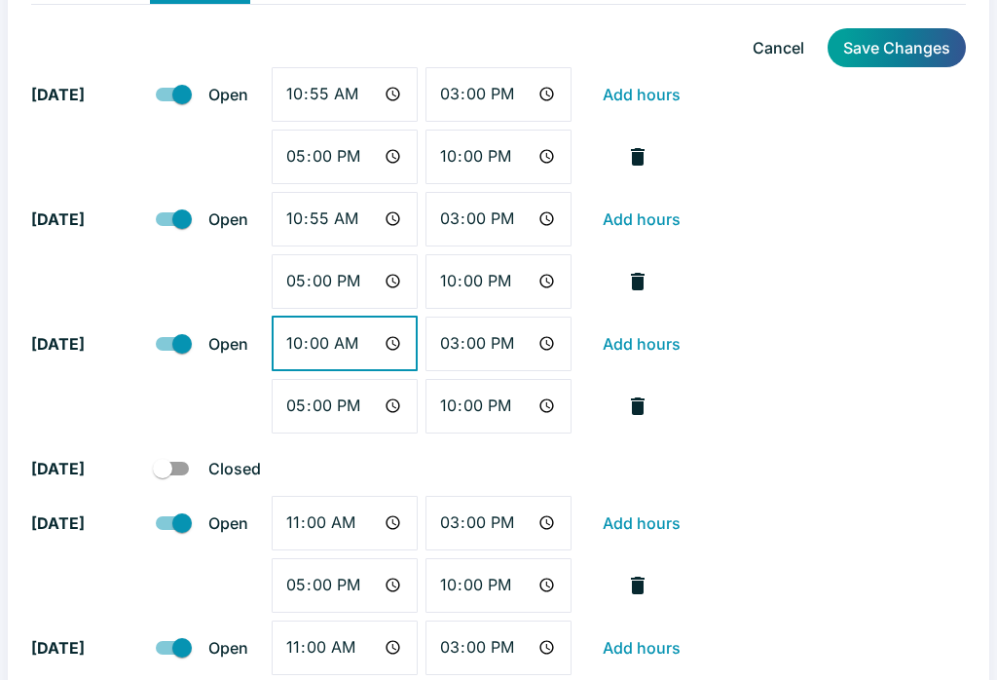
type input "10:55"
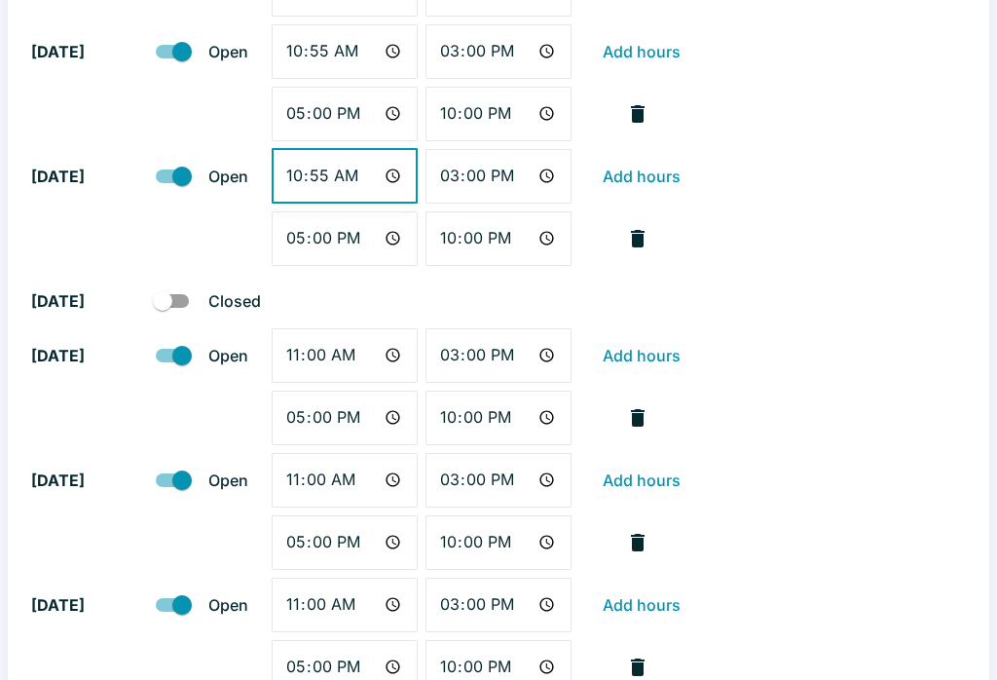
click at [355, 346] on input "11:00" at bounding box center [345, 356] width 146 height 55
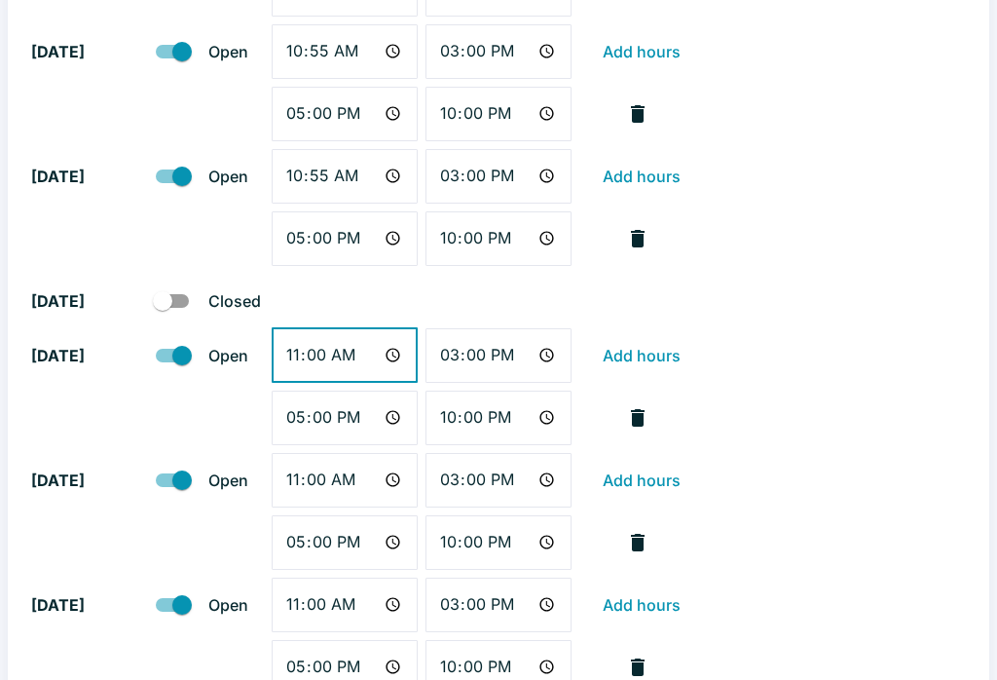
scroll to position [371, 0]
type input "10:55"
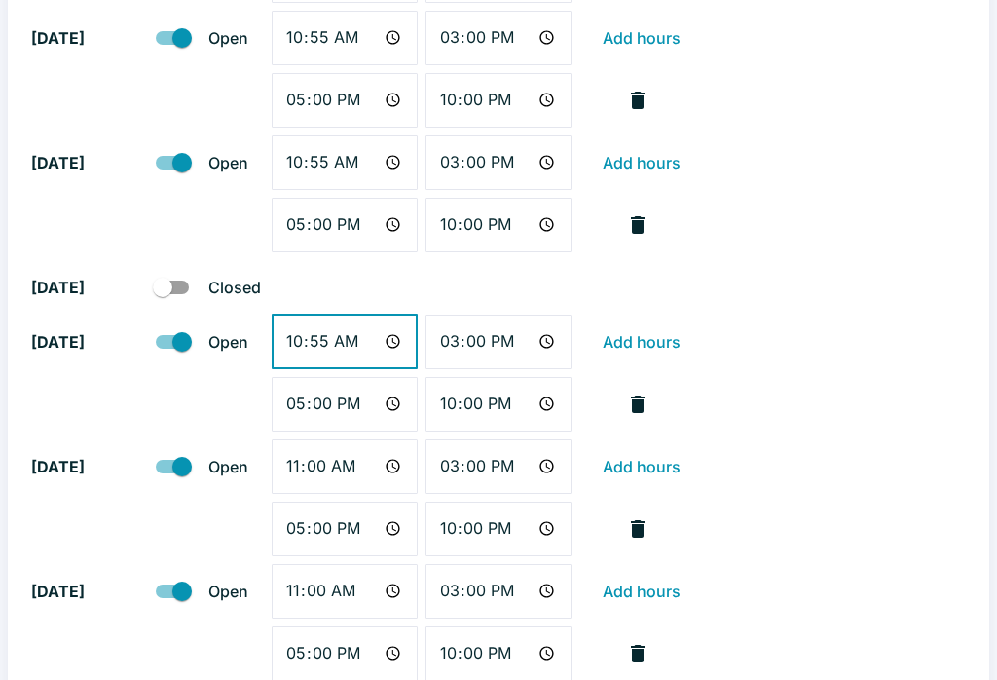
click at [347, 469] on input "11:00" at bounding box center [345, 466] width 146 height 55
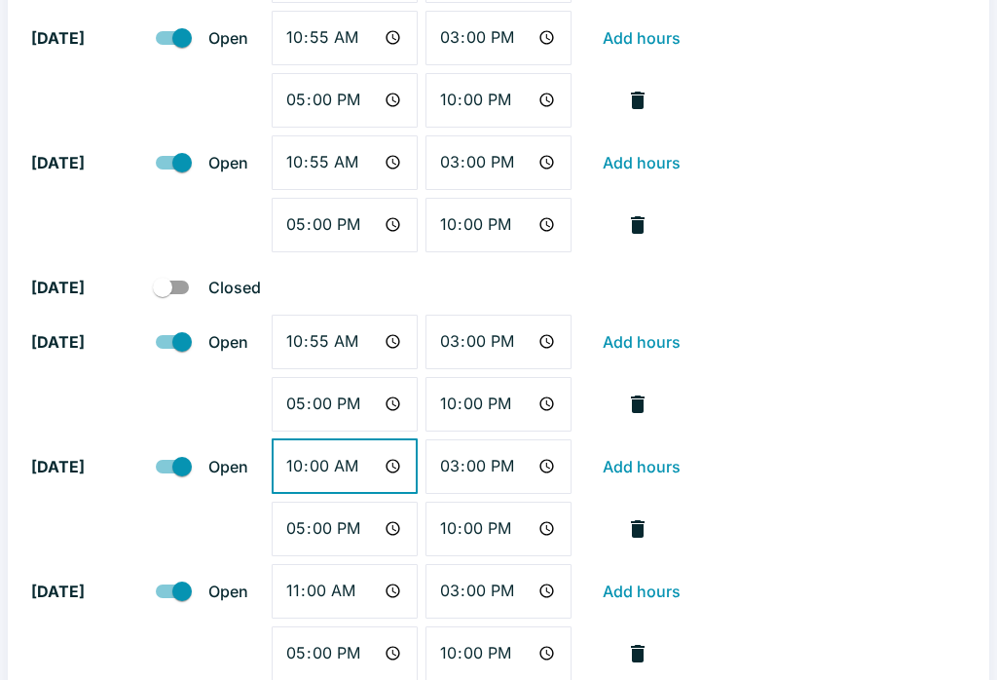
type input "10:55"
click at [352, 582] on input "11:00" at bounding box center [345, 591] width 146 height 55
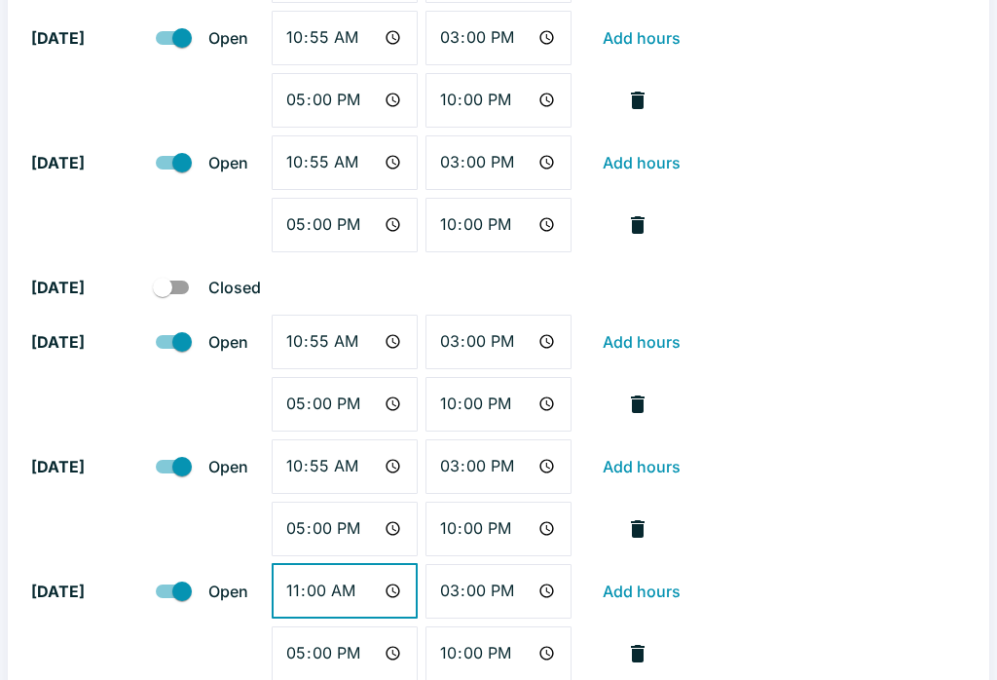
type input "10:55"
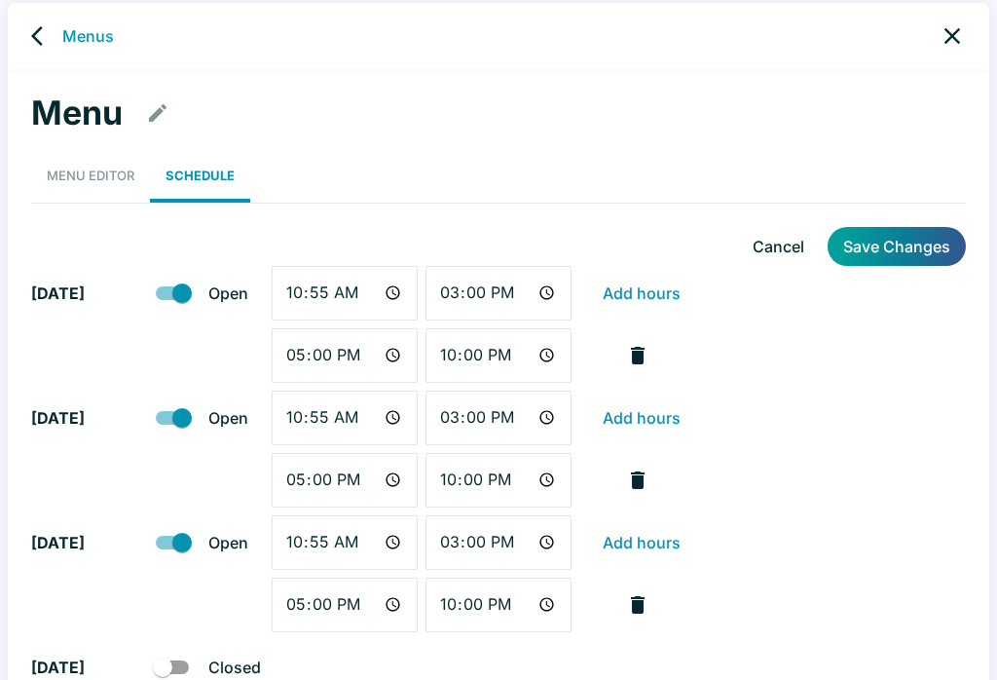
scroll to position [0, 0]
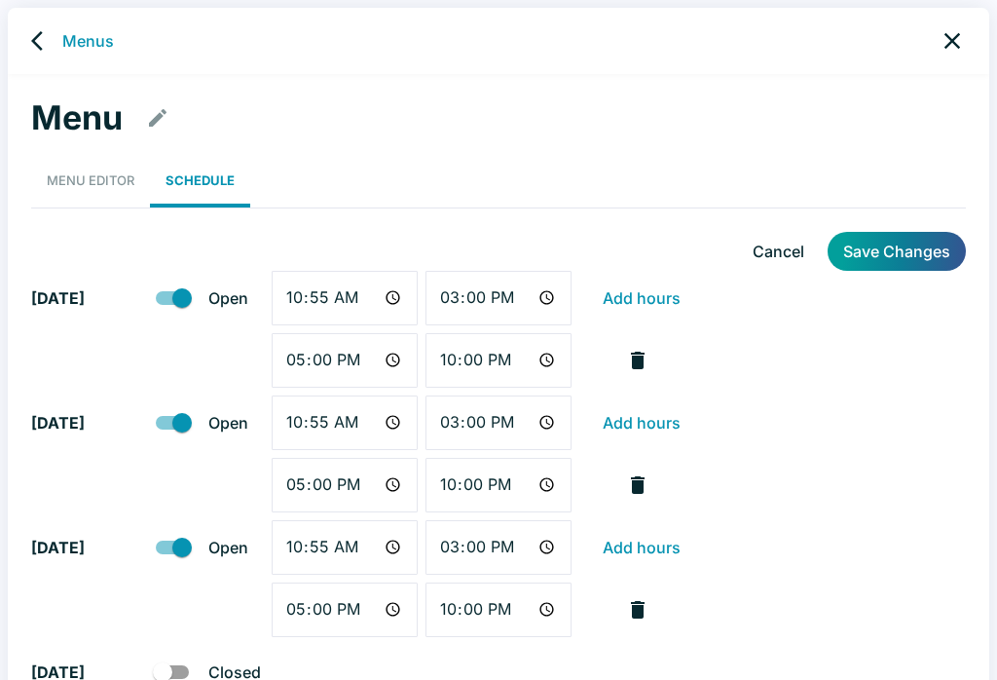
click at [908, 257] on button "Save Changes" at bounding box center [897, 251] width 138 height 39
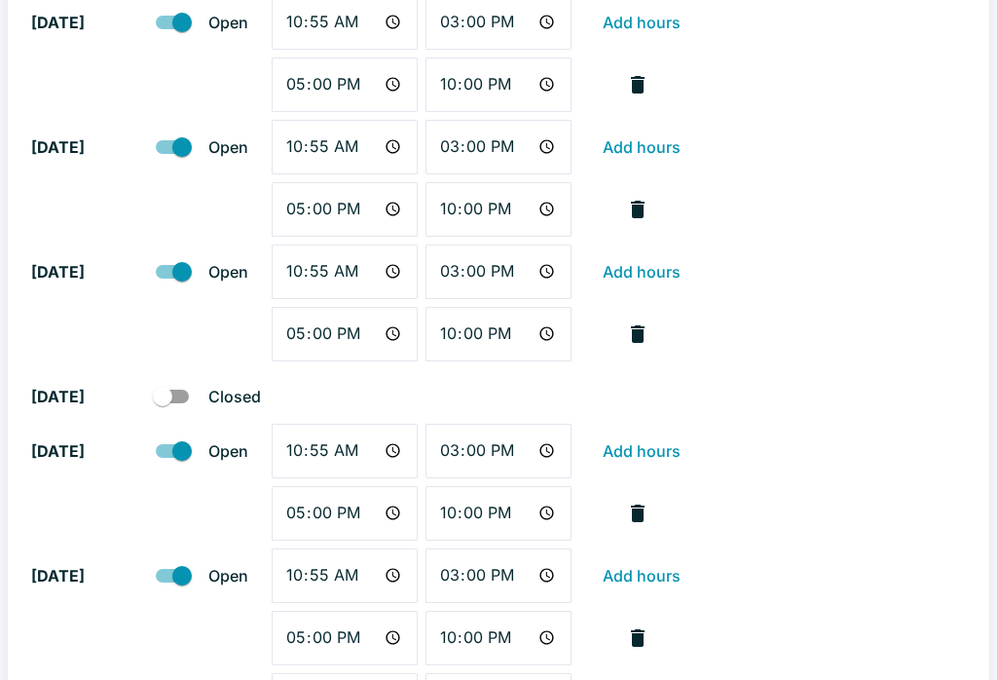
scroll to position [385, 0]
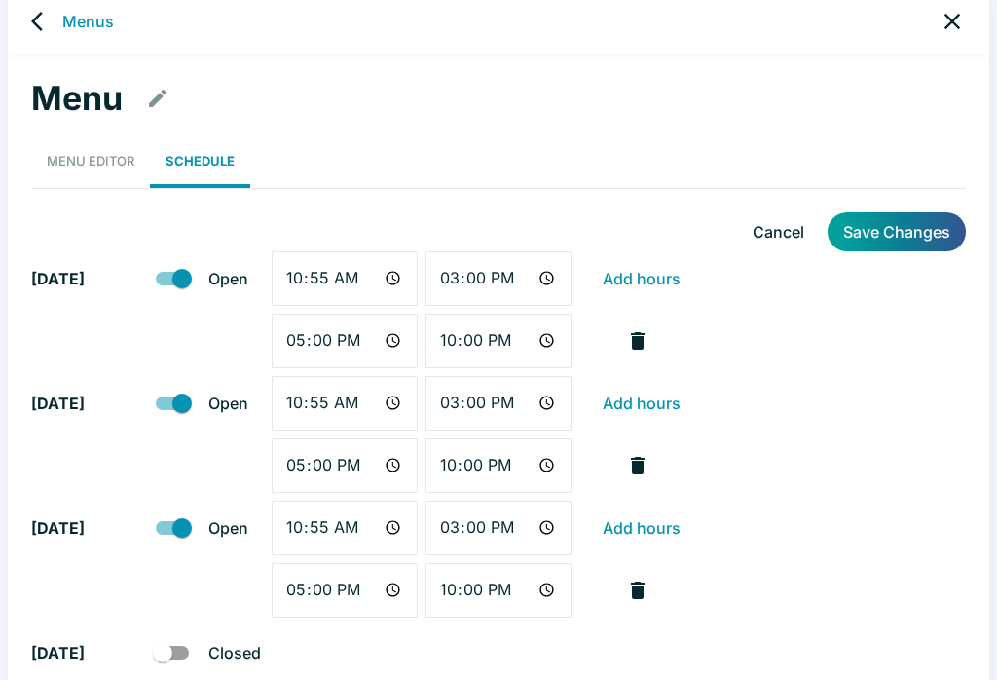
click at [38, 29] on icon "back" at bounding box center [42, 21] width 23 height 23
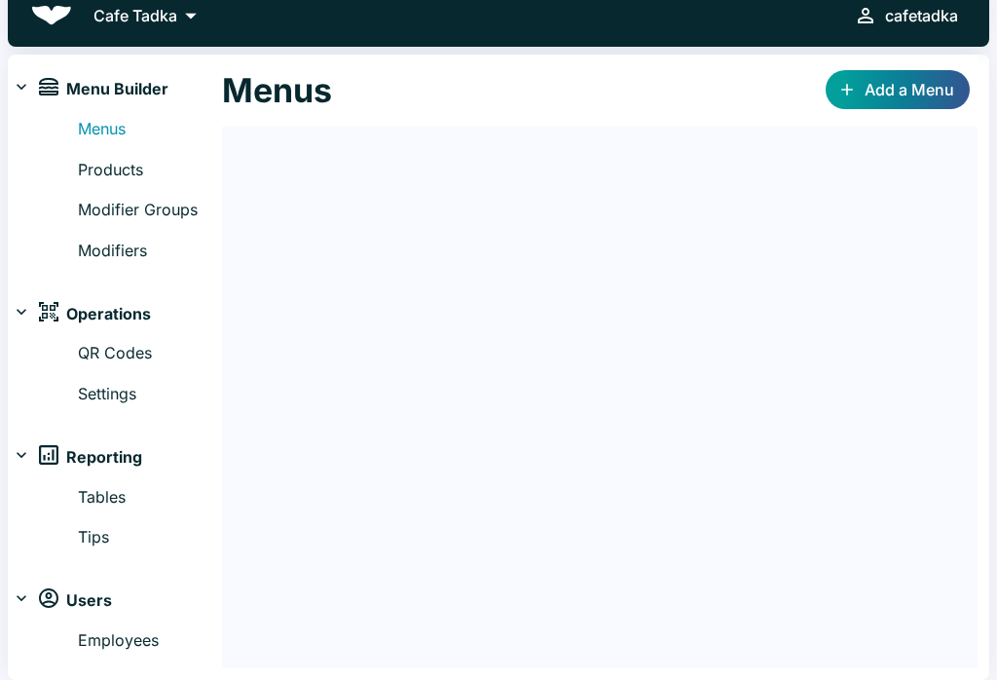
scroll to position [11, 0]
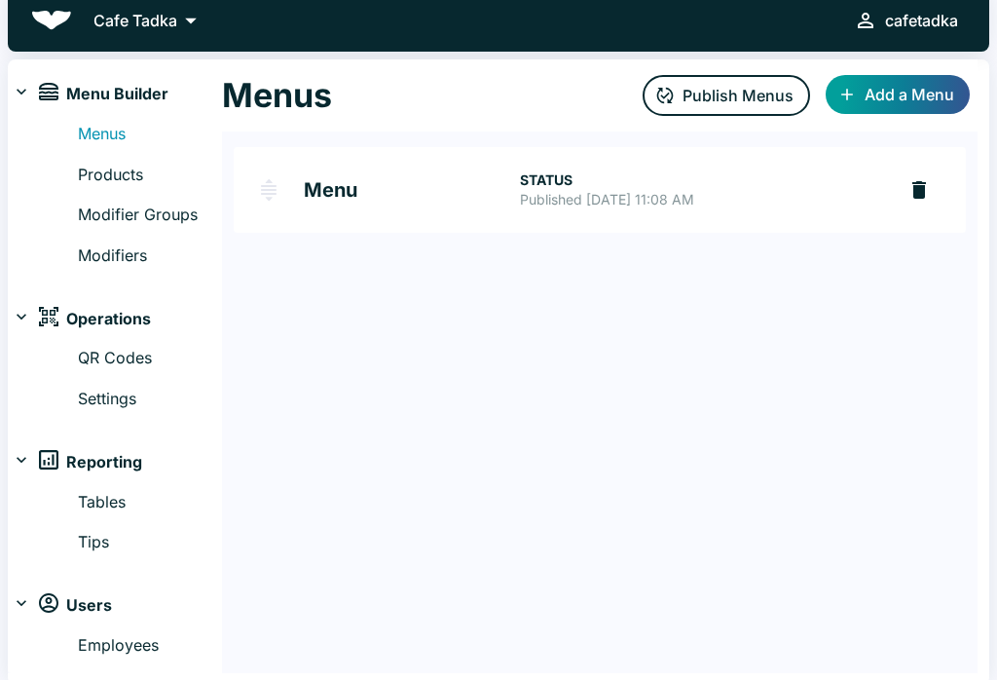
click at [699, 97] on button "Publish Menus" at bounding box center [727, 95] width 168 height 41
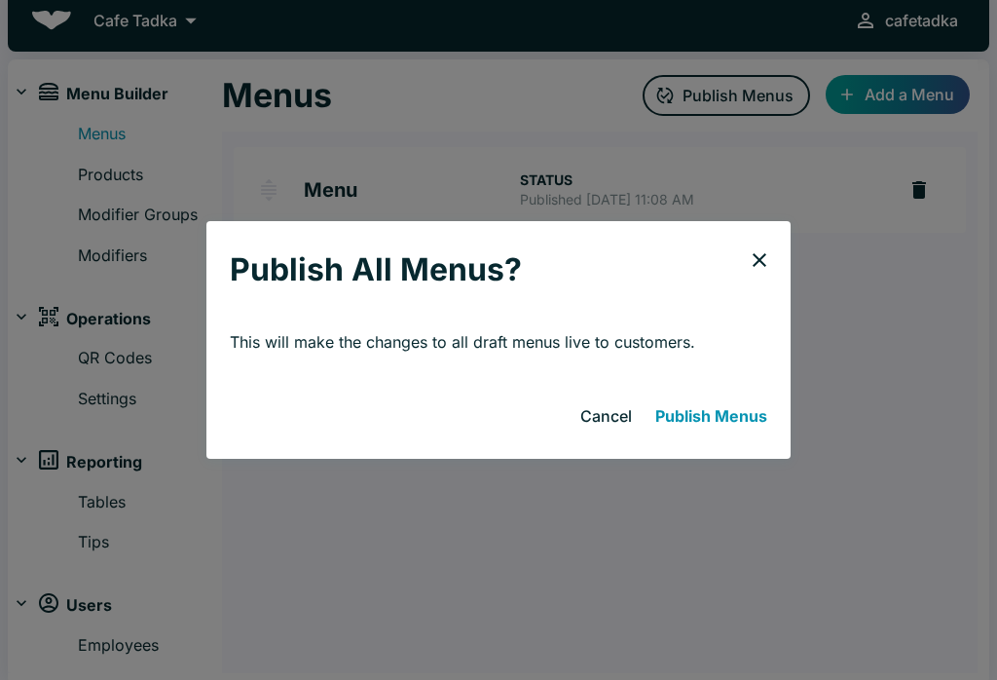
click at [728, 412] on button "Publish Menus" at bounding box center [712, 415] width 128 height 39
